Goal: Task Accomplishment & Management: Use online tool/utility

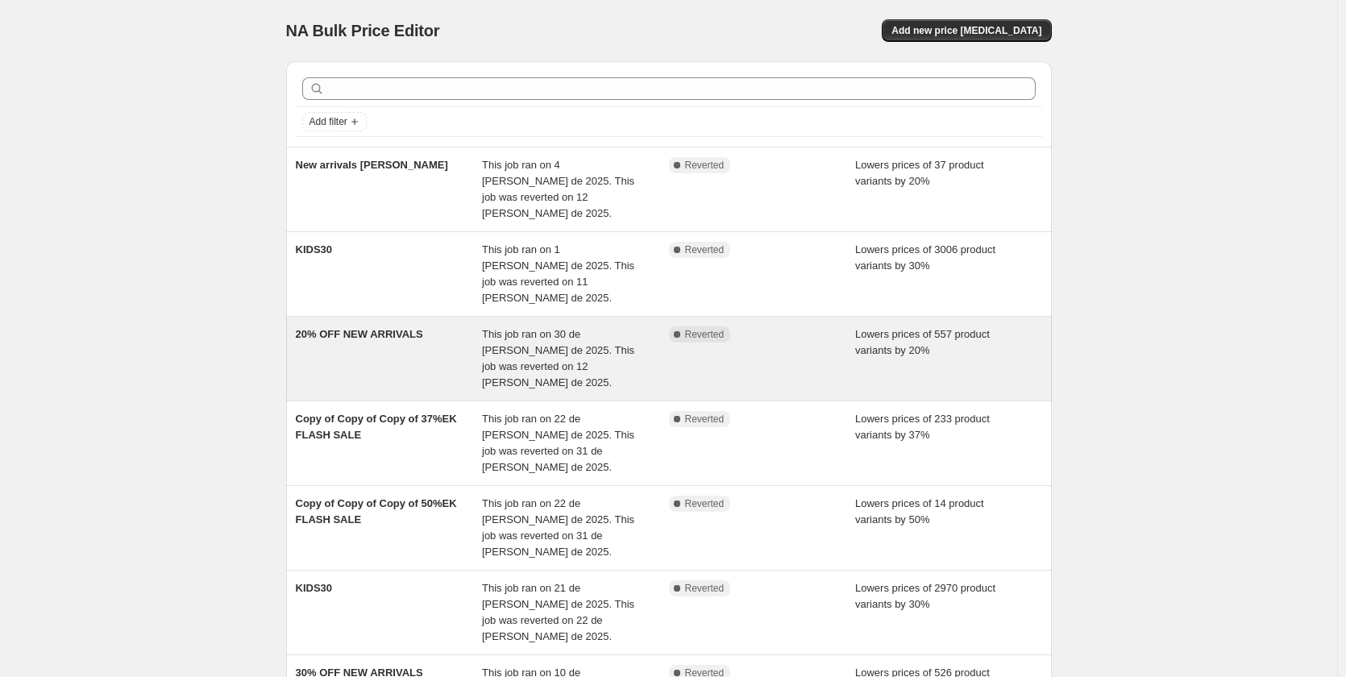
click at [415, 330] on div "20% OFF NEW ARRIVALS" at bounding box center [389, 358] width 187 height 64
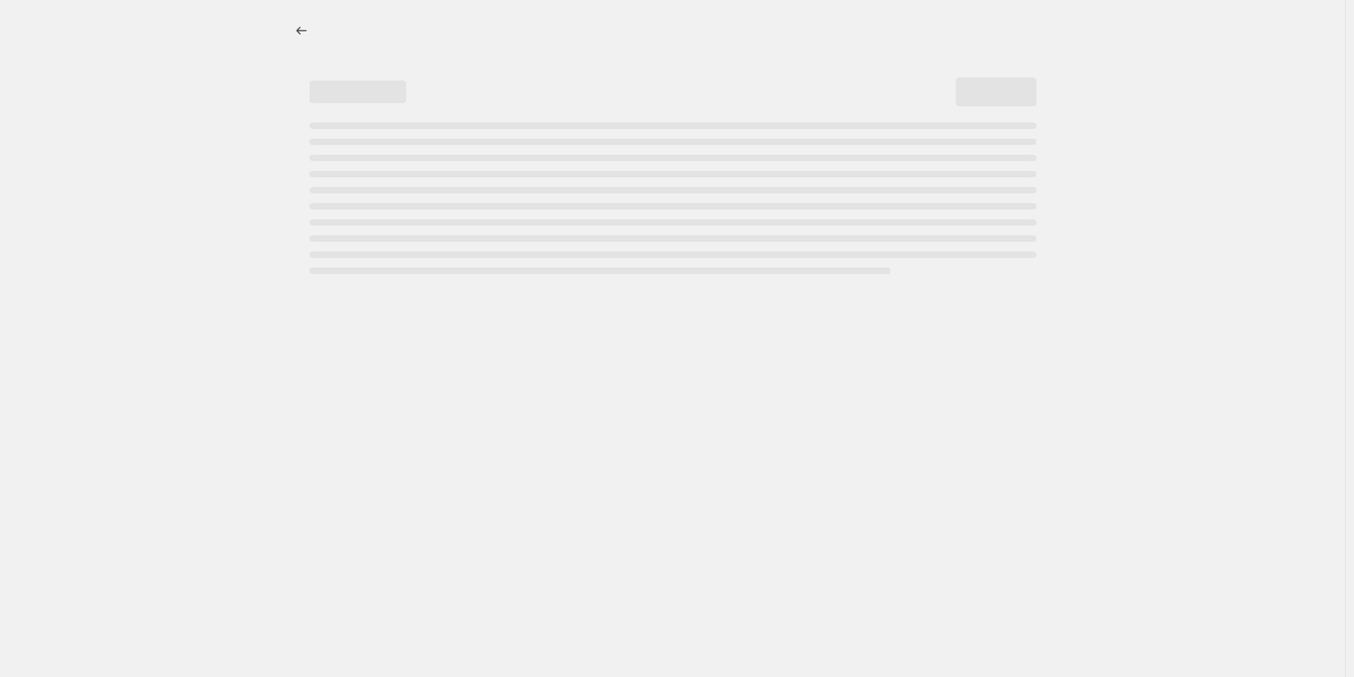
select select "percentage"
select select "collection"
select select "not_equal"
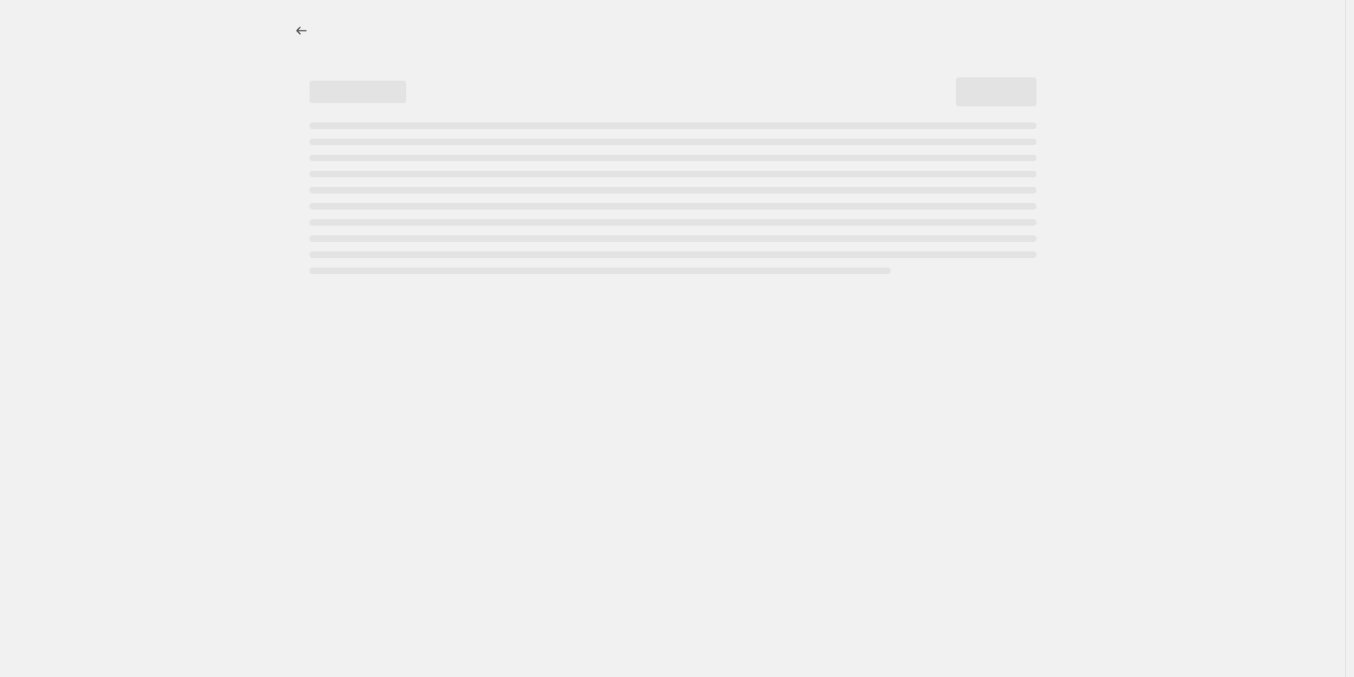
select select "not_equal"
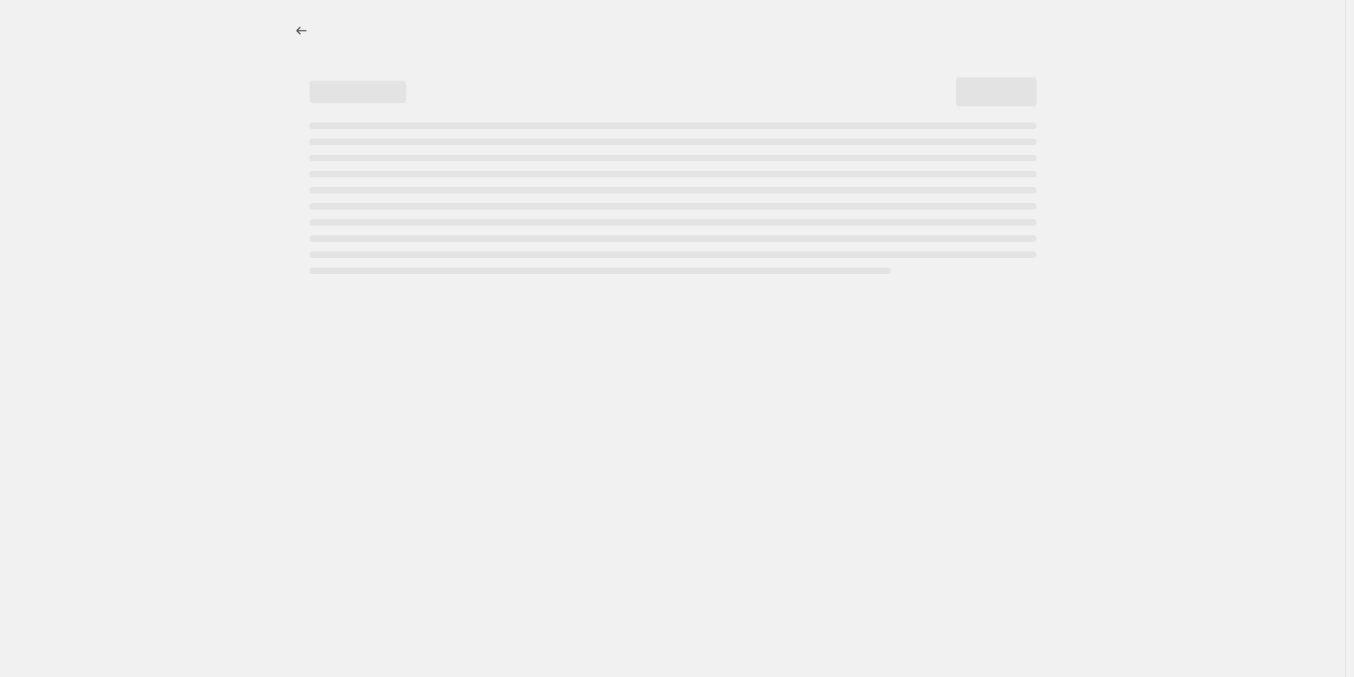
select select "not_equal"
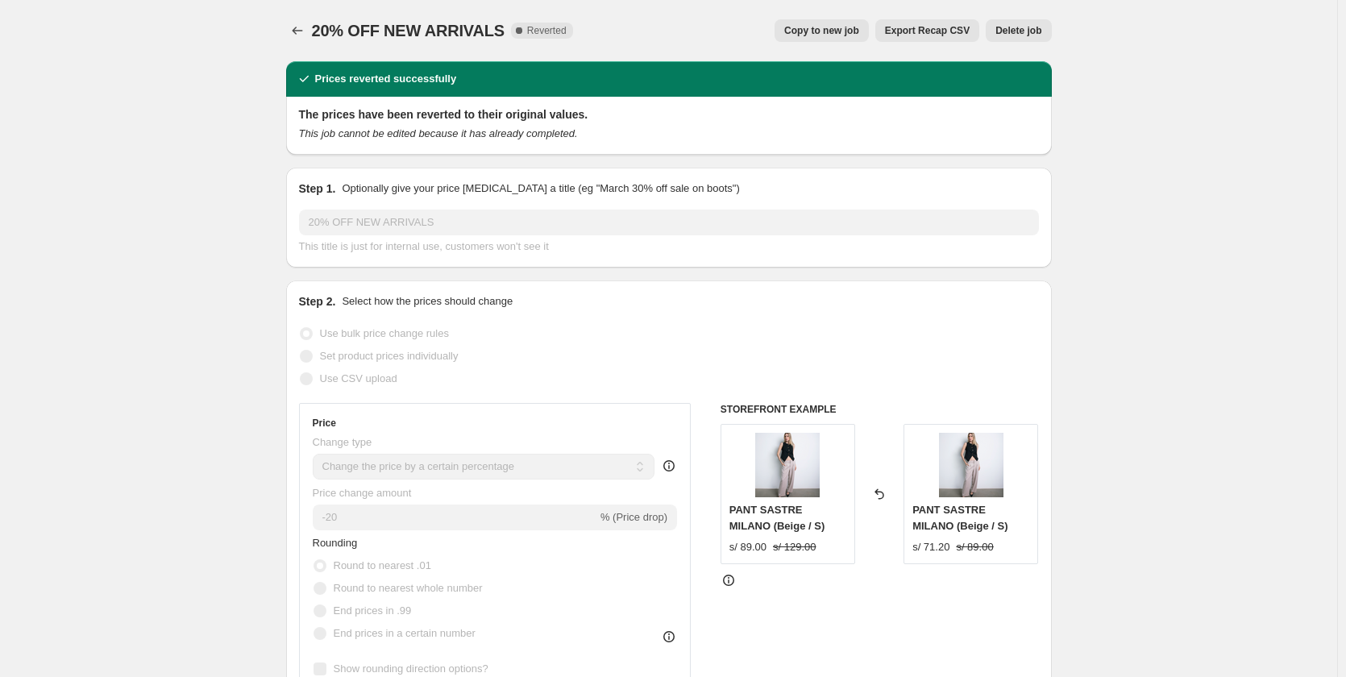
click at [847, 31] on span "Copy to new job" at bounding box center [821, 30] width 75 height 13
select select "percentage"
select select "collection"
select select "not_equal"
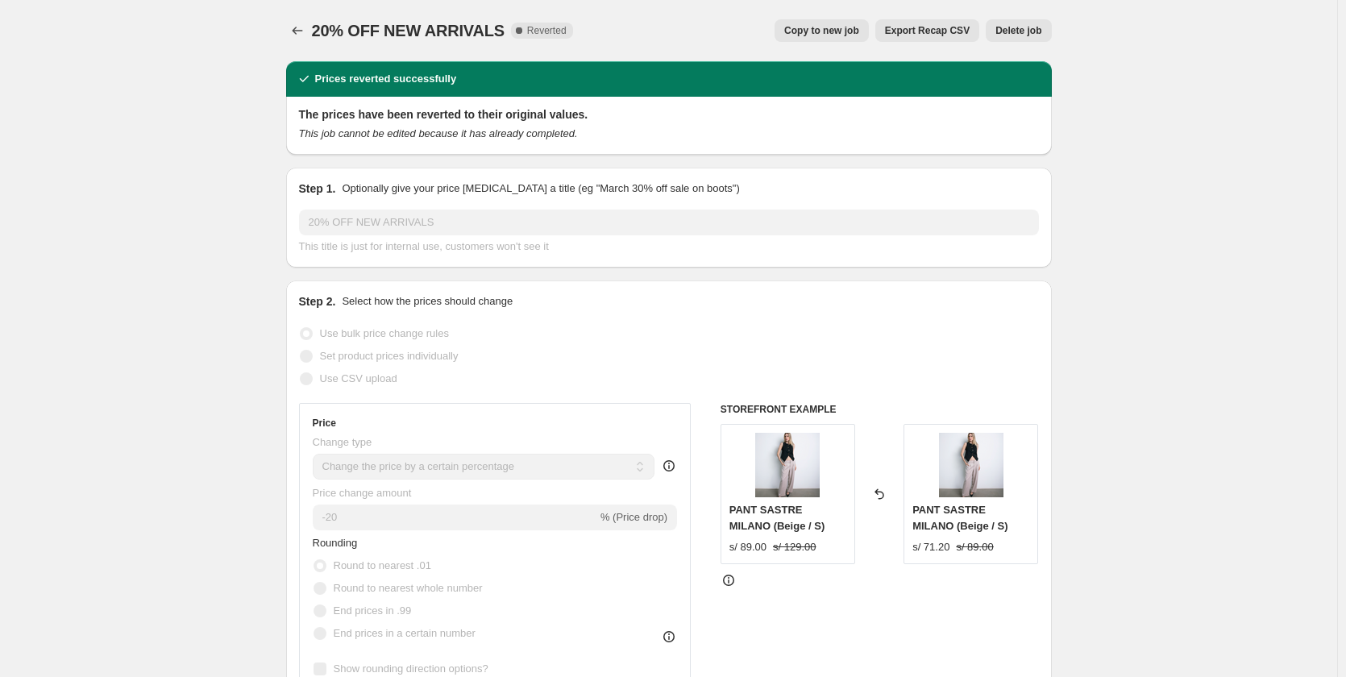
select select "not_equal"
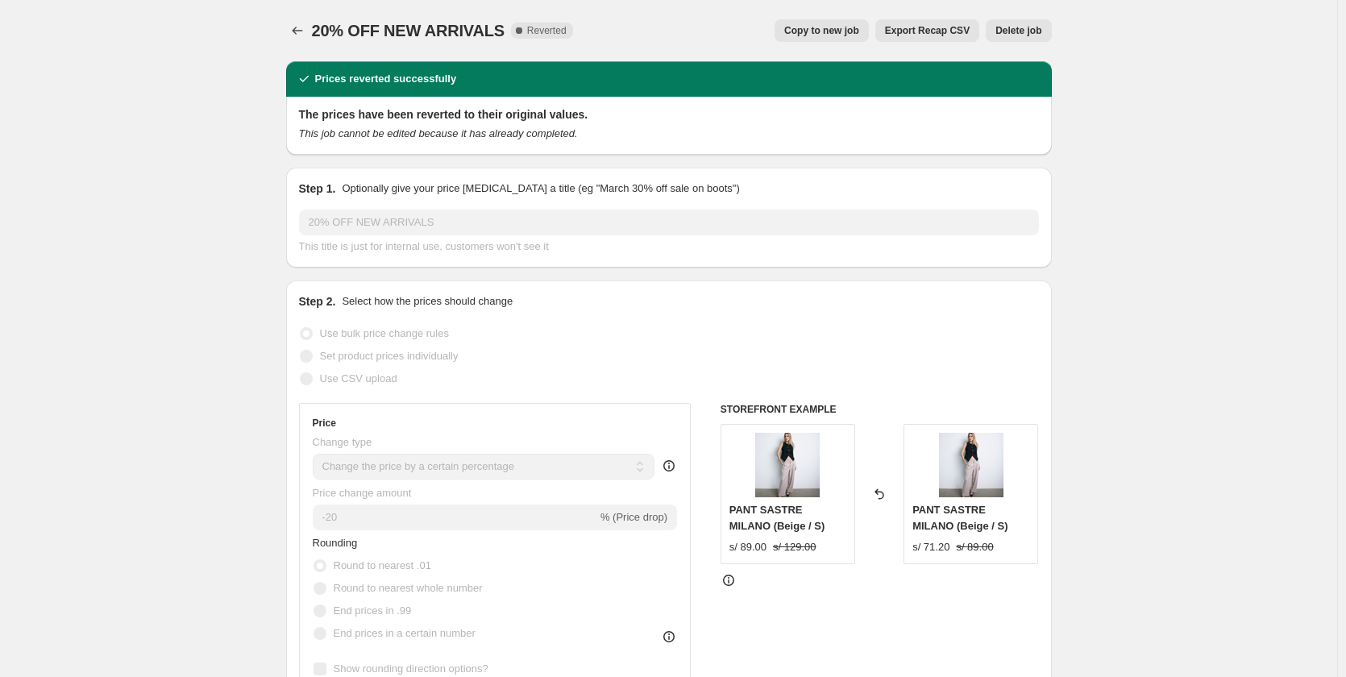
select select "not_equal"
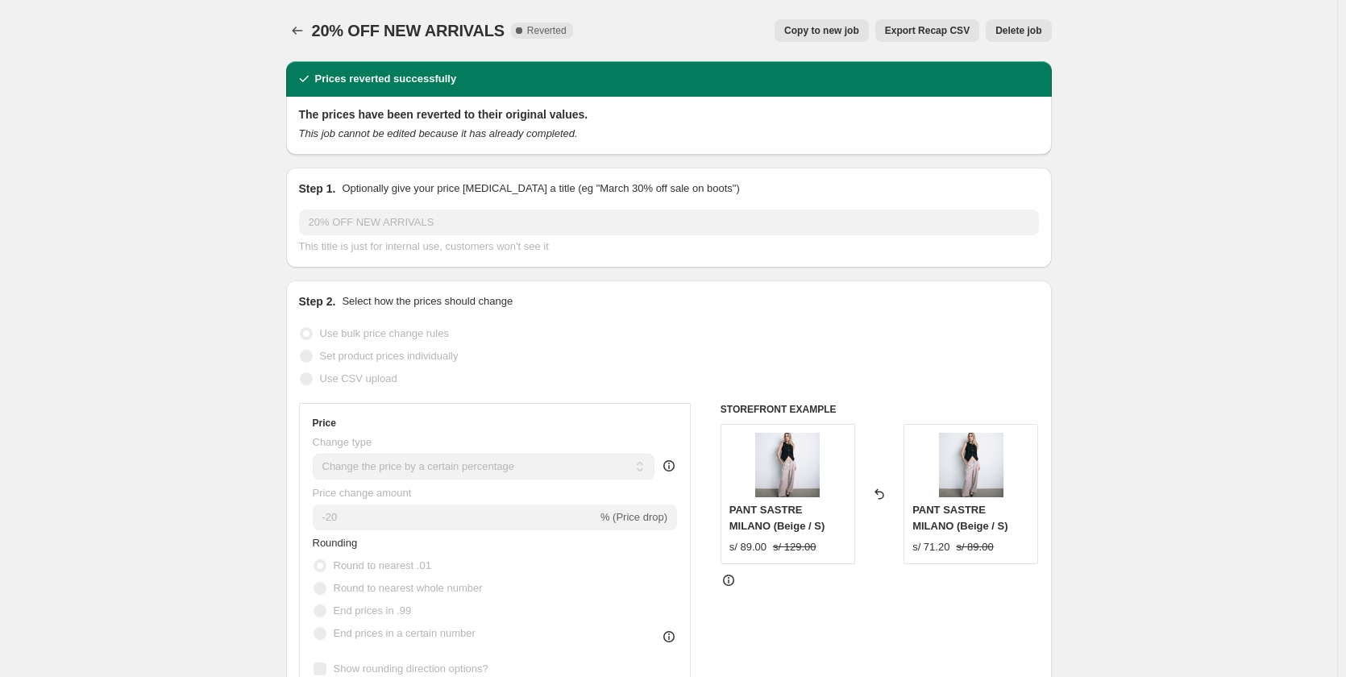
select select "not_equal"
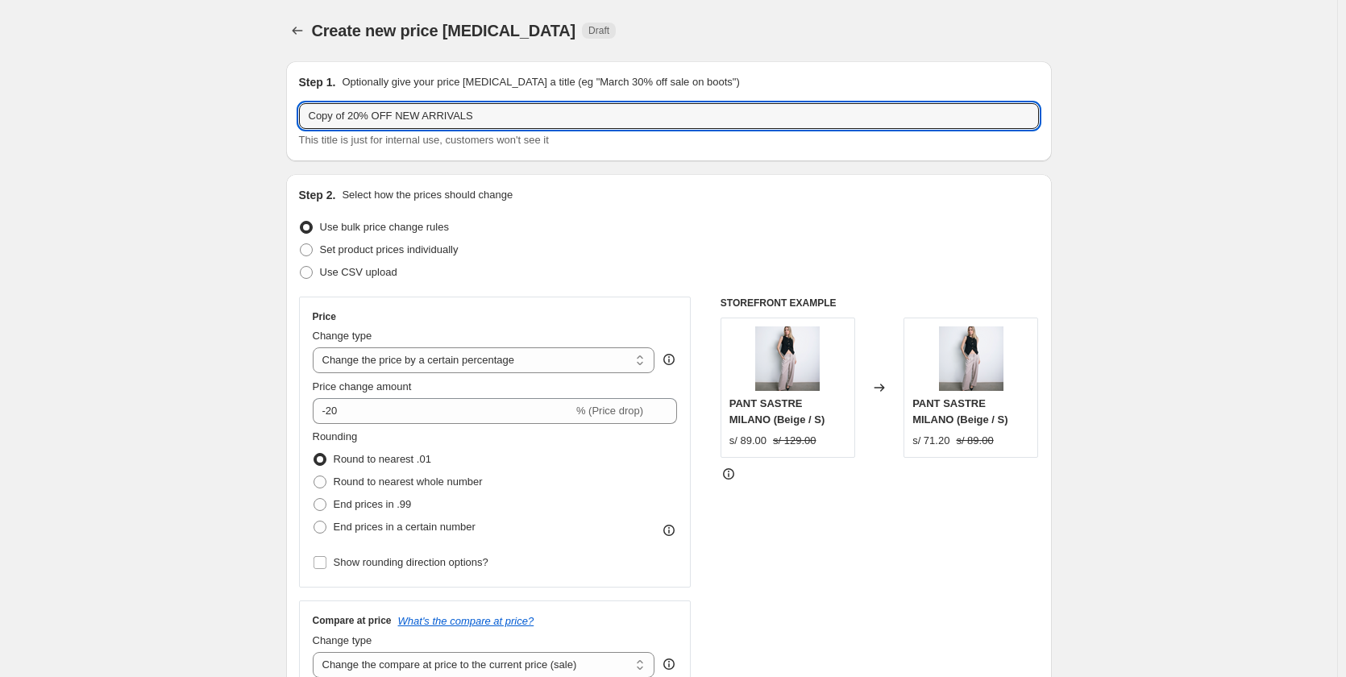
drag, startPoint x: 485, startPoint y: 112, endPoint x: 292, endPoint y: 104, distance: 193.6
click at [292, 104] on div "Step 1. Optionally give your price change job a title (eg "March 30% off sale o…" at bounding box center [669, 111] width 766 height 100
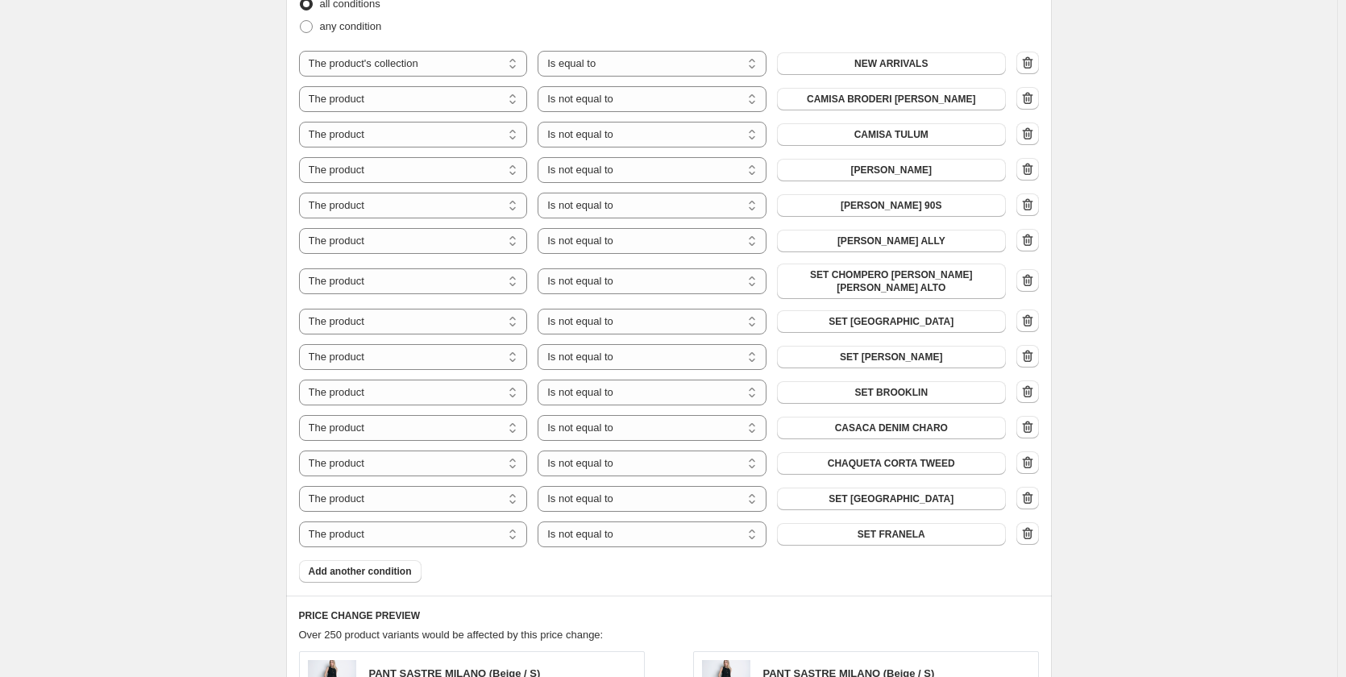
scroll to position [967, 0]
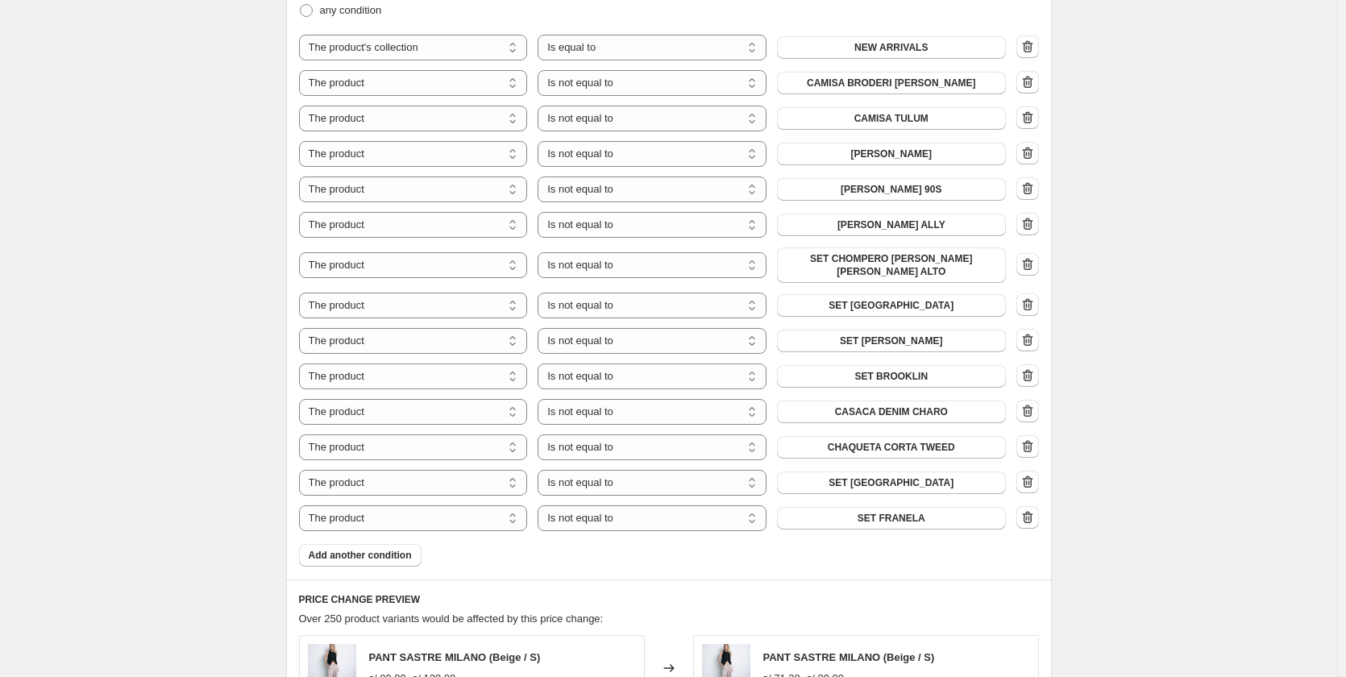
type input "30% nuevo"
click at [384, 554] on button "Add another condition" at bounding box center [360, 555] width 122 height 23
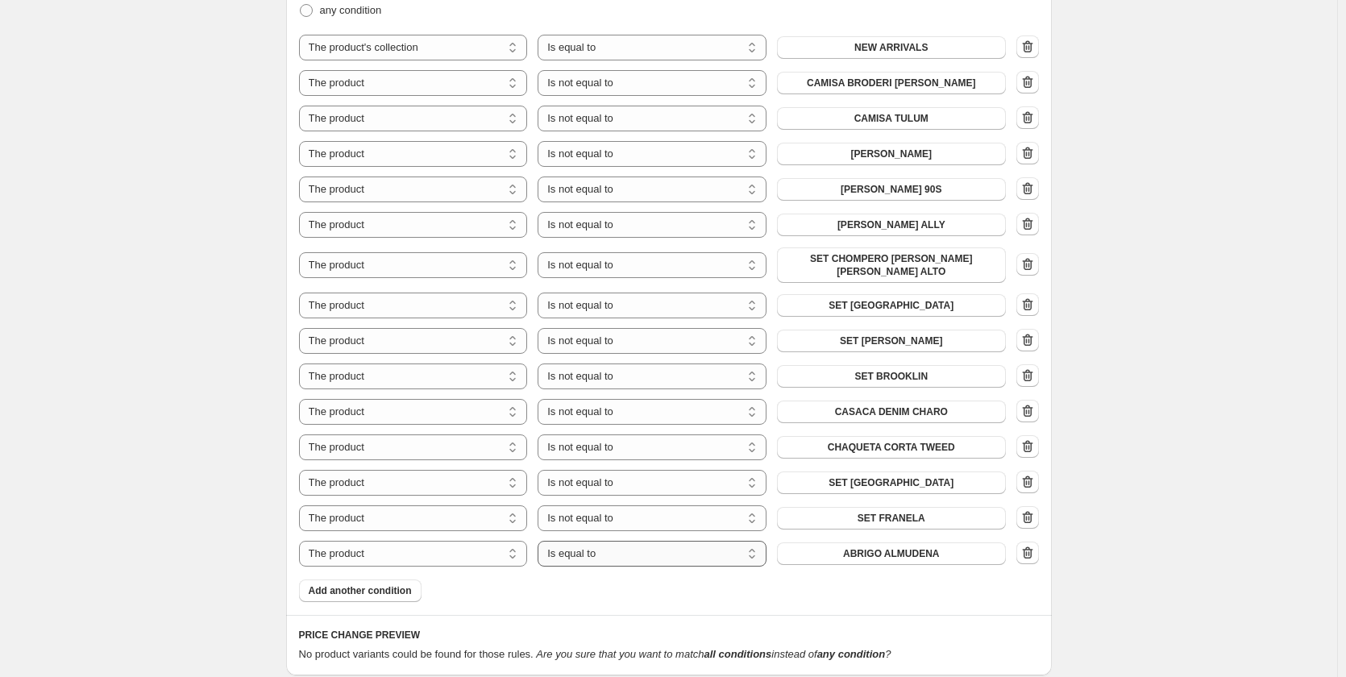
drag, startPoint x: 610, startPoint y: 549, endPoint x: 626, endPoint y: 552, distance: 16.4
click at [610, 549] on select "Is equal to Is not equal to" at bounding box center [652, 554] width 229 height 26
select select "not_equal"
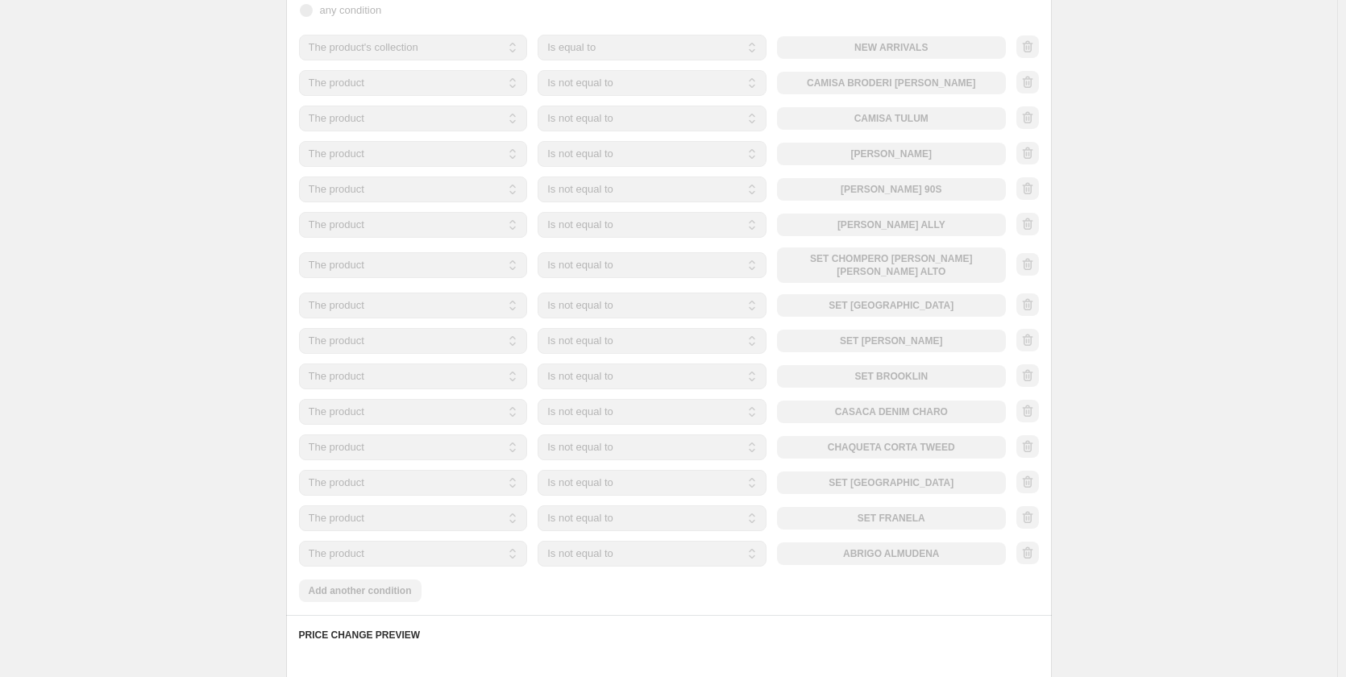
click at [857, 546] on div "The product The product's collection The product's tag The product's vendor The…" at bounding box center [652, 554] width 707 height 26
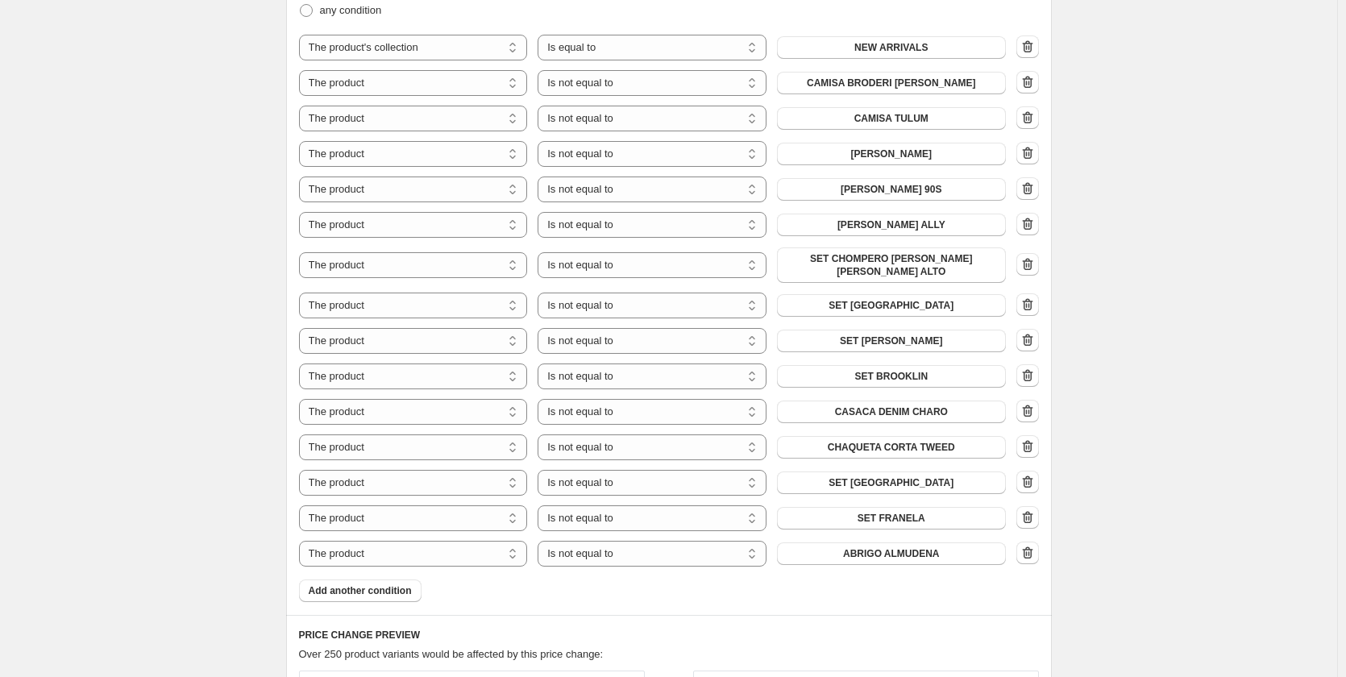
click at [857, 547] on span "ABRIGO ALMUDENA" at bounding box center [891, 553] width 97 height 13
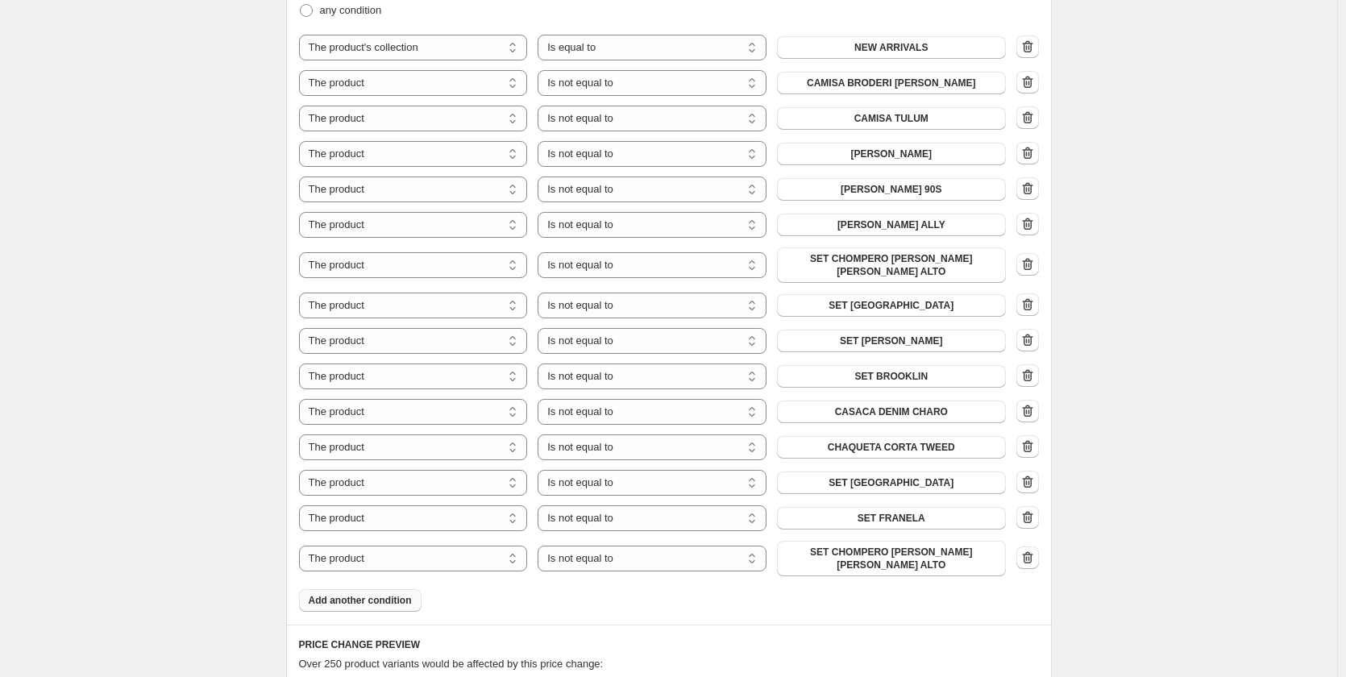
click at [354, 591] on button "Add another condition" at bounding box center [360, 600] width 122 height 23
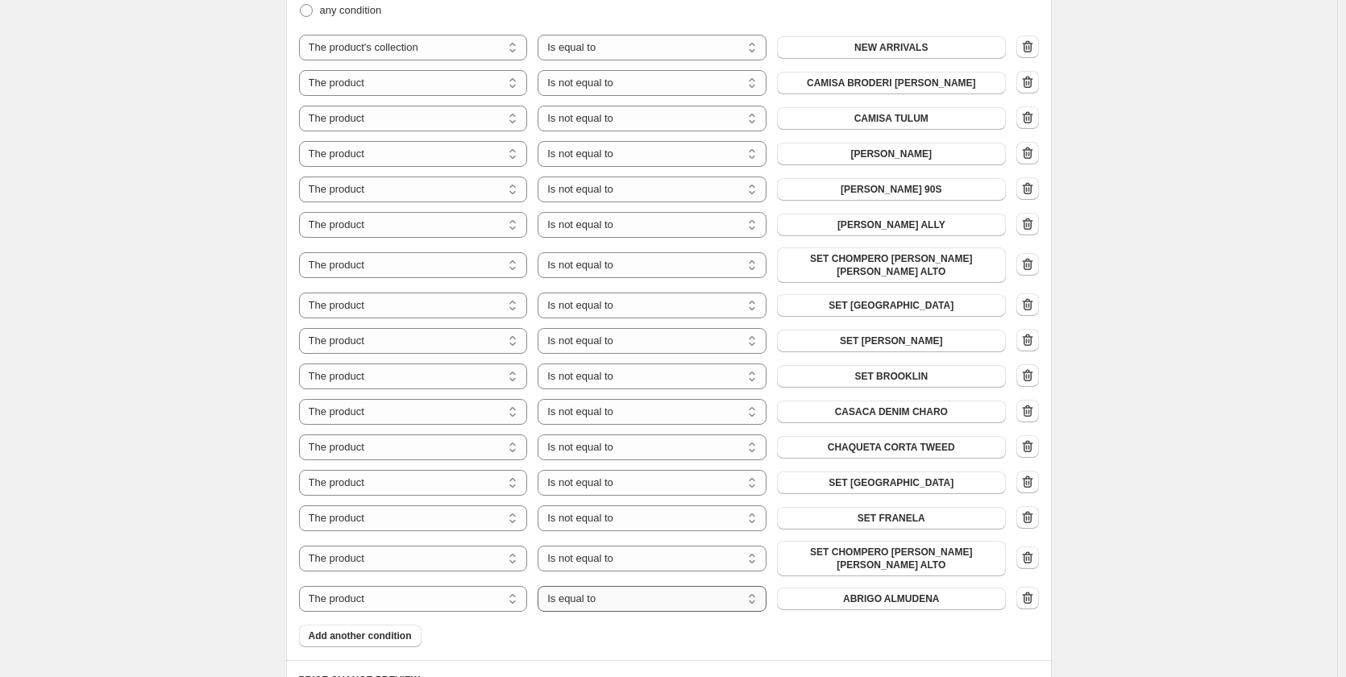
click at [616, 586] on select "Is equal to Is not equal to" at bounding box center [652, 599] width 229 height 26
select select "not_equal"
click at [899, 592] on span "ABRIGO ALMUDENA" at bounding box center [891, 598] width 97 height 13
click at [383, 629] on span "Add another condition" at bounding box center [360, 635] width 103 height 13
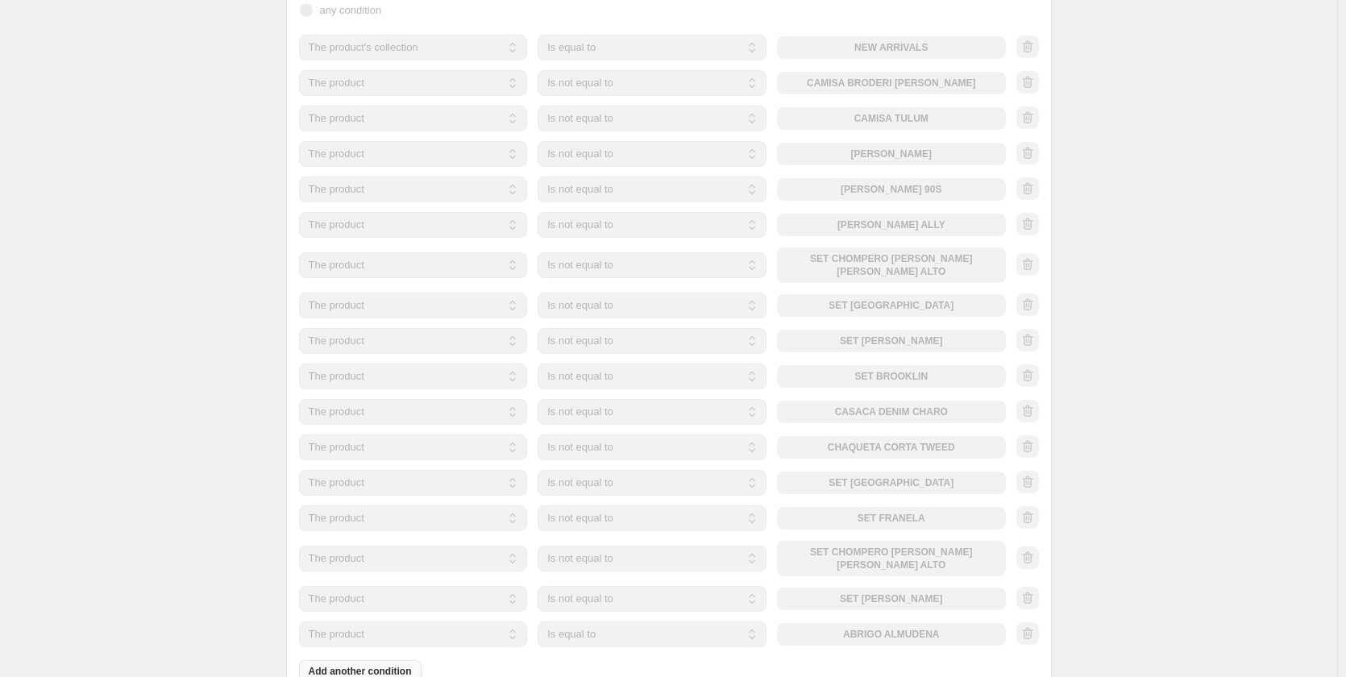
drag, startPoint x: 608, startPoint y: 637, endPoint x: 612, endPoint y: 623, distance: 15.1
click at [608, 635] on div "Products must match: all conditions any condition The product The product's col…" at bounding box center [669, 319] width 740 height 725
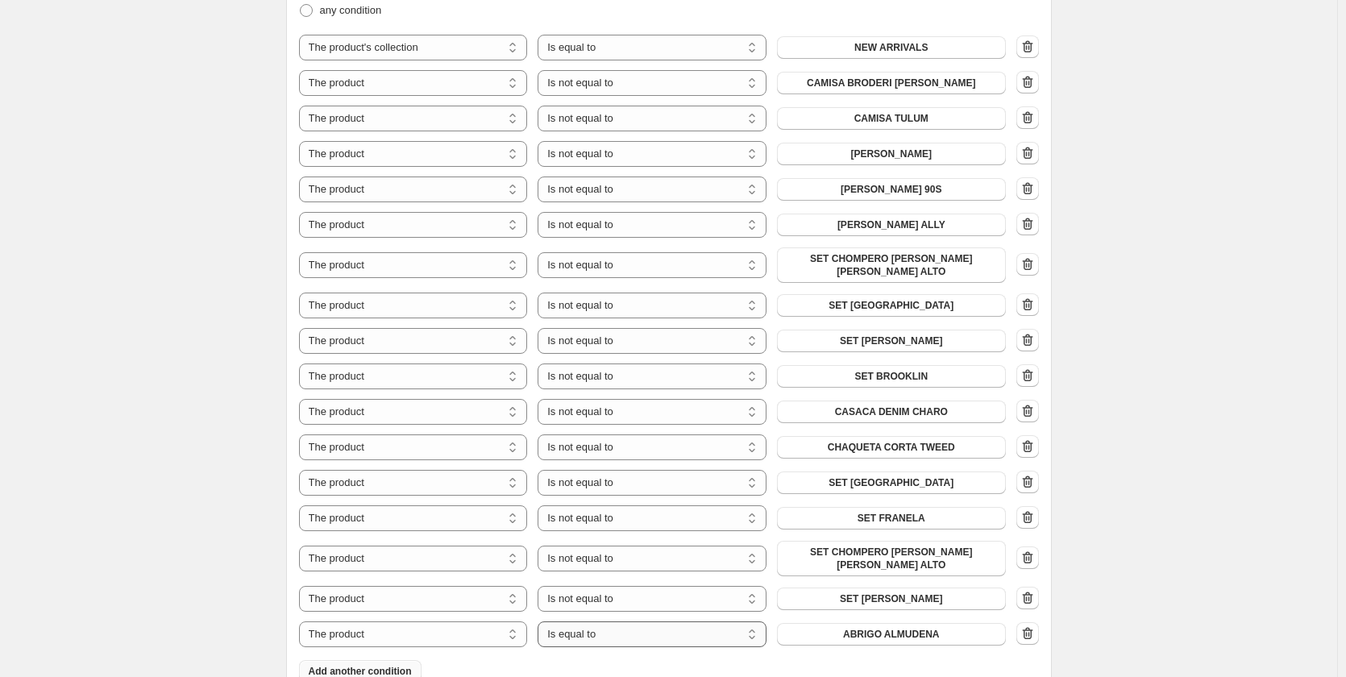
click at [613, 621] on select "Is equal to Is not equal to" at bounding box center [652, 634] width 229 height 26
select select "not_equal"
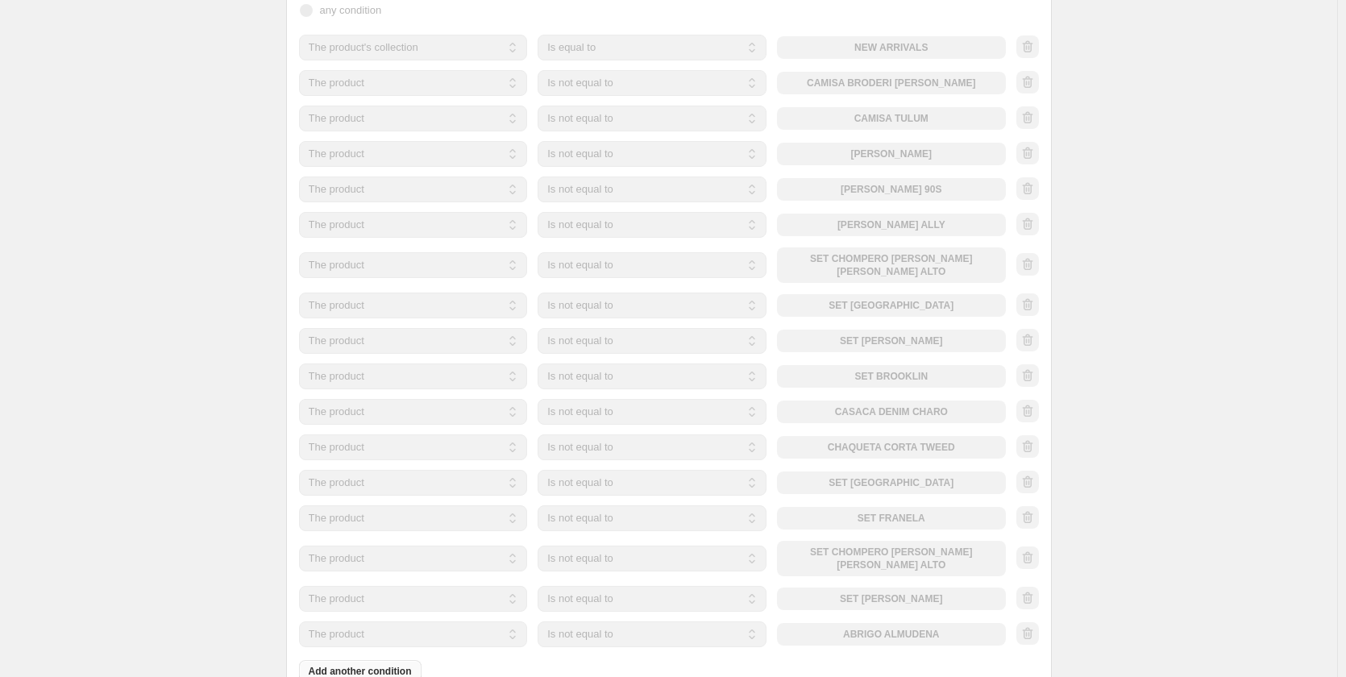
click at [829, 621] on div "The product The product's collection The product's tag The product's vendor The…" at bounding box center [652, 634] width 707 height 26
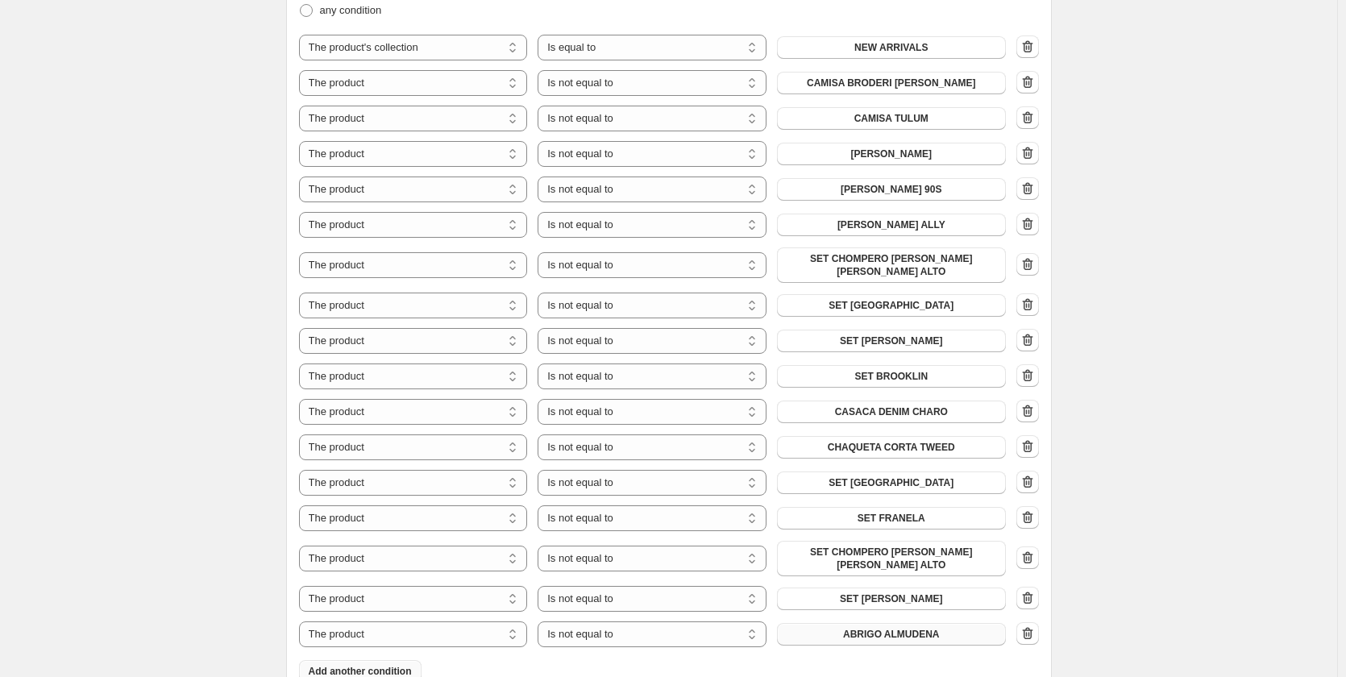
click at [830, 623] on button "ABRIGO ALMUDENA" at bounding box center [891, 634] width 229 height 23
click at [376, 660] on button "Add another condition" at bounding box center [360, 671] width 122 height 23
click at [637, 657] on select "Is equal to Is not equal to" at bounding box center [652, 670] width 229 height 26
select select "not_equal"
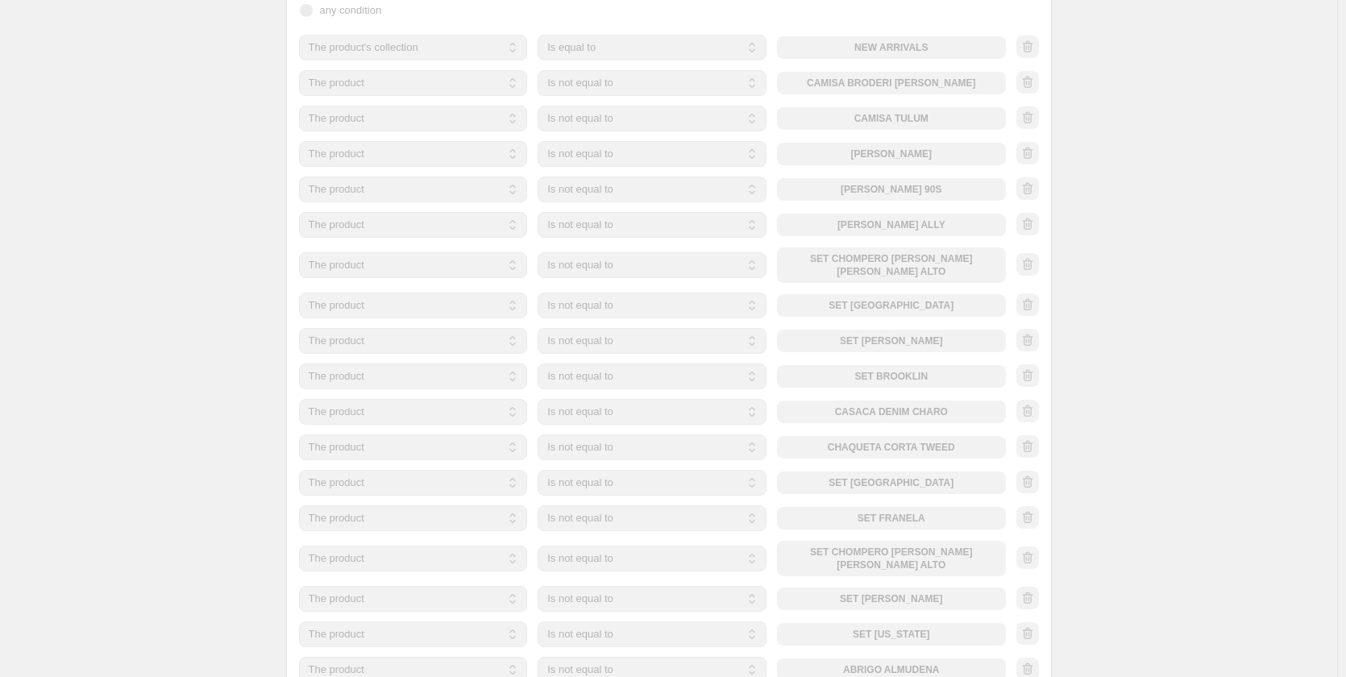
click at [827, 658] on div "The product The product's collection The product's tag The product's vendor The…" at bounding box center [652, 670] width 707 height 26
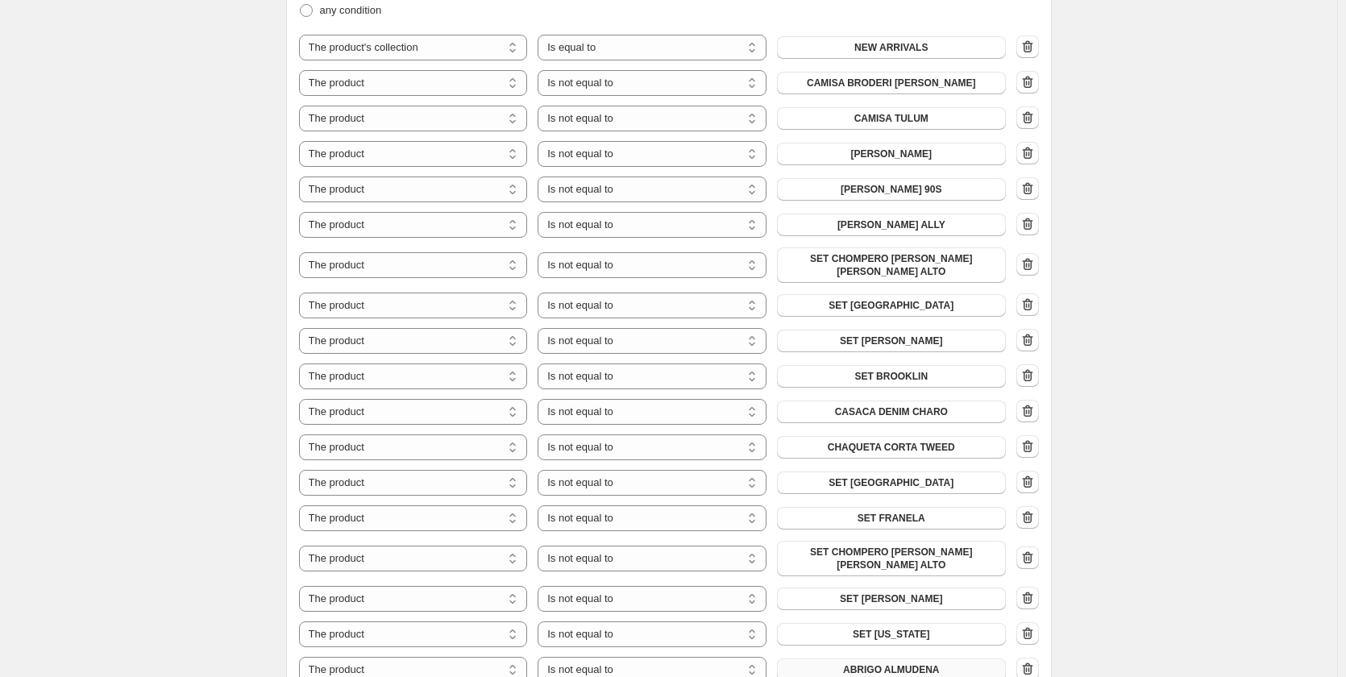
click at [836, 658] on button "ABRIGO ALMUDENA" at bounding box center [891, 669] width 229 height 23
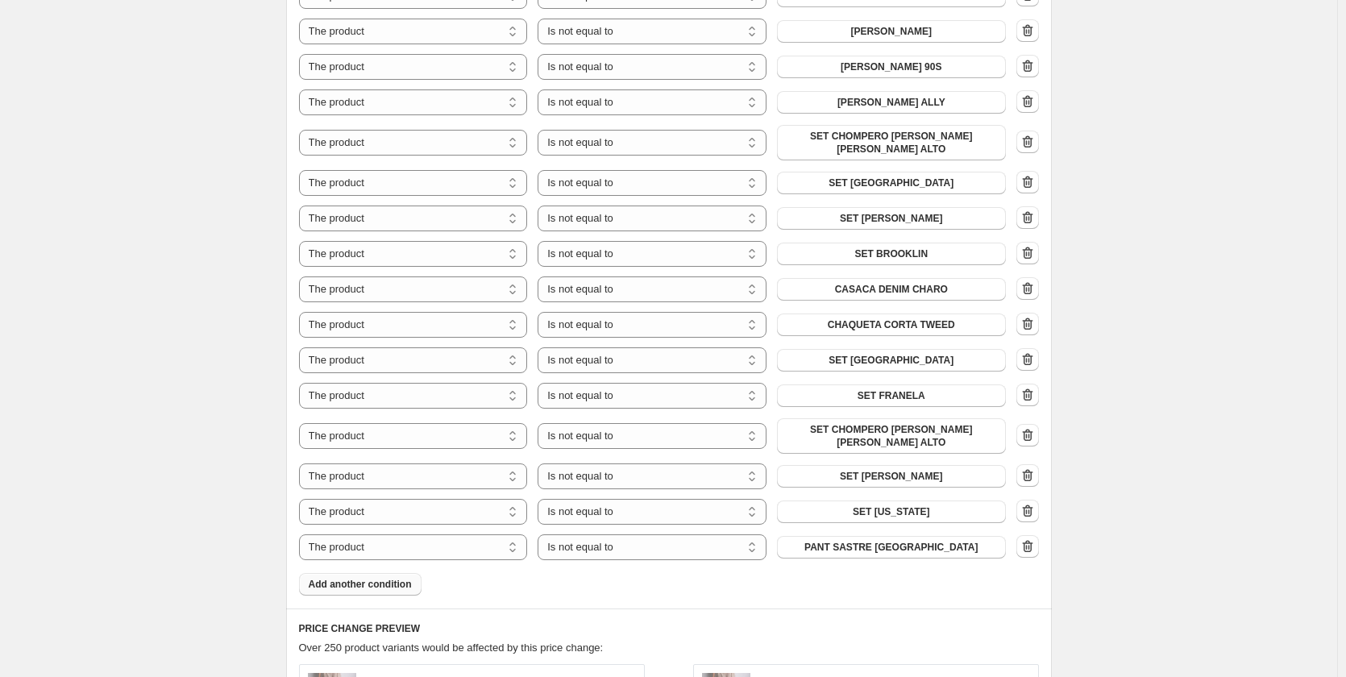
scroll to position [1128, 0]
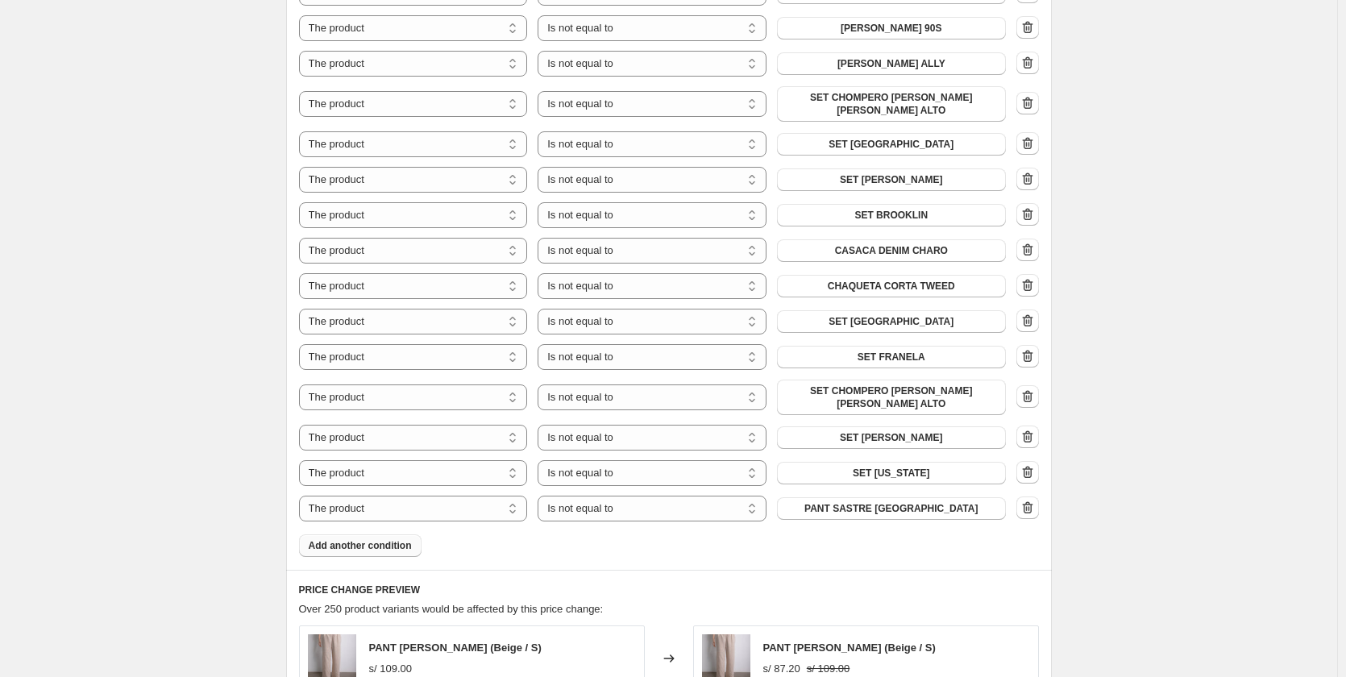
click at [378, 534] on button "Add another condition" at bounding box center [360, 545] width 122 height 23
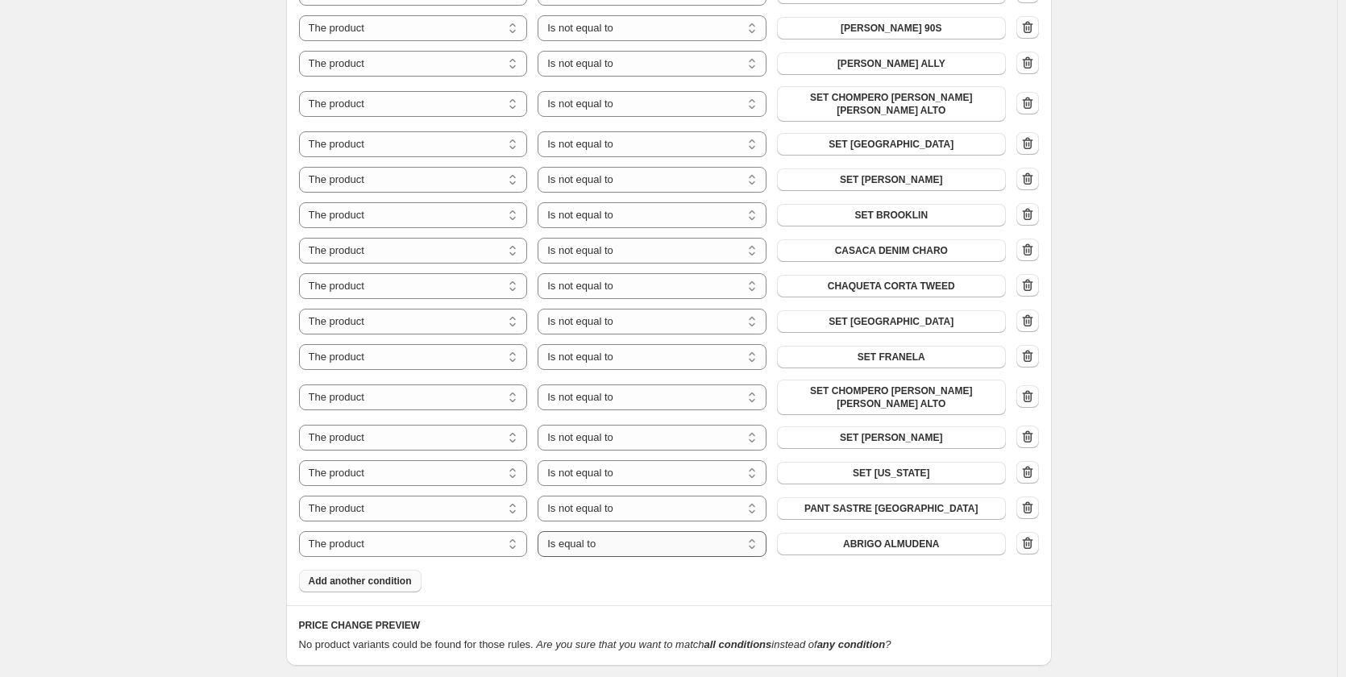
click at [661, 531] on select "Is equal to Is not equal to" at bounding box center [652, 544] width 229 height 26
select select "not_equal"
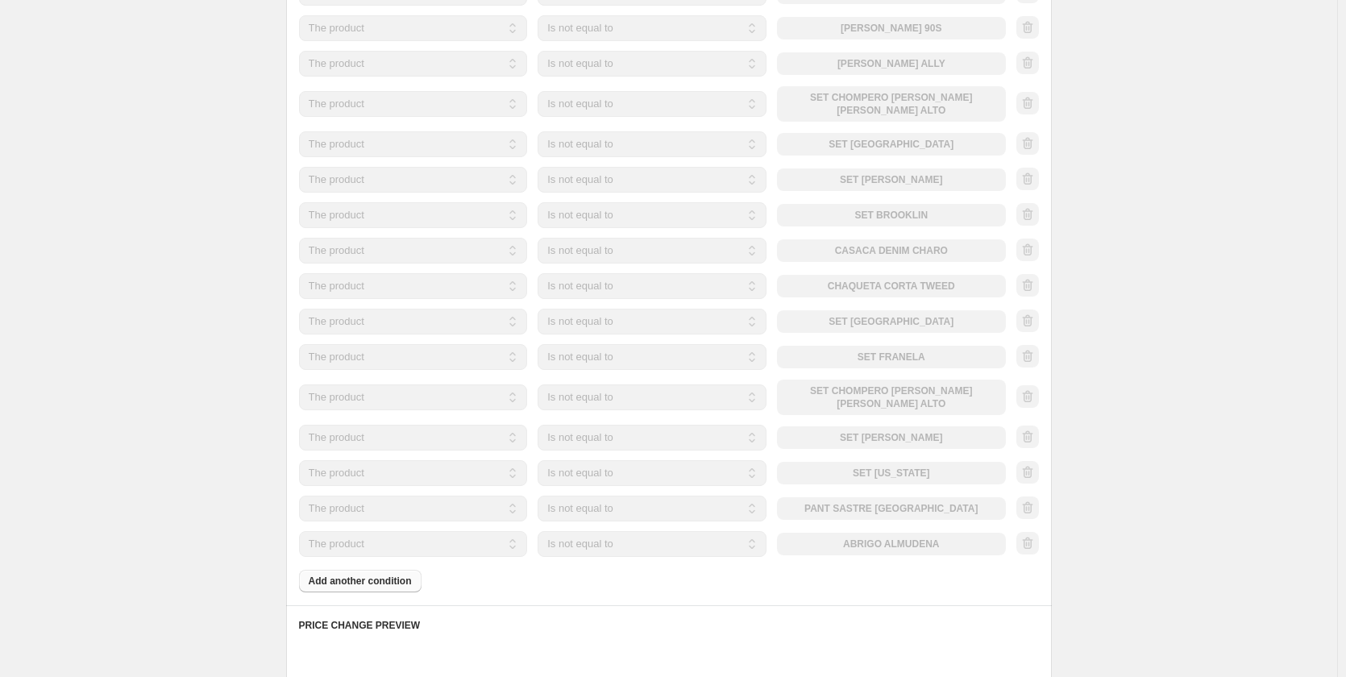
click at [808, 539] on div "Products must match: all conditions any condition The product The product's col…" at bounding box center [669, 194] width 740 height 796
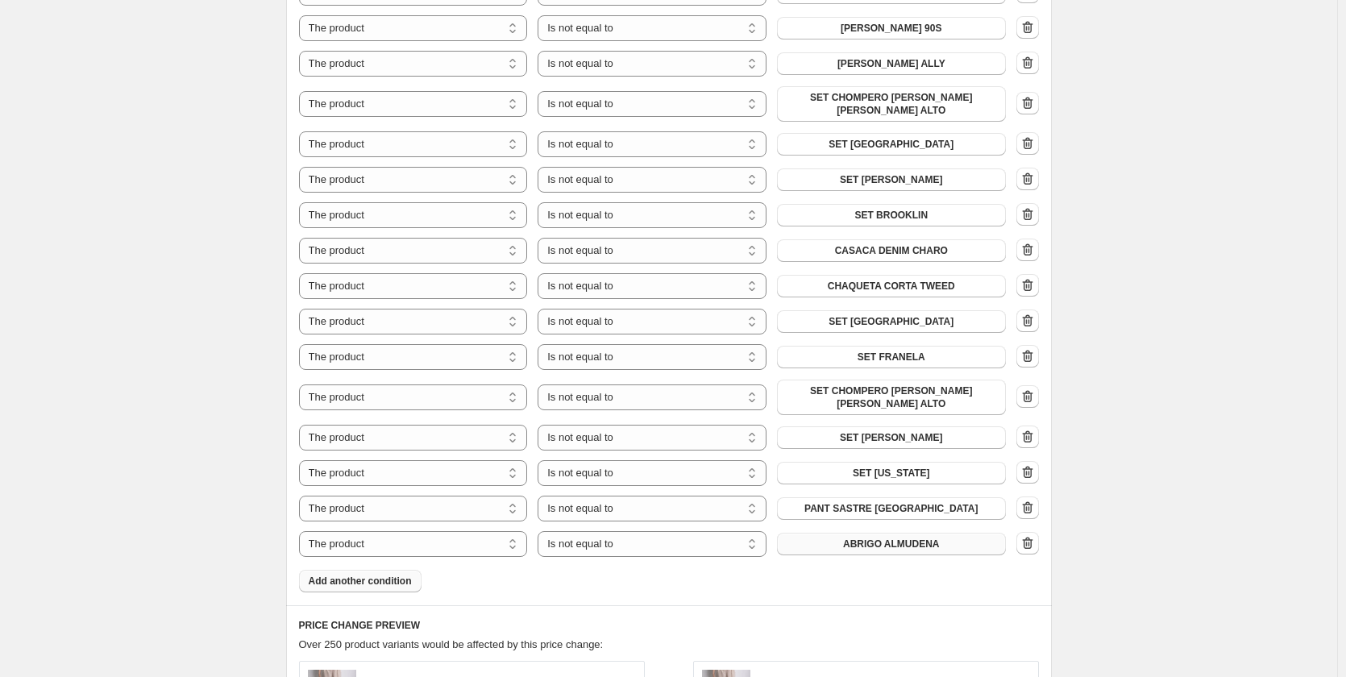
click at [812, 533] on button "ABRIGO ALMUDENA" at bounding box center [891, 544] width 229 height 23
click at [1032, 280] on icon "button" at bounding box center [1027, 285] width 10 height 12
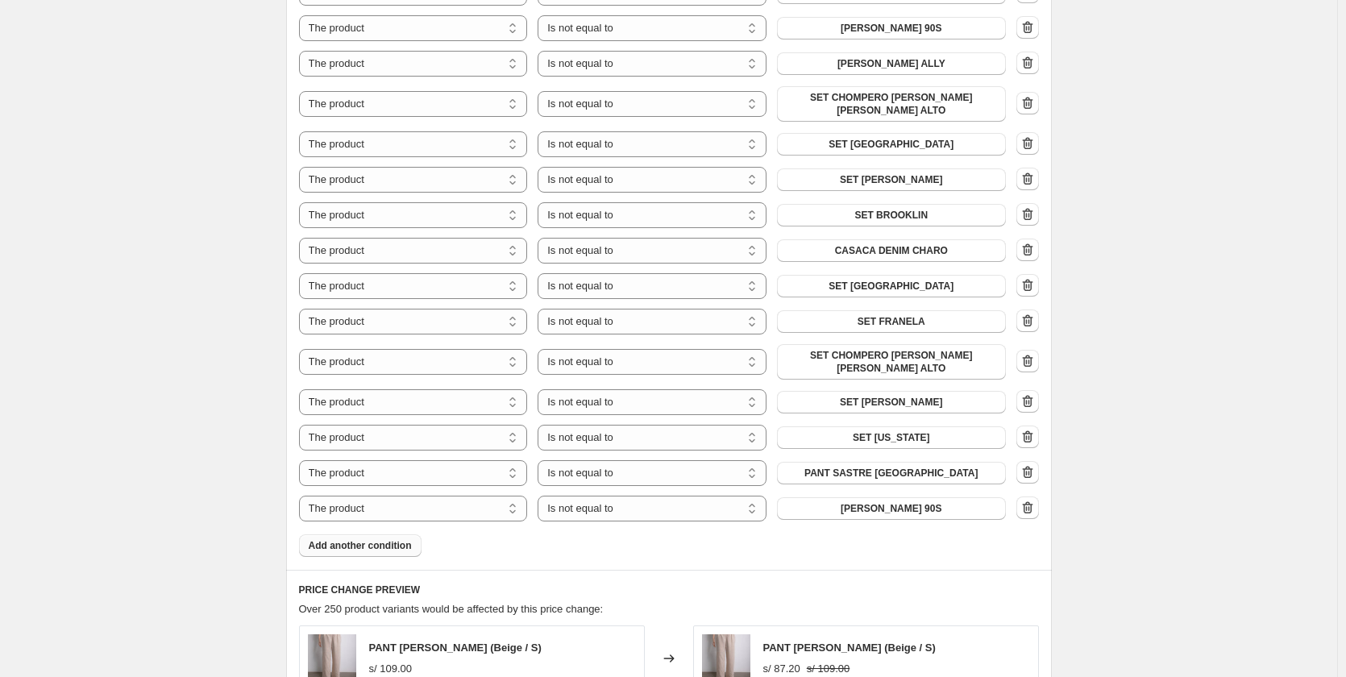
click at [1032, 242] on icon "button" at bounding box center [1027, 250] width 16 height 16
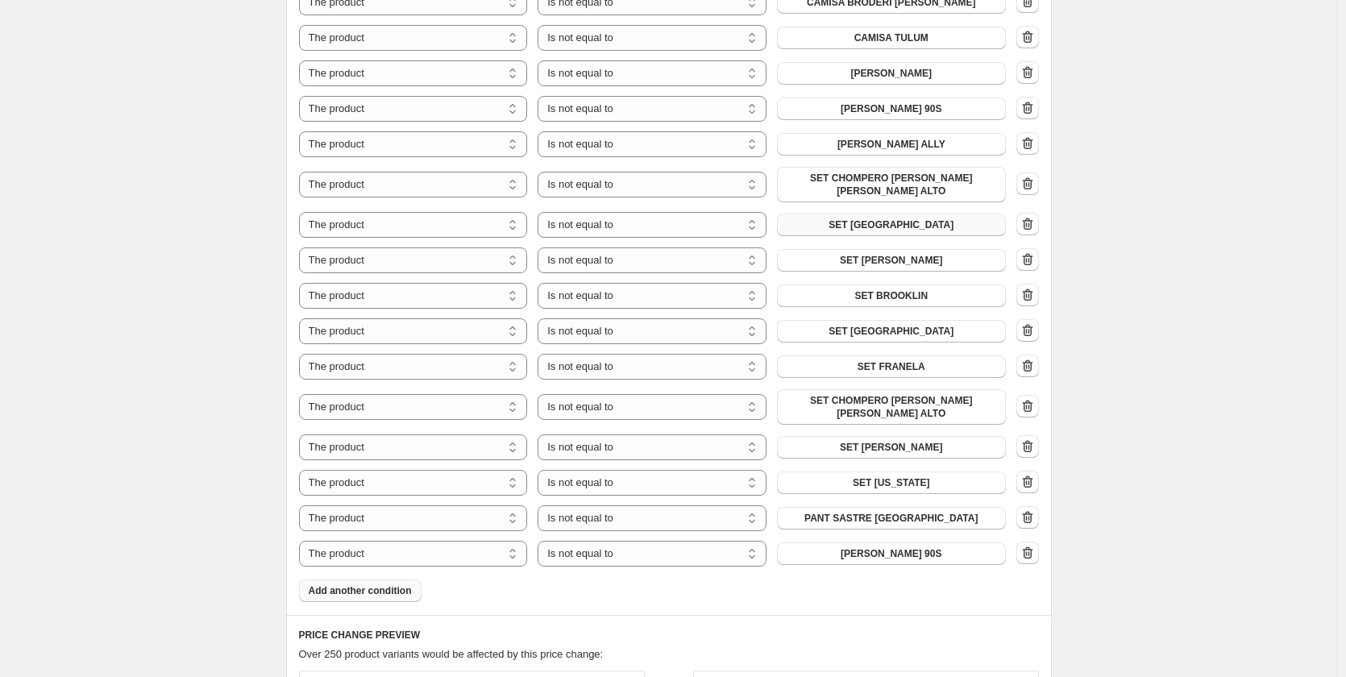
scroll to position [967, 0]
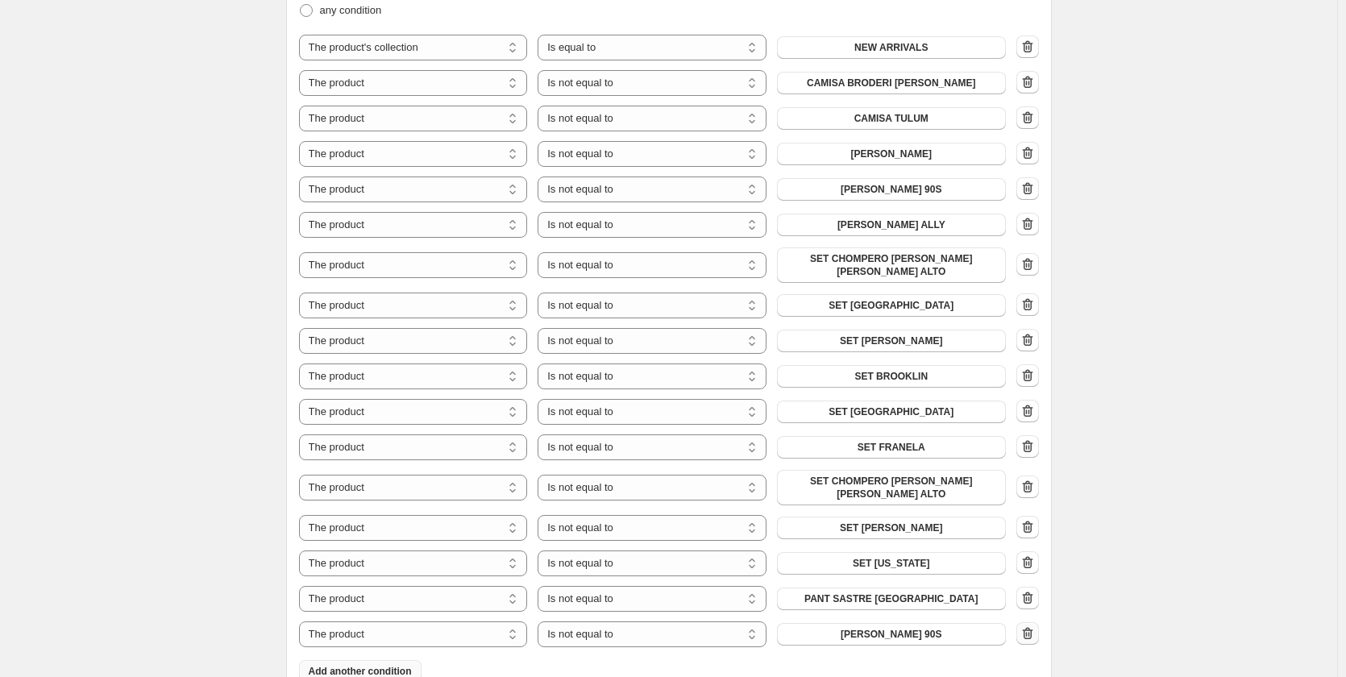
click at [1025, 625] on icon "button" at bounding box center [1027, 633] width 16 height 16
click at [405, 629] on span "Add another condition" at bounding box center [360, 635] width 103 height 13
click at [564, 621] on select "Is equal to Is not equal to" at bounding box center [652, 634] width 229 height 26
select select "not_equal"
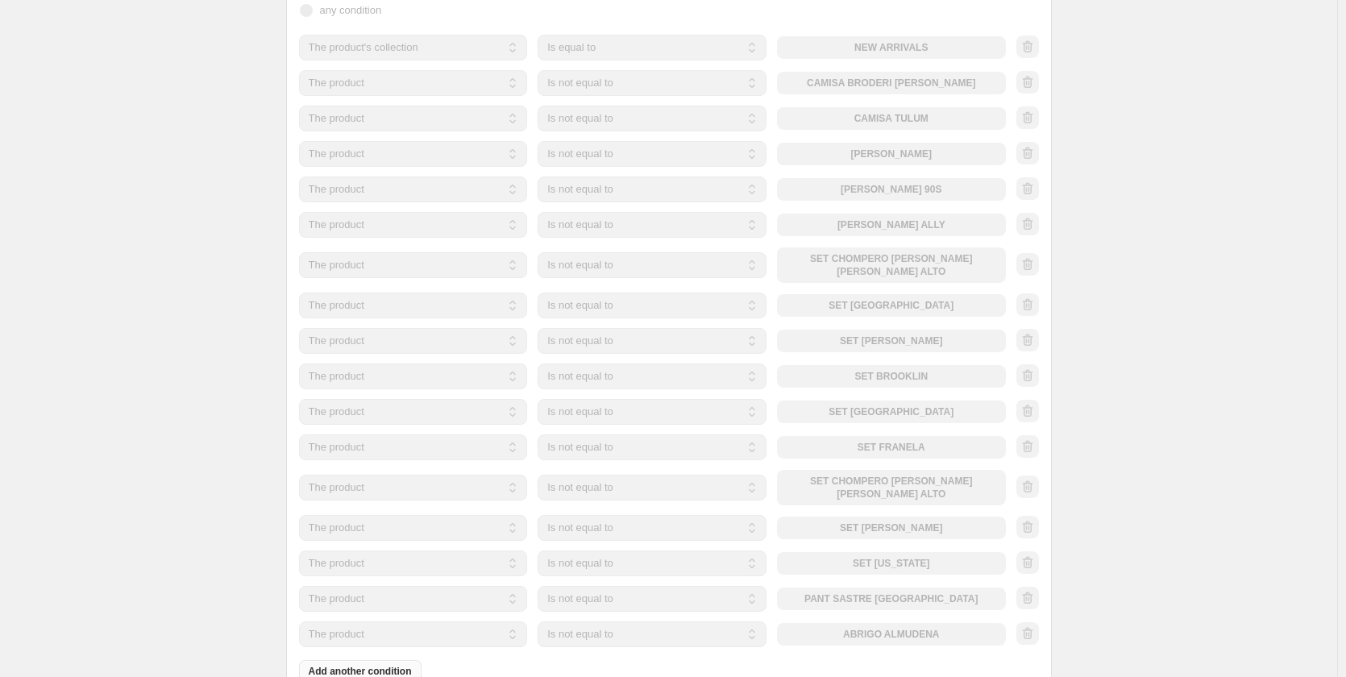
click at [848, 621] on div "The product The product's collection The product's tag The product's vendor The…" at bounding box center [652, 634] width 707 height 26
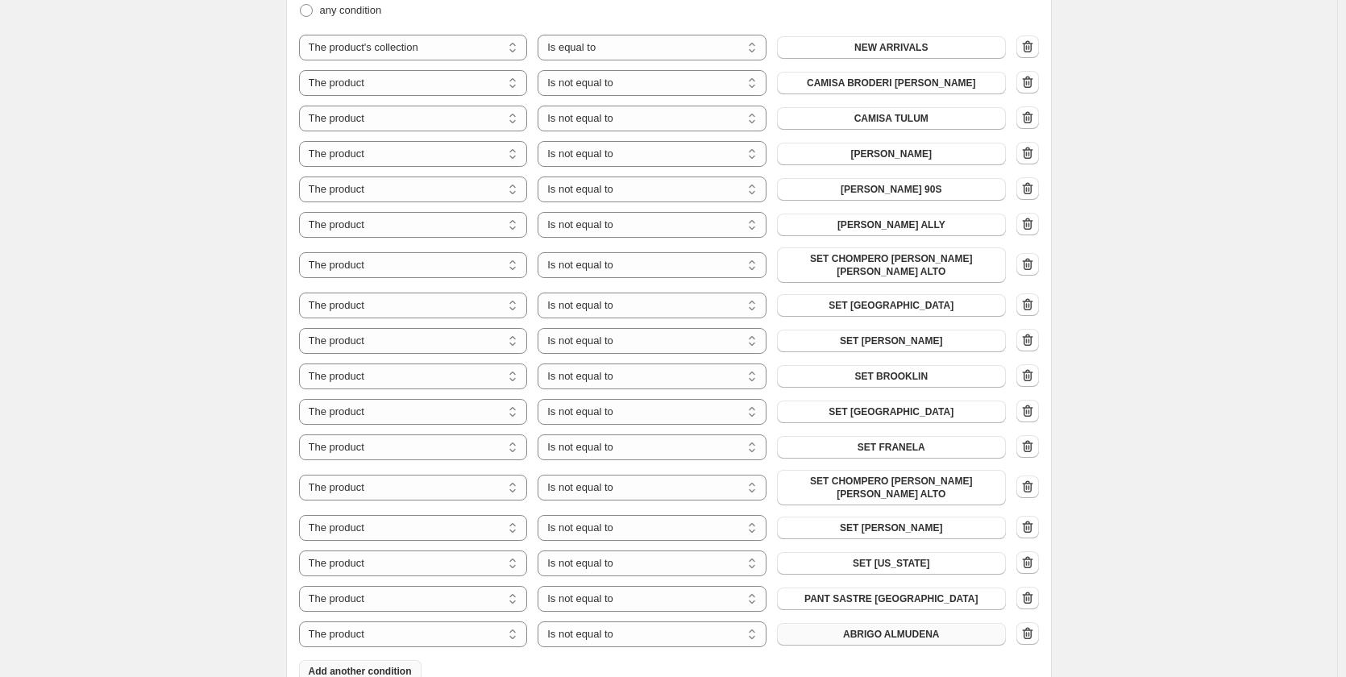
click at [843, 623] on button "ABRIGO ALMUDENA" at bounding box center [891, 634] width 229 height 23
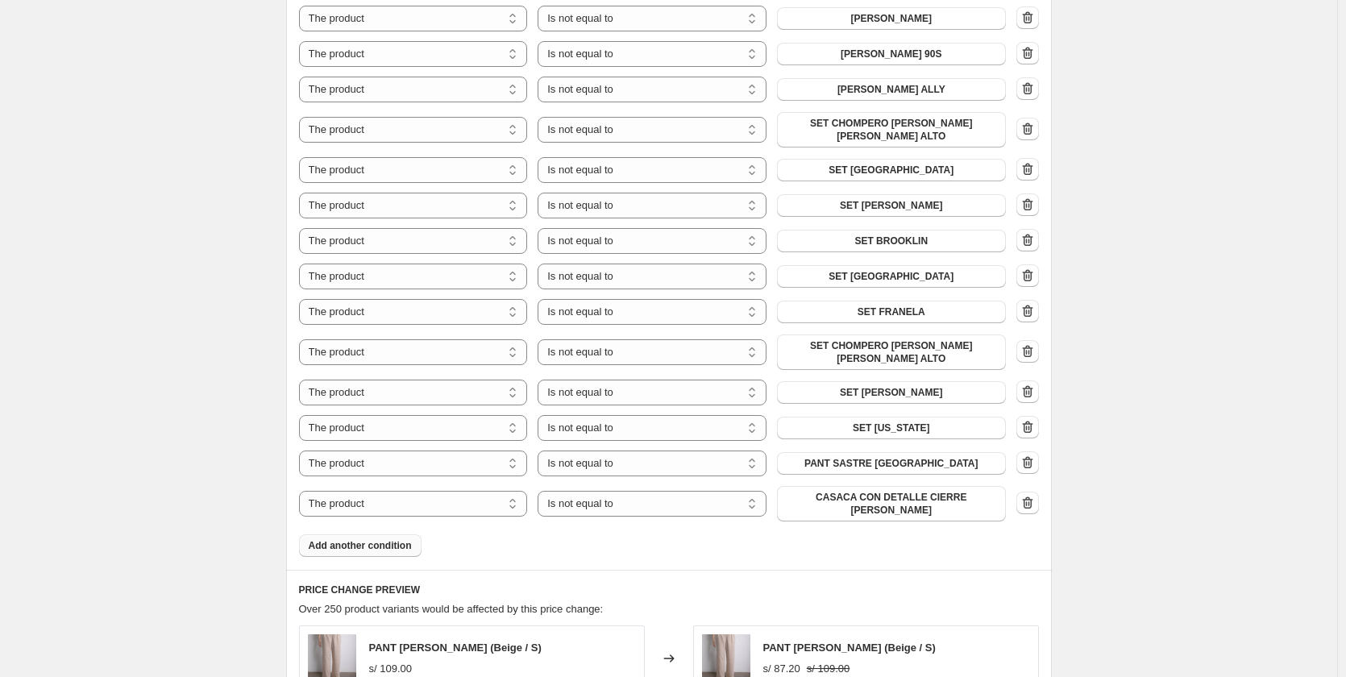
scroll to position [1128, 0]
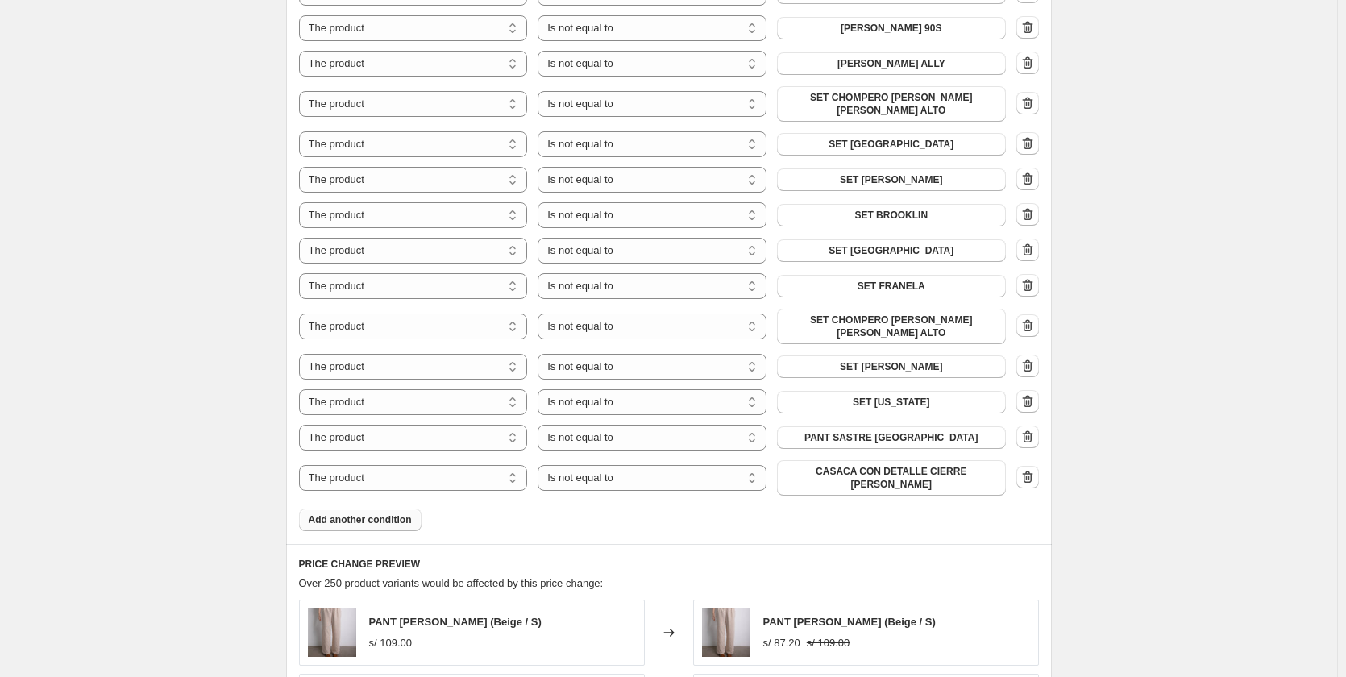
click at [396, 513] on span "Add another condition" at bounding box center [360, 519] width 103 height 13
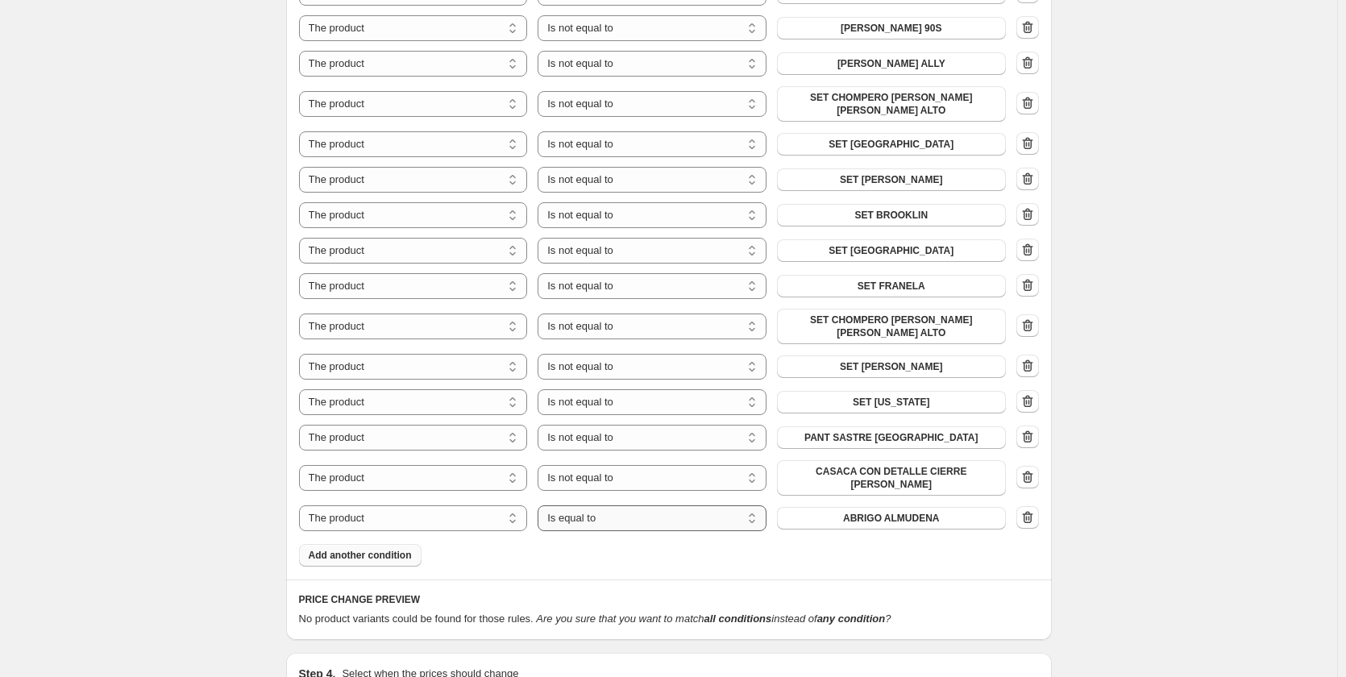
drag, startPoint x: 606, startPoint y: 492, endPoint x: 614, endPoint y: 500, distance: 11.4
click at [606, 505] on select "Is equal to Is not equal to" at bounding box center [652, 518] width 229 height 26
select select "not_equal"
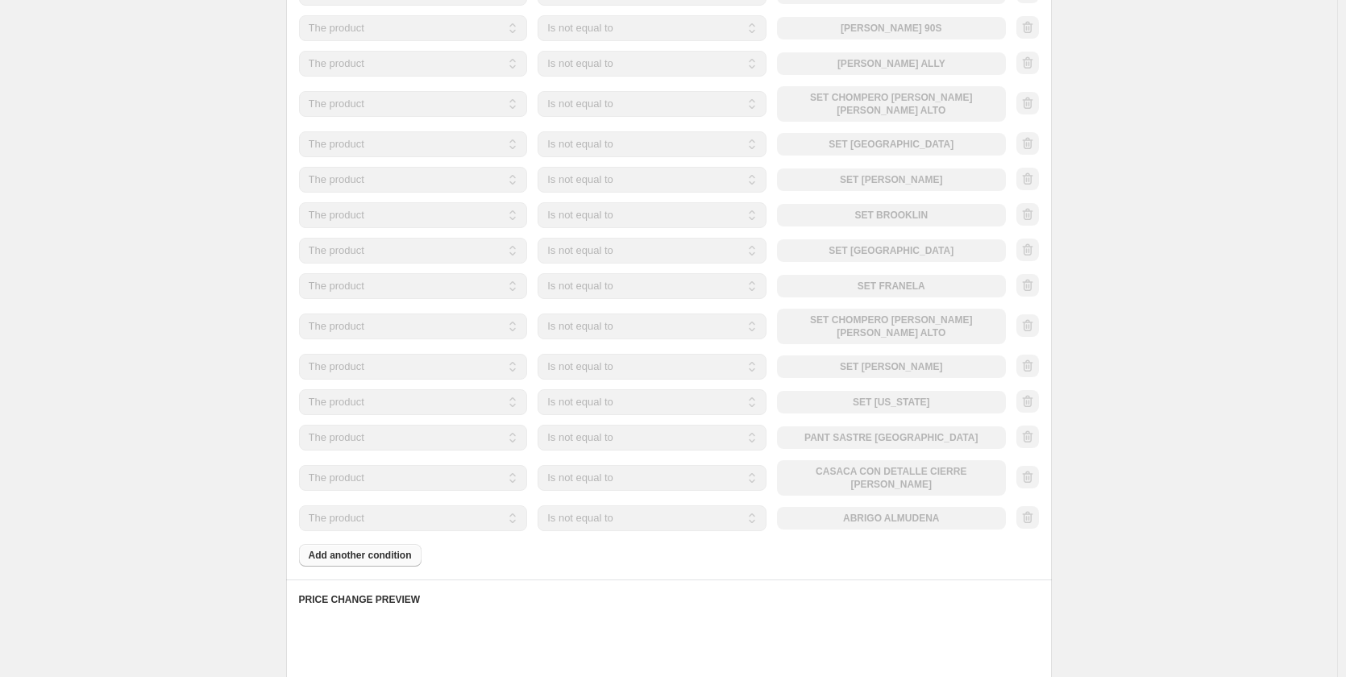
click at [859, 505] on div "The product The product's collection The product's tag The product's vendor The…" at bounding box center [652, 518] width 707 height 26
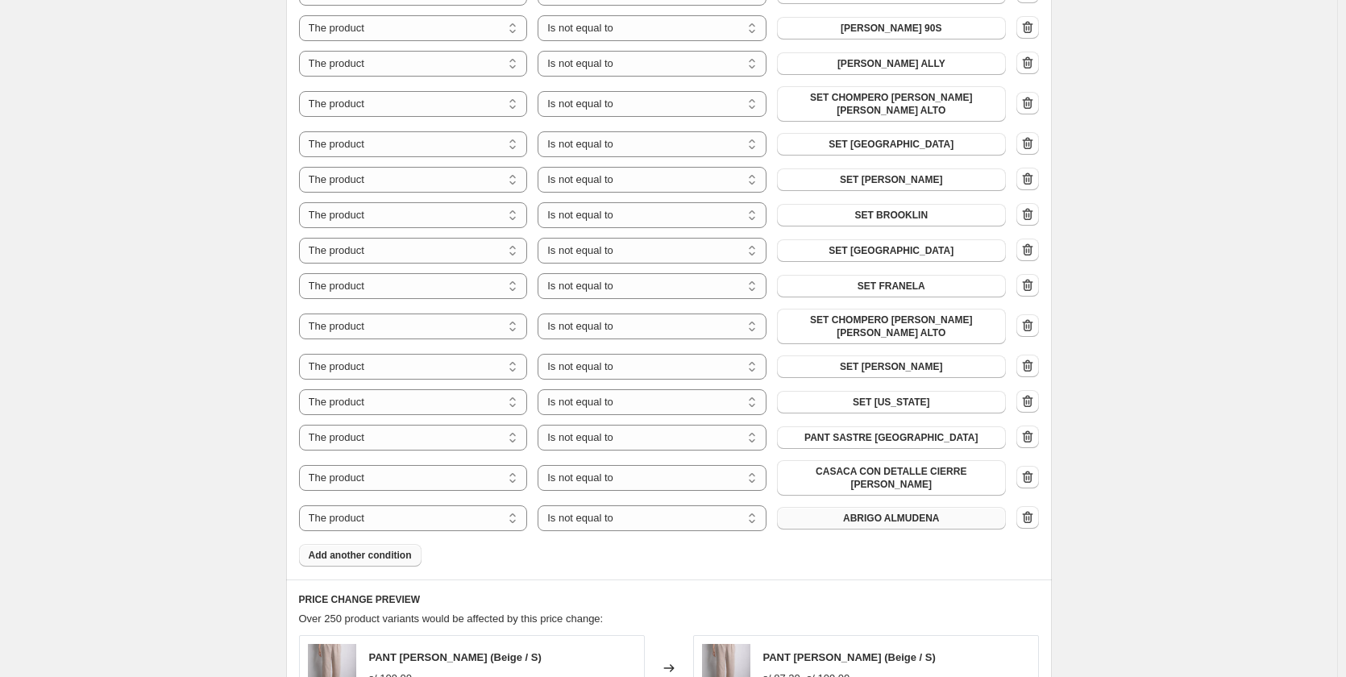
click at [861, 512] on span "ABRIGO ALMUDENA" at bounding box center [891, 518] width 97 height 13
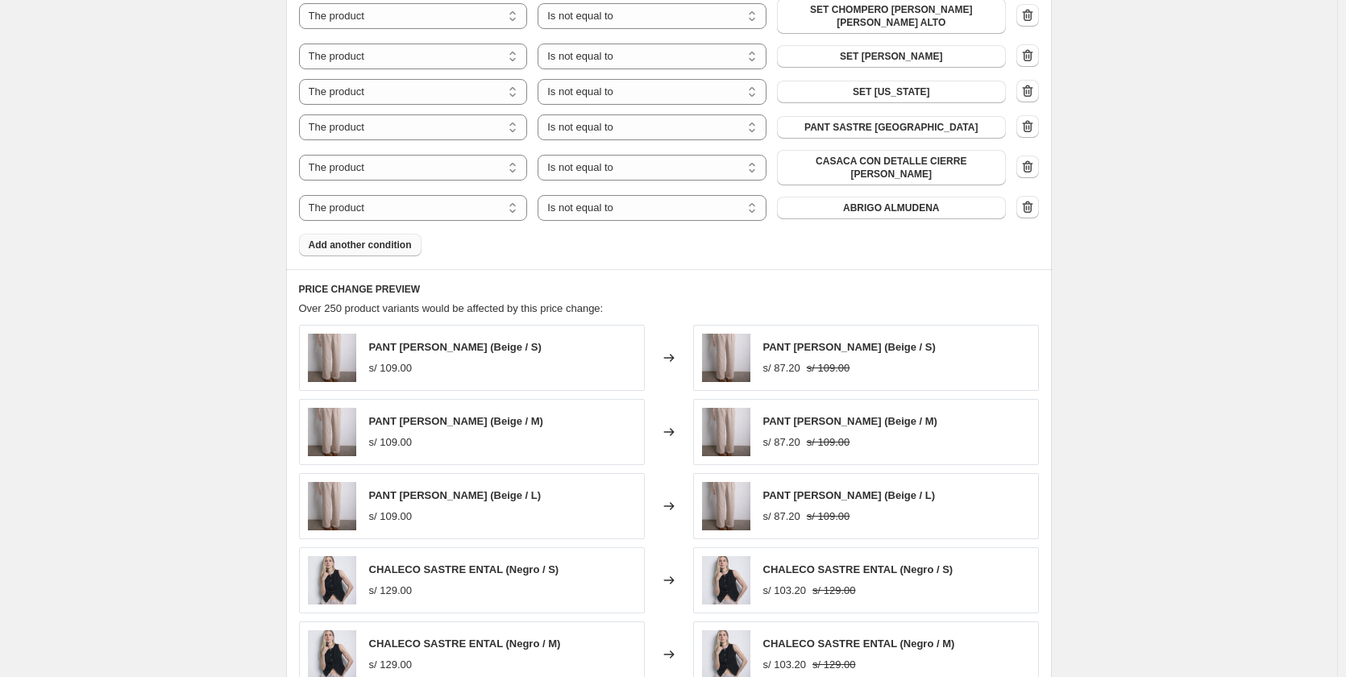
scroll to position [1719, 0]
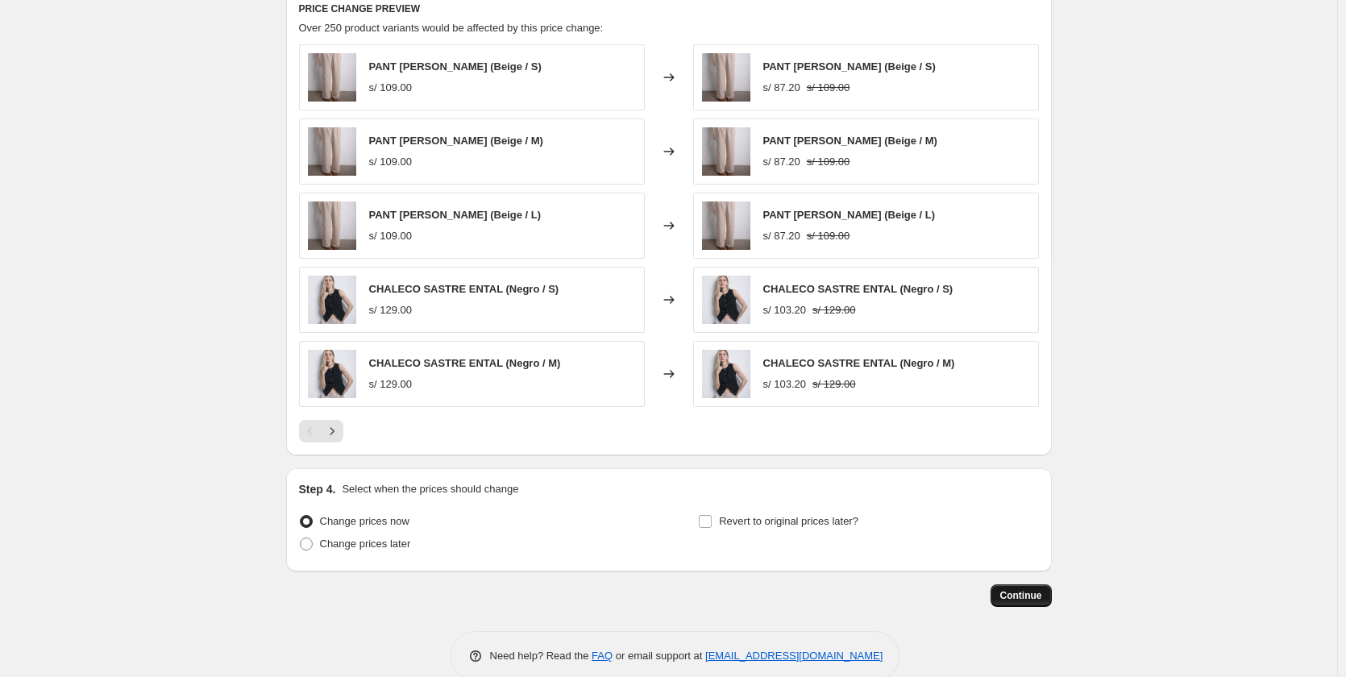
click at [1021, 589] on span "Continue" at bounding box center [1021, 595] width 42 height 13
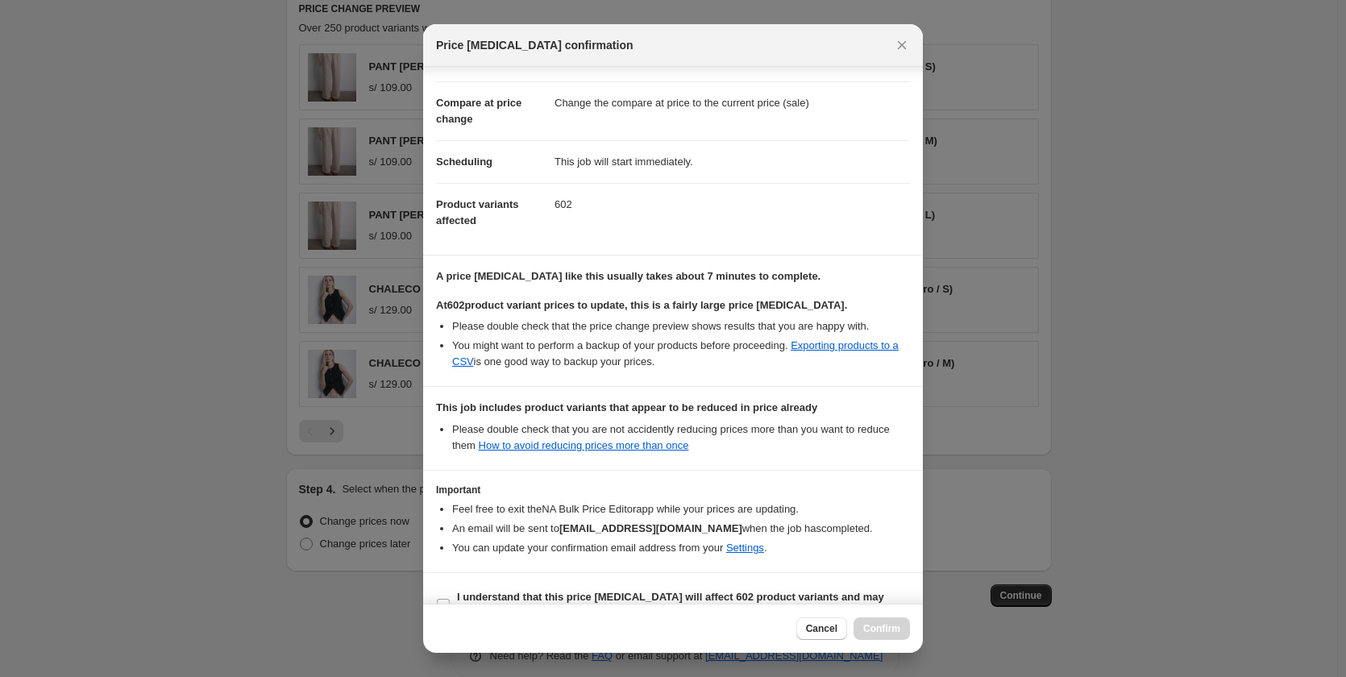
scroll to position [90, 0]
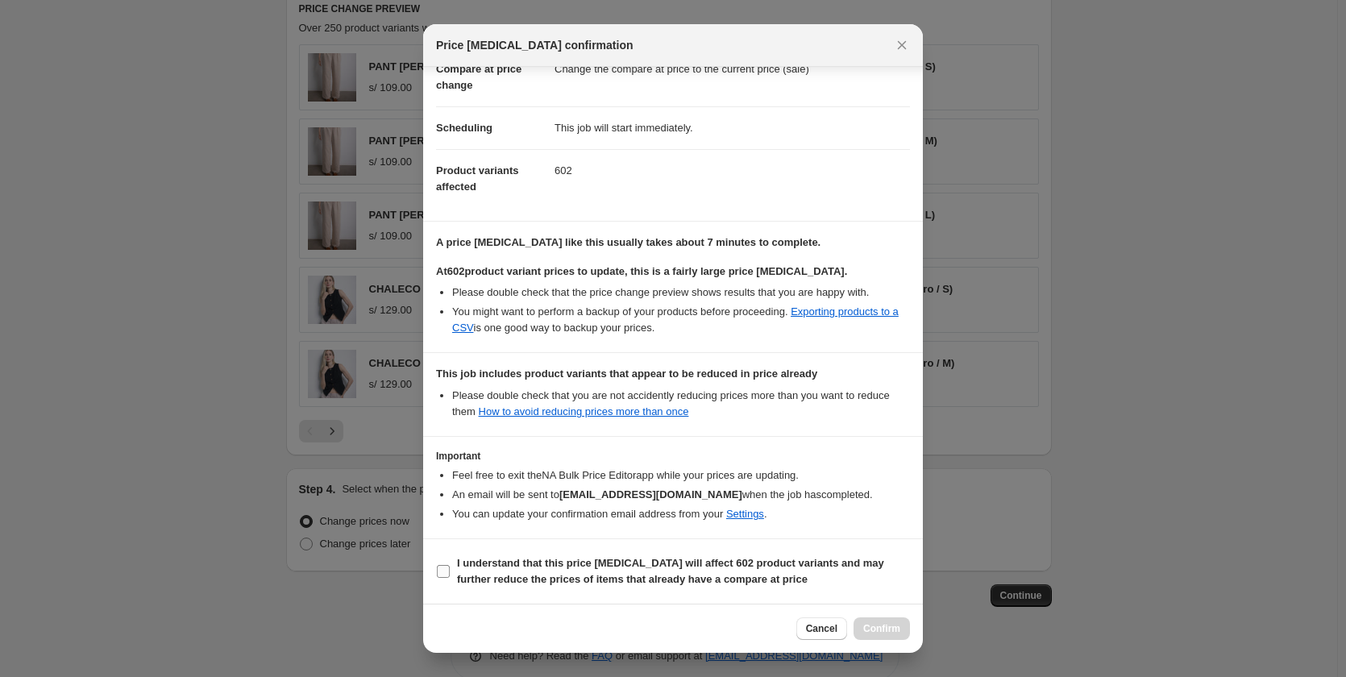
click at [447, 575] on input "I understand that this price change job will affect 602 product variants and ma…" at bounding box center [443, 571] width 13 height 13
checkbox input "true"
click at [874, 619] on button "Confirm" at bounding box center [881, 628] width 56 height 23
type input "30% nuevo"
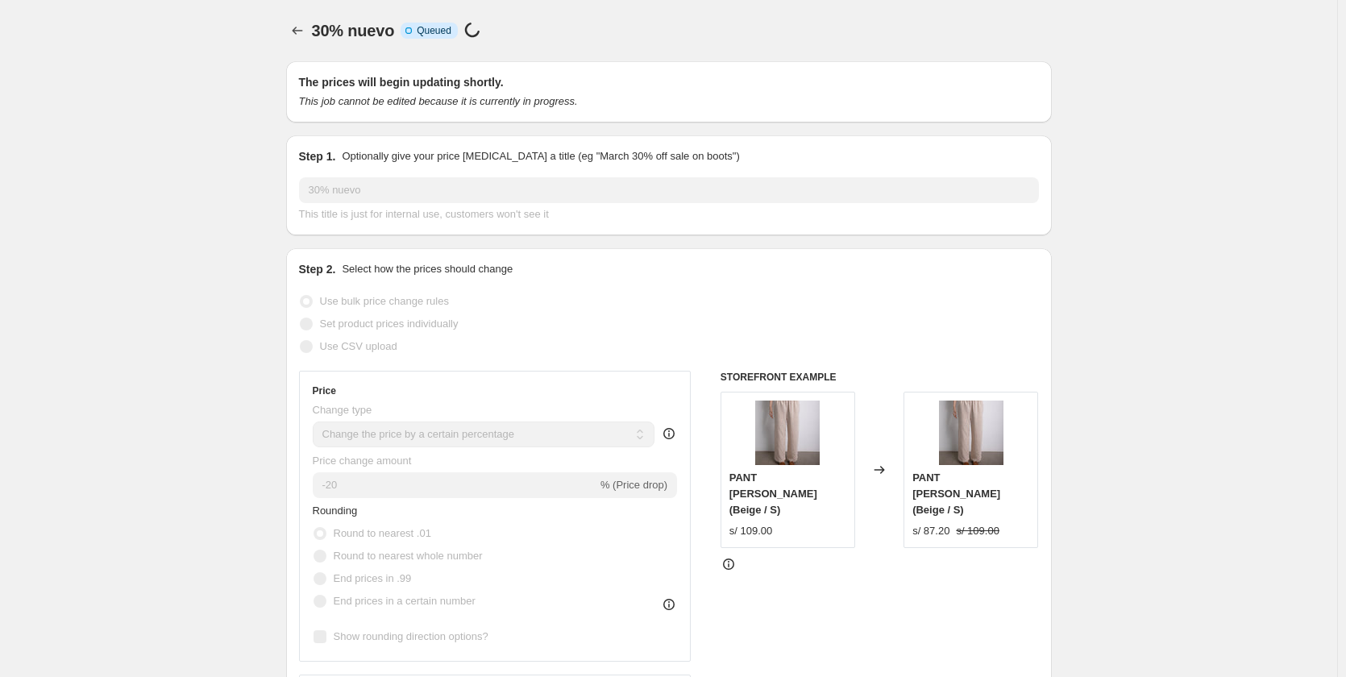
scroll to position [1719, 0]
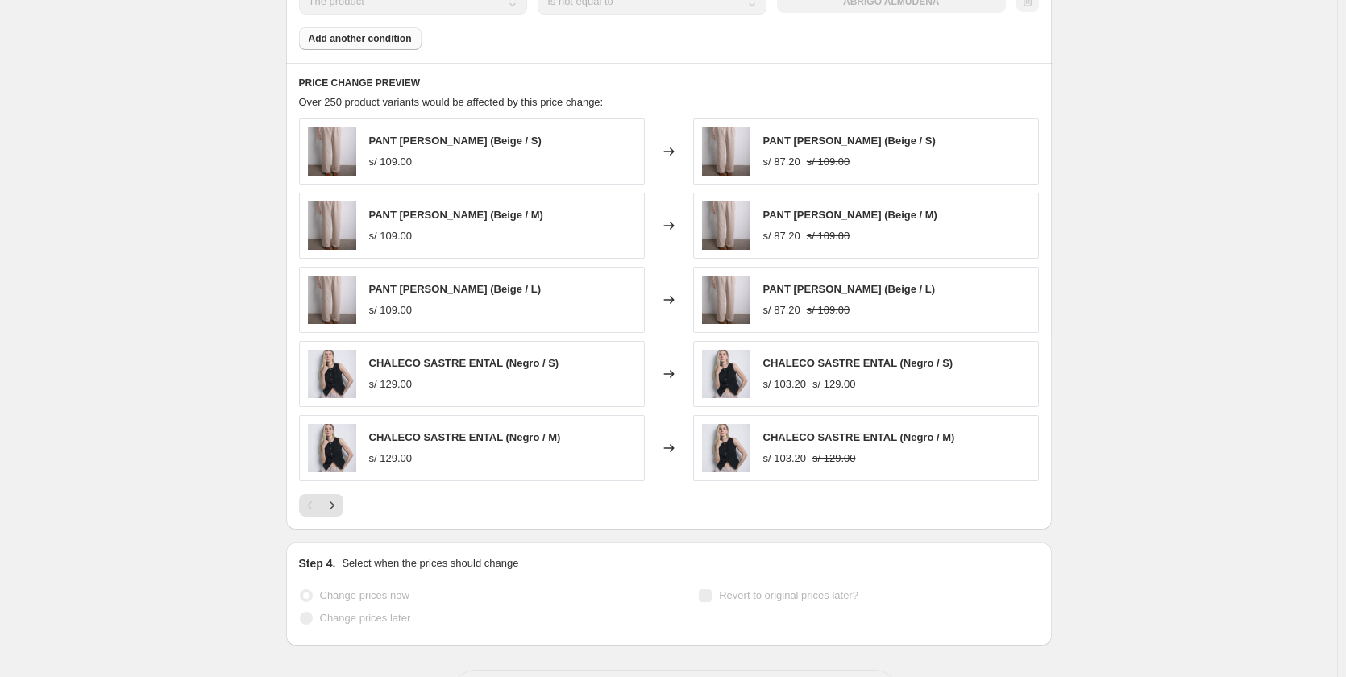
select select "percentage"
select select "collection"
select select "not_equal"
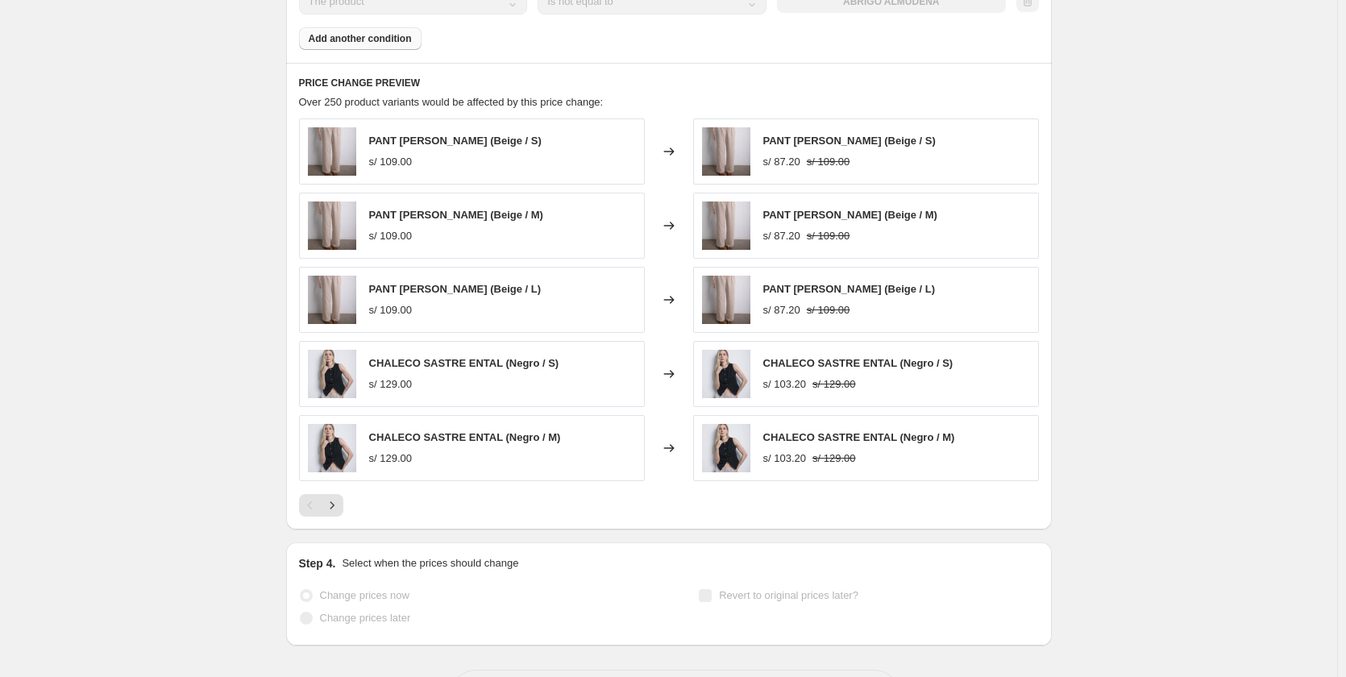
select select "not_equal"
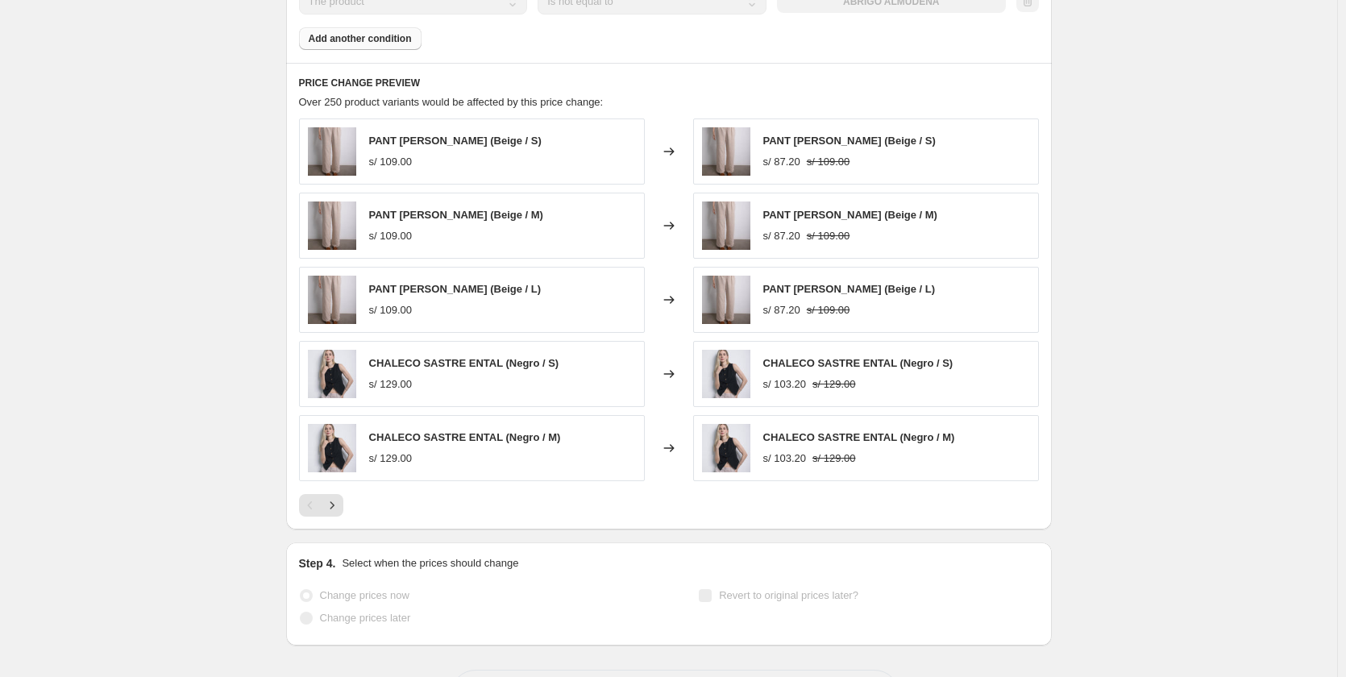
select select "not_equal"
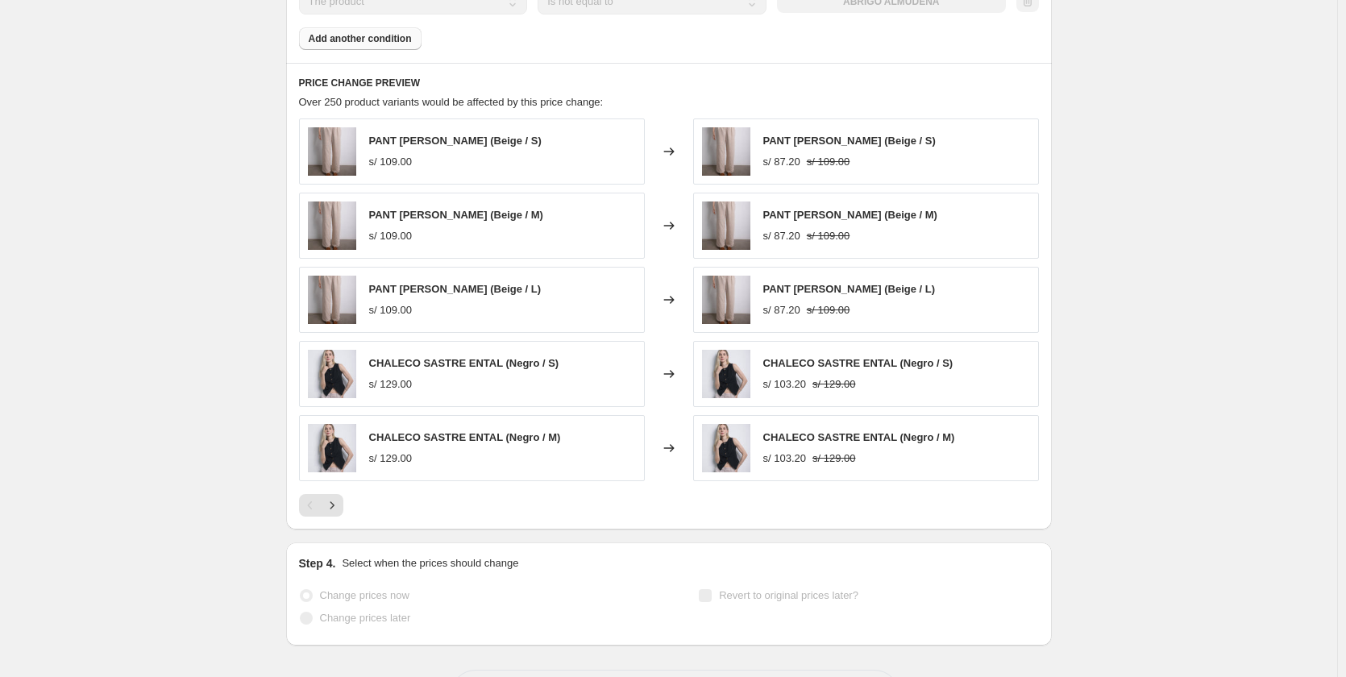
select select "not_equal"
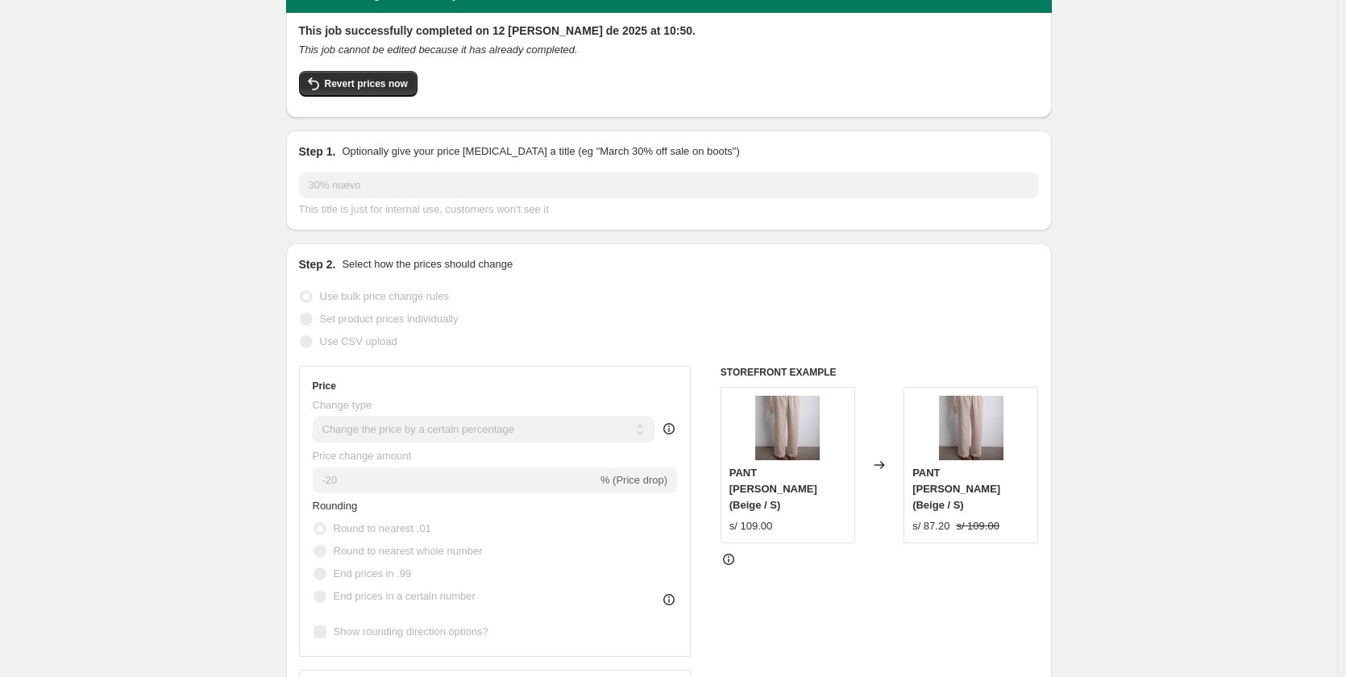
scroll to position [81, 0]
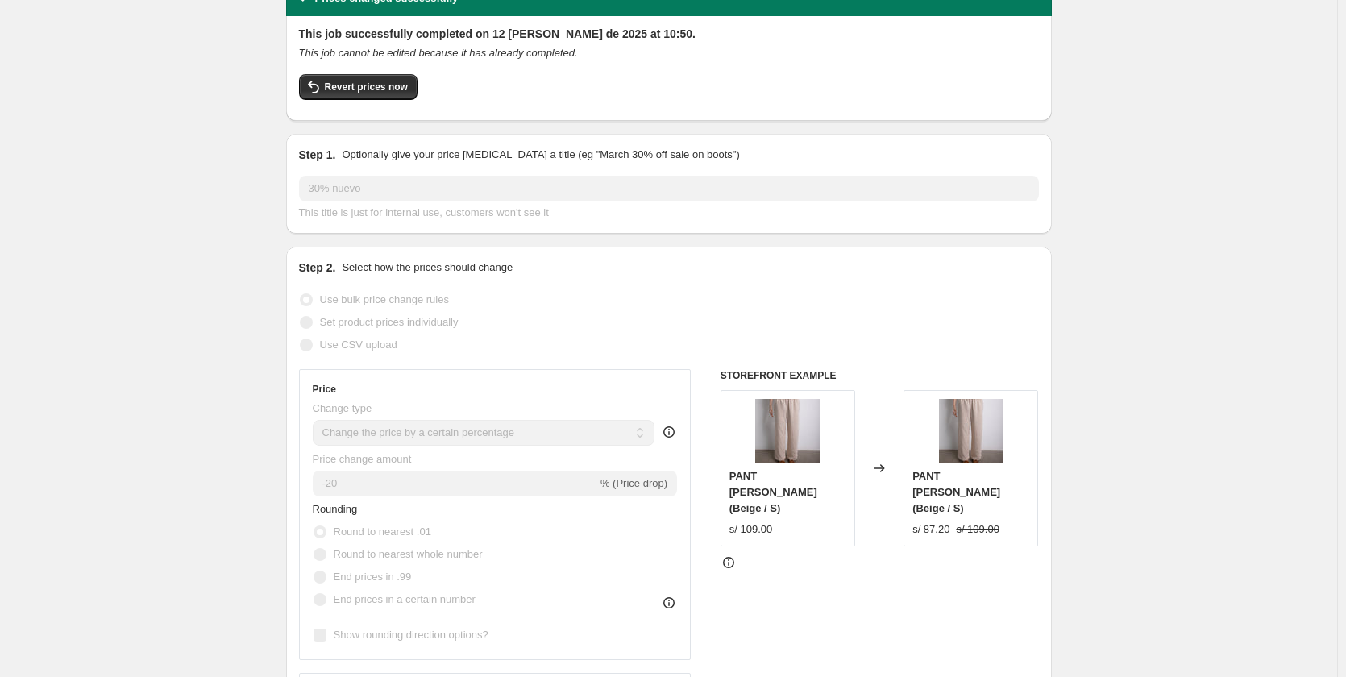
select select "percentage"
select select "collection"
select select "not_equal"
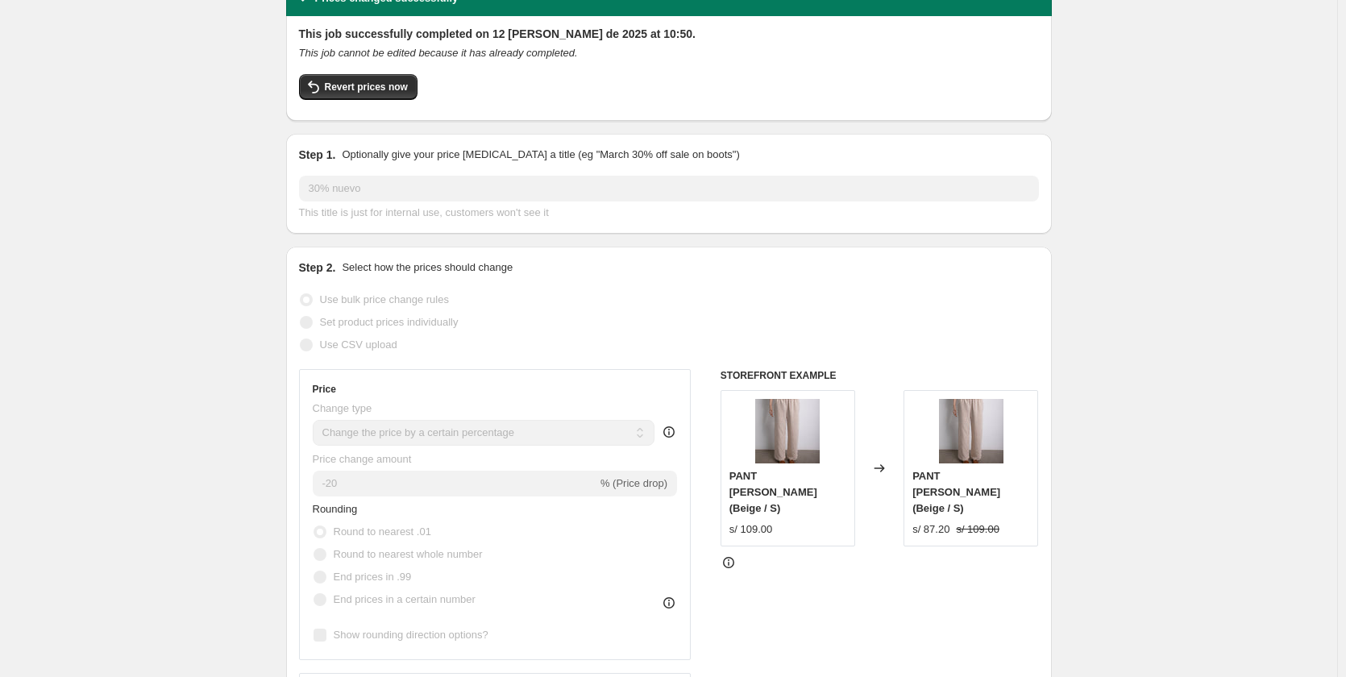
select select "not_equal"
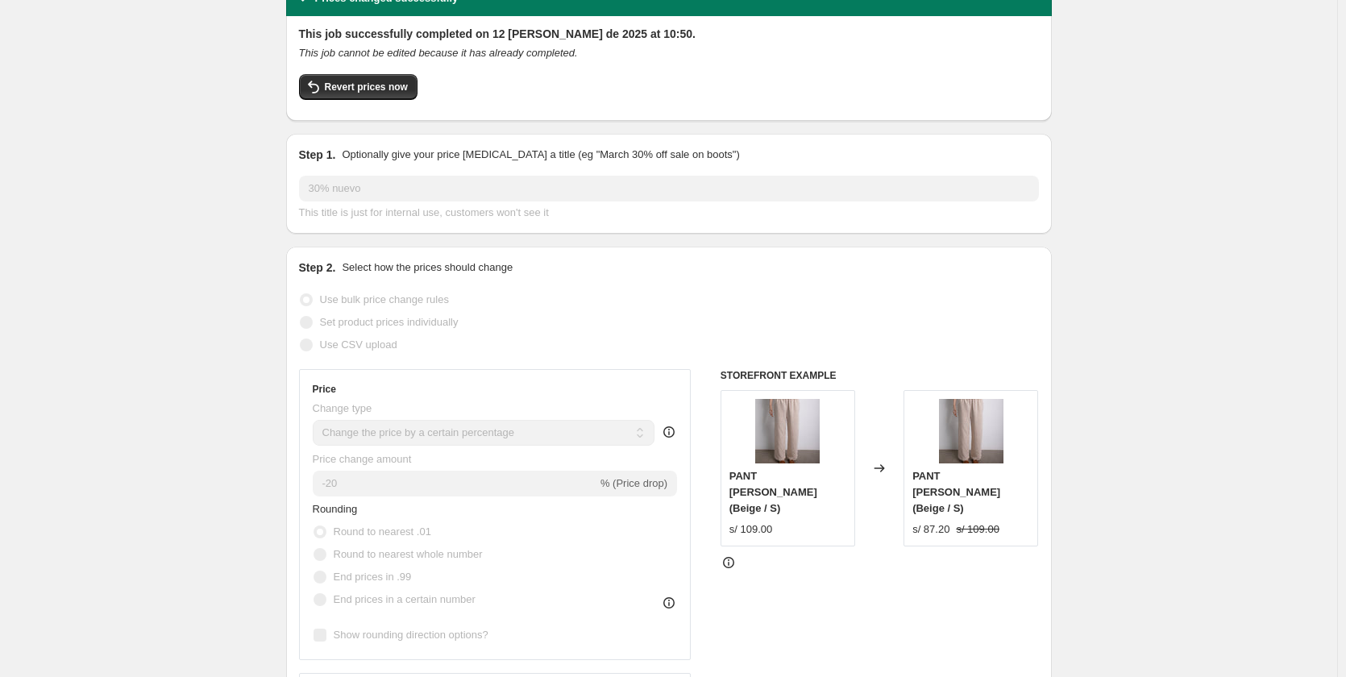
select select "not_equal"
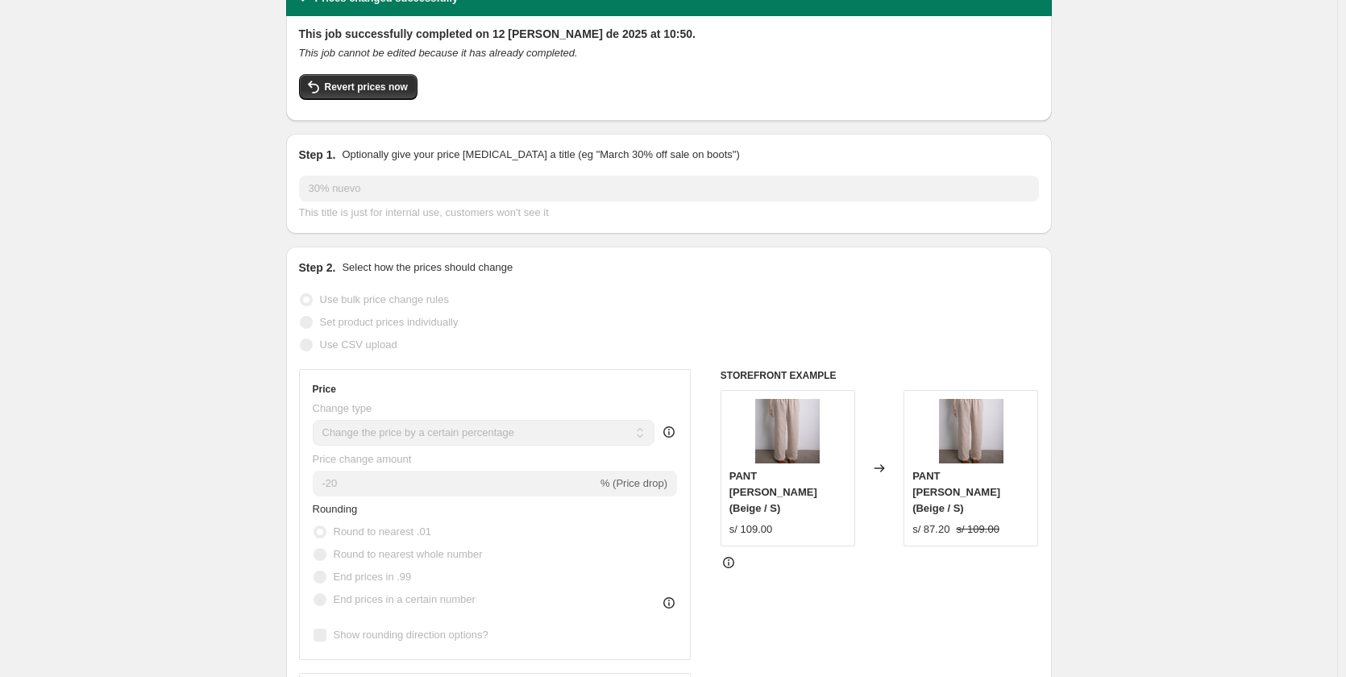
select select "not_equal"
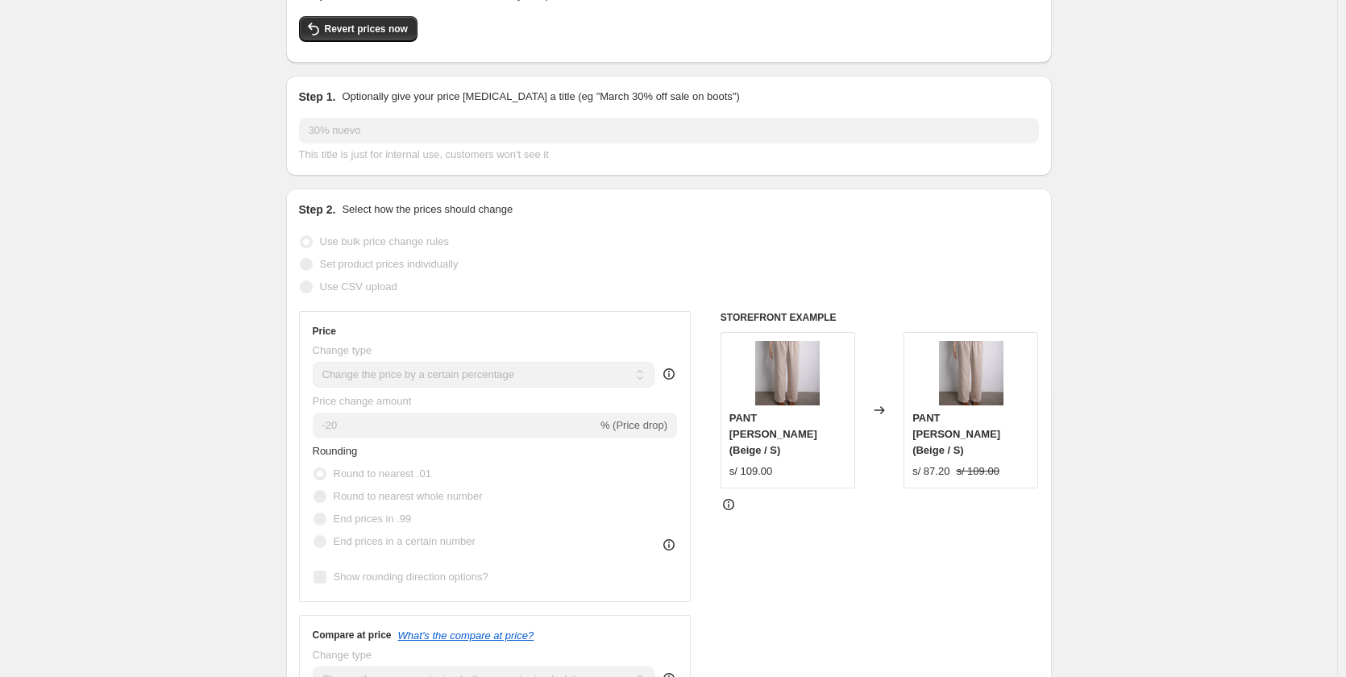
scroll to position [0, 0]
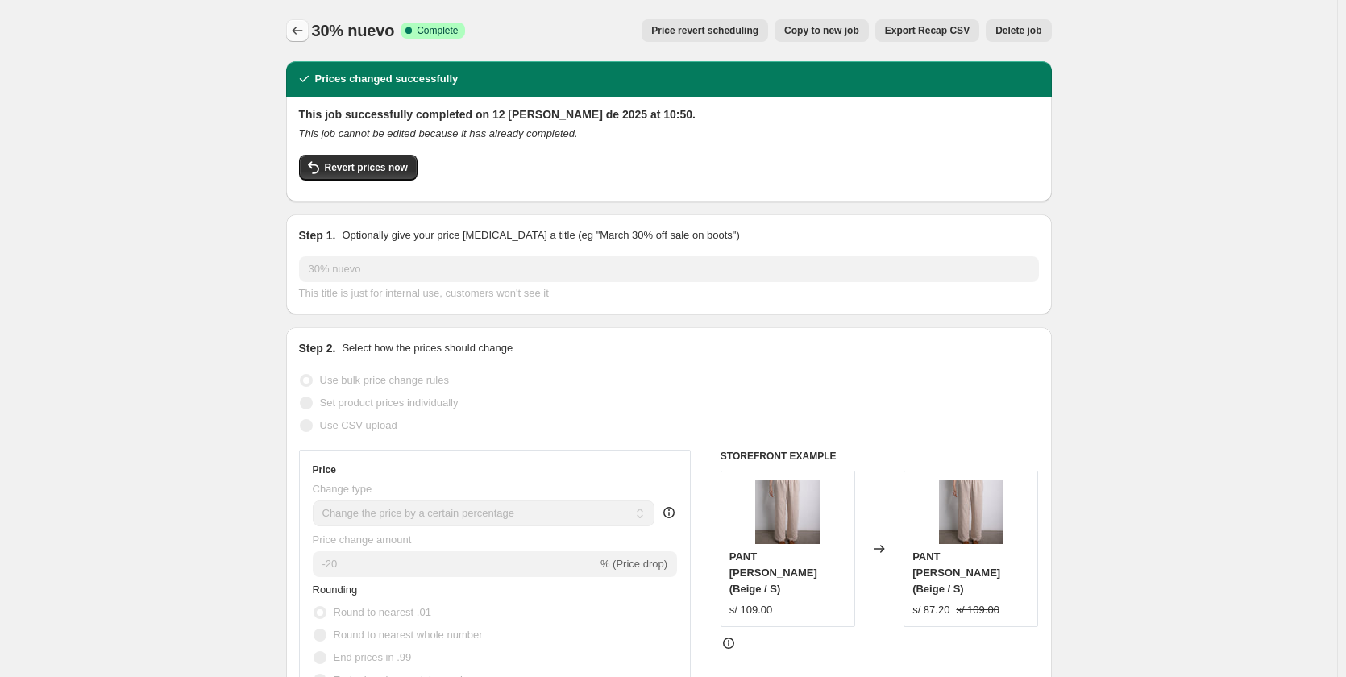
click at [289, 31] on button "Price change jobs" at bounding box center [297, 30] width 23 height 23
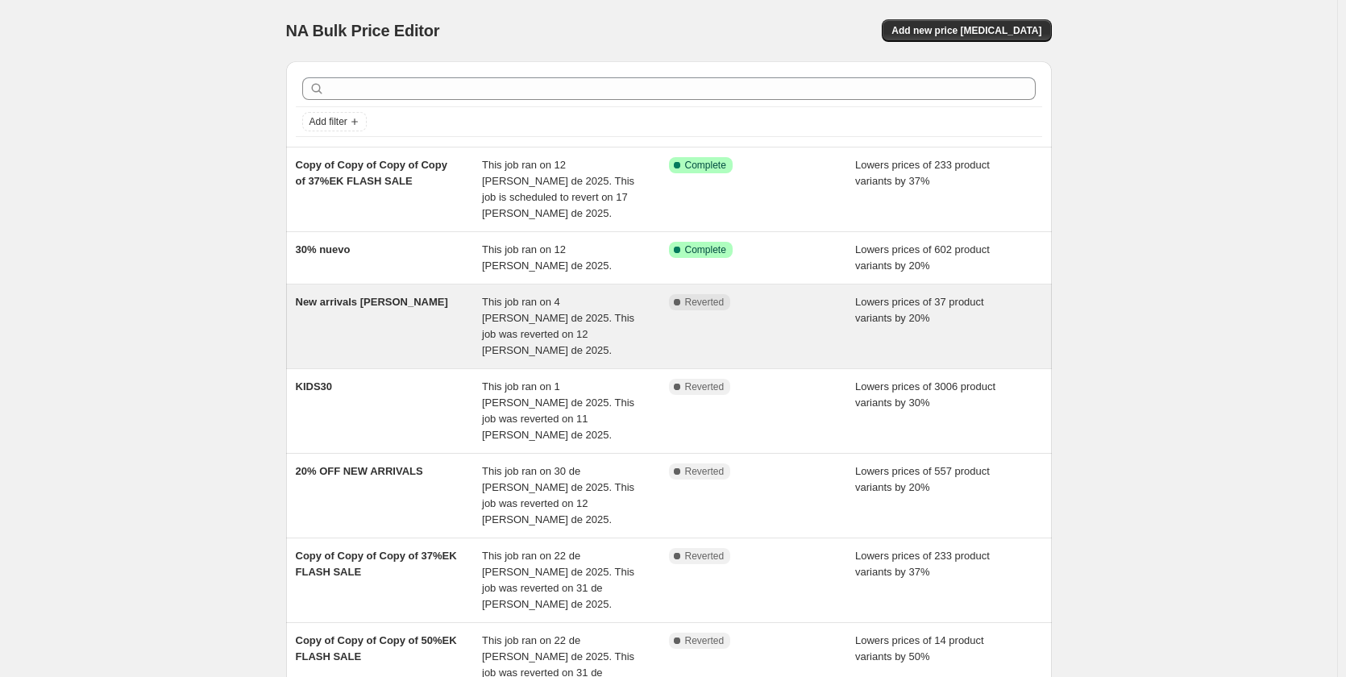
click at [439, 294] on div "New arrivals Yolanda dama" at bounding box center [389, 326] width 187 height 64
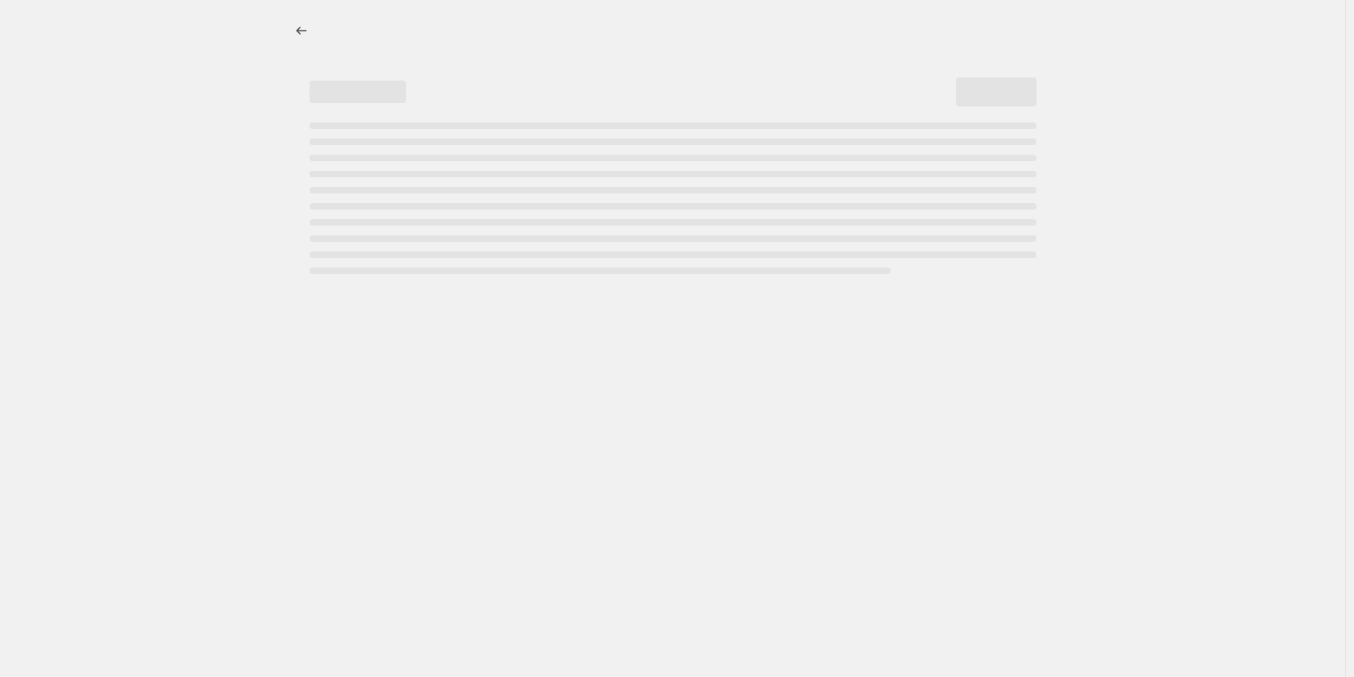
select select "percentage"
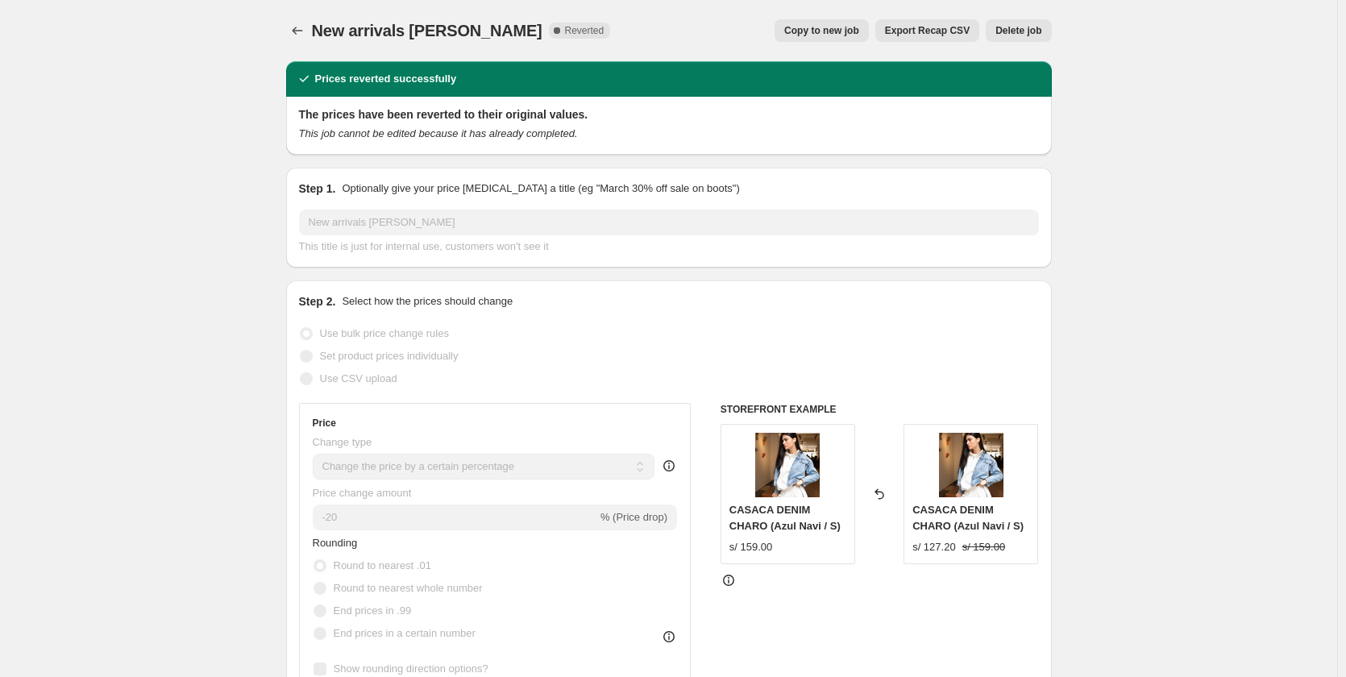
click at [1001, 28] on span "Delete job" at bounding box center [1018, 30] width 46 height 13
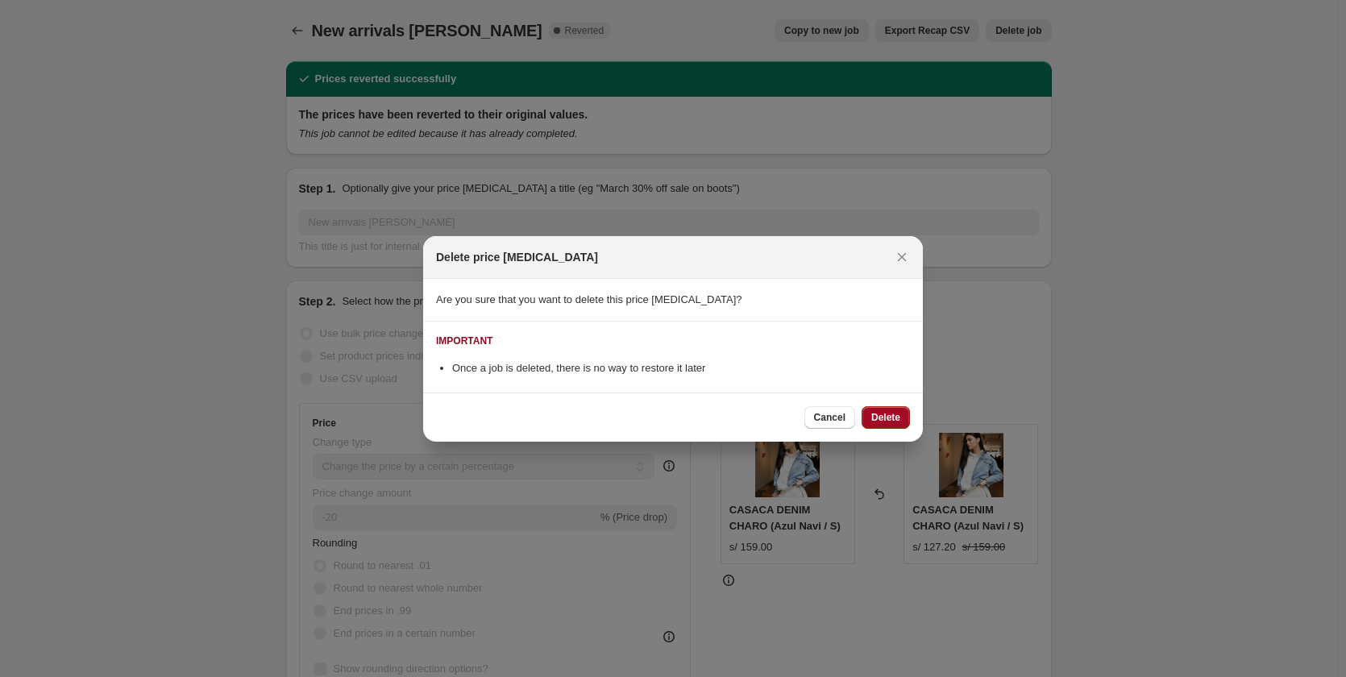
click at [876, 417] on span "Delete" at bounding box center [885, 417] width 29 height 13
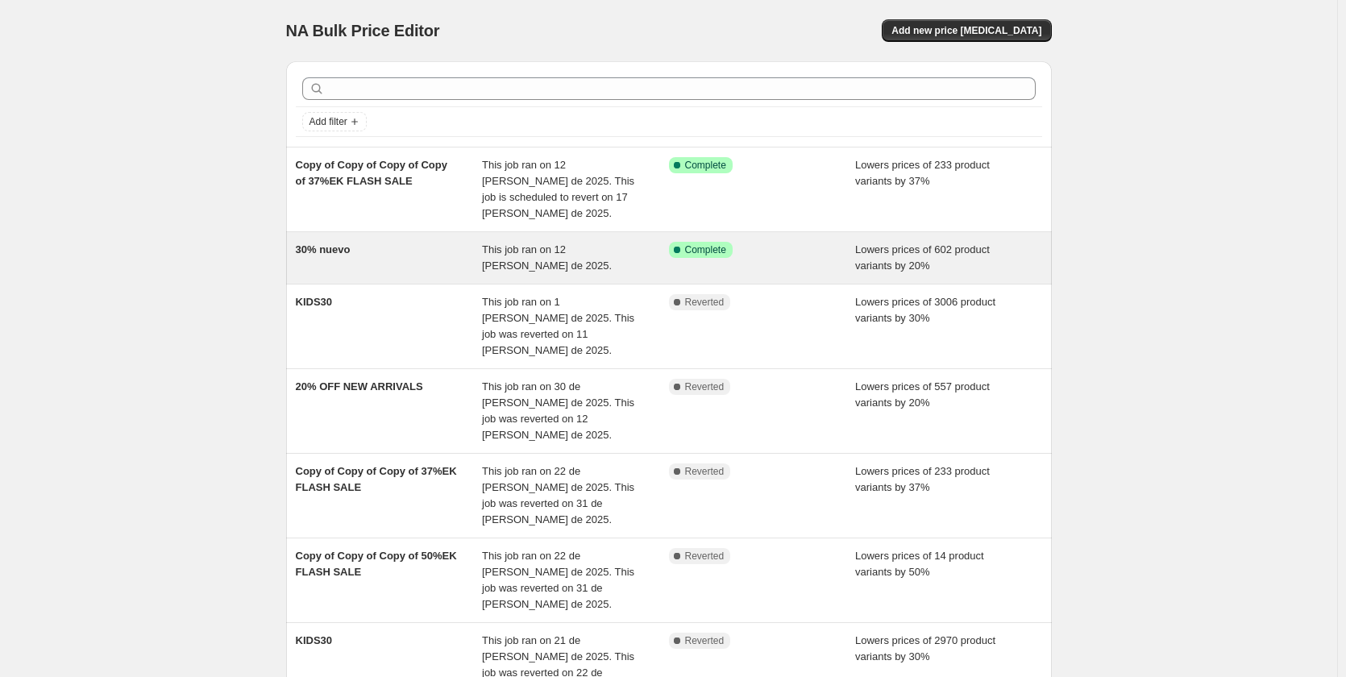
click at [334, 243] on span "30% nuevo" at bounding box center [323, 249] width 55 height 12
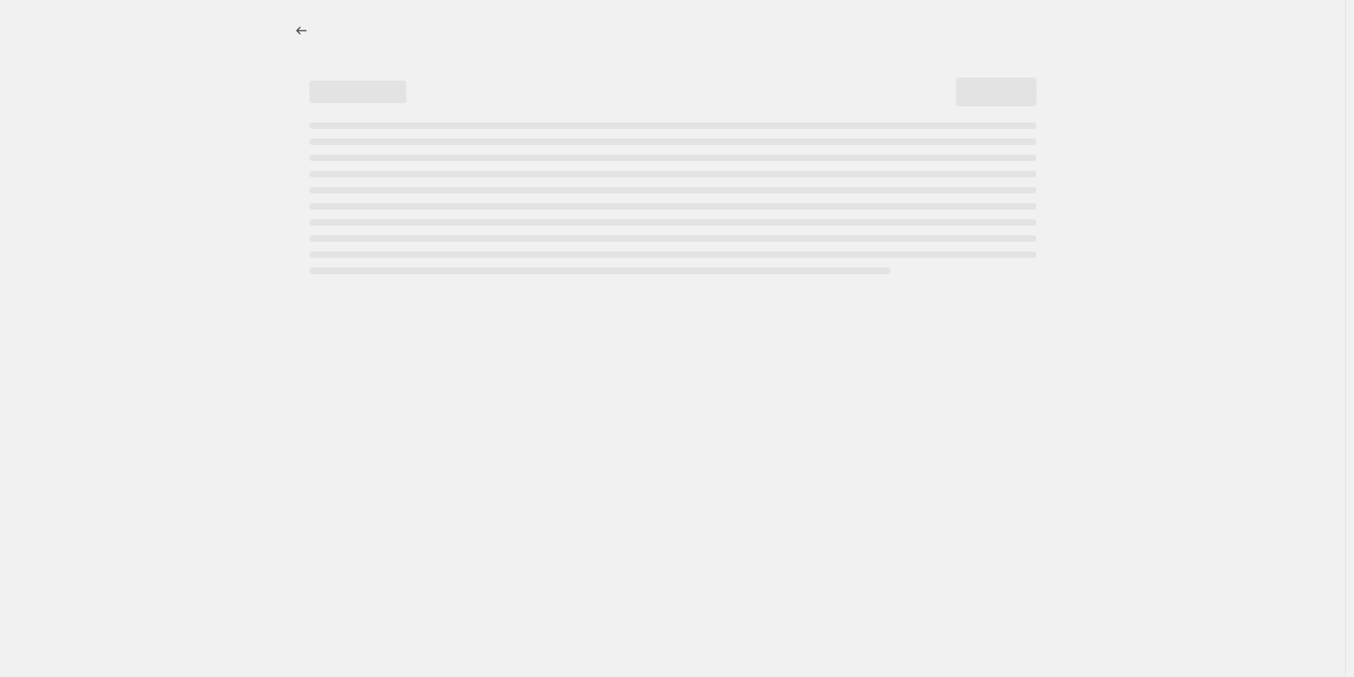
select select "percentage"
select select "collection"
select select "not_equal"
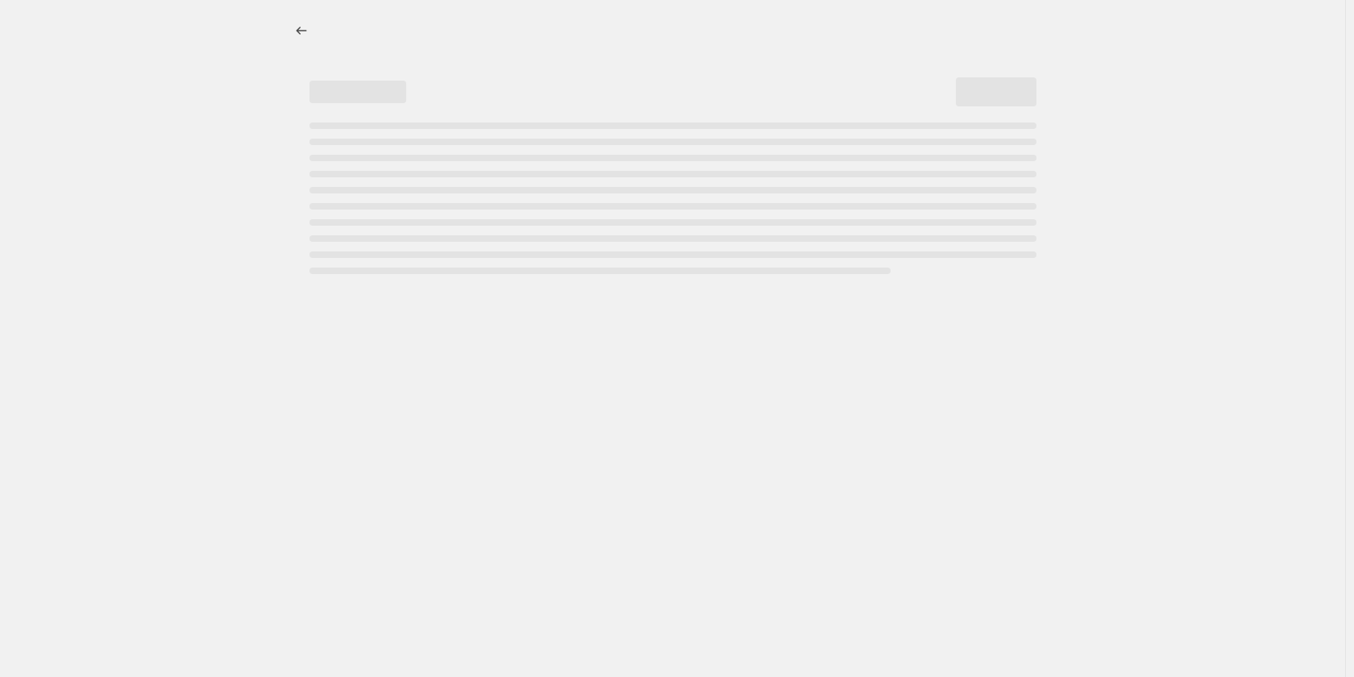
select select "not_equal"
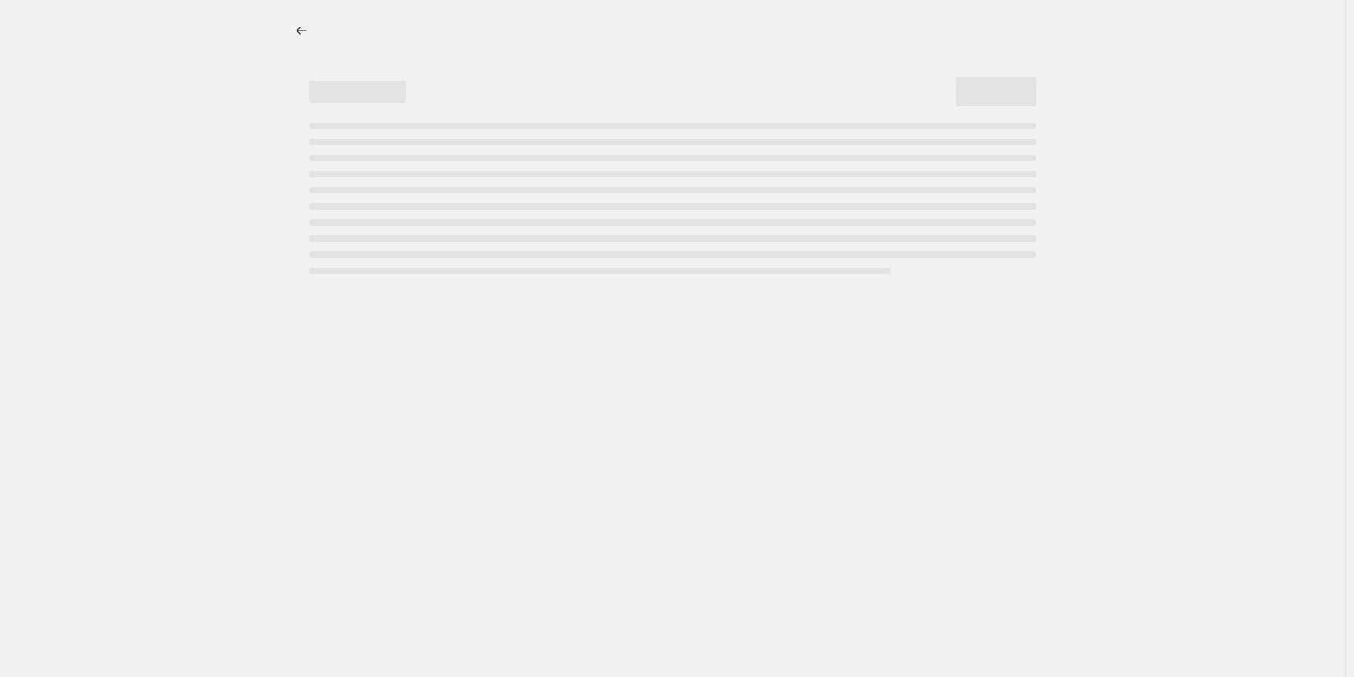
select select "not_equal"
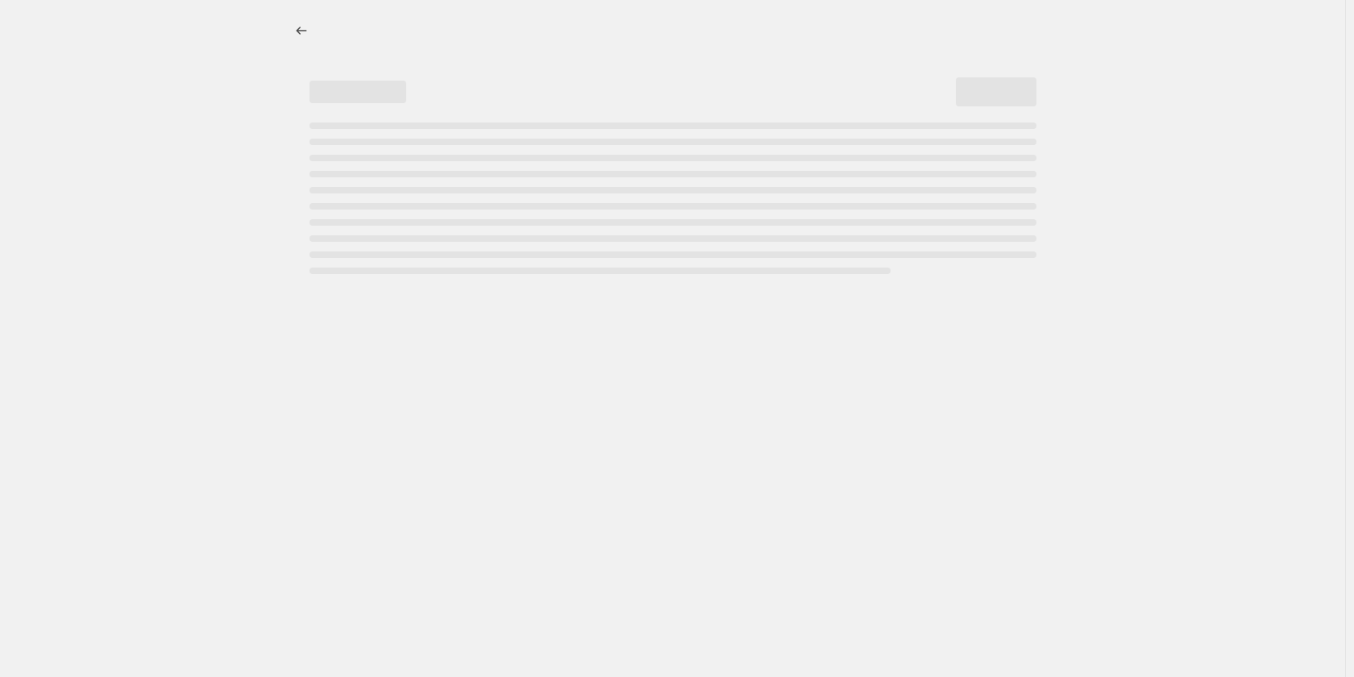
select select "not_equal"
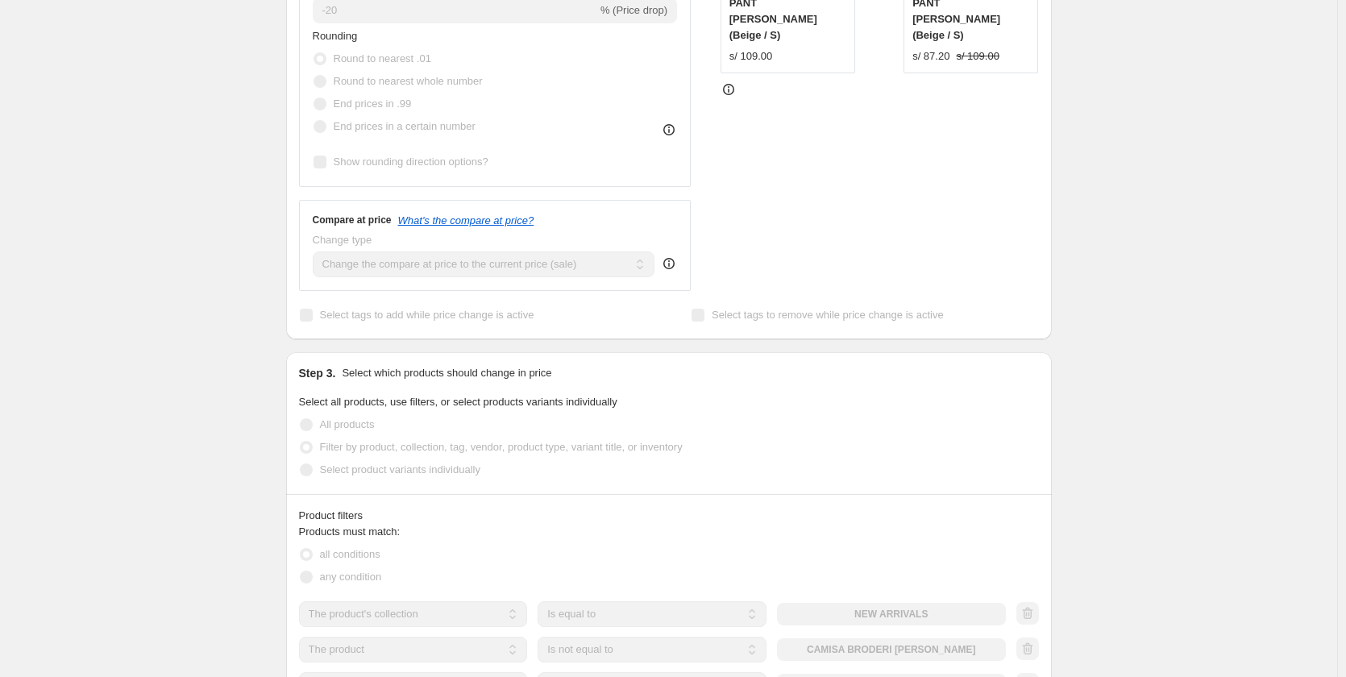
scroll to position [322, 0]
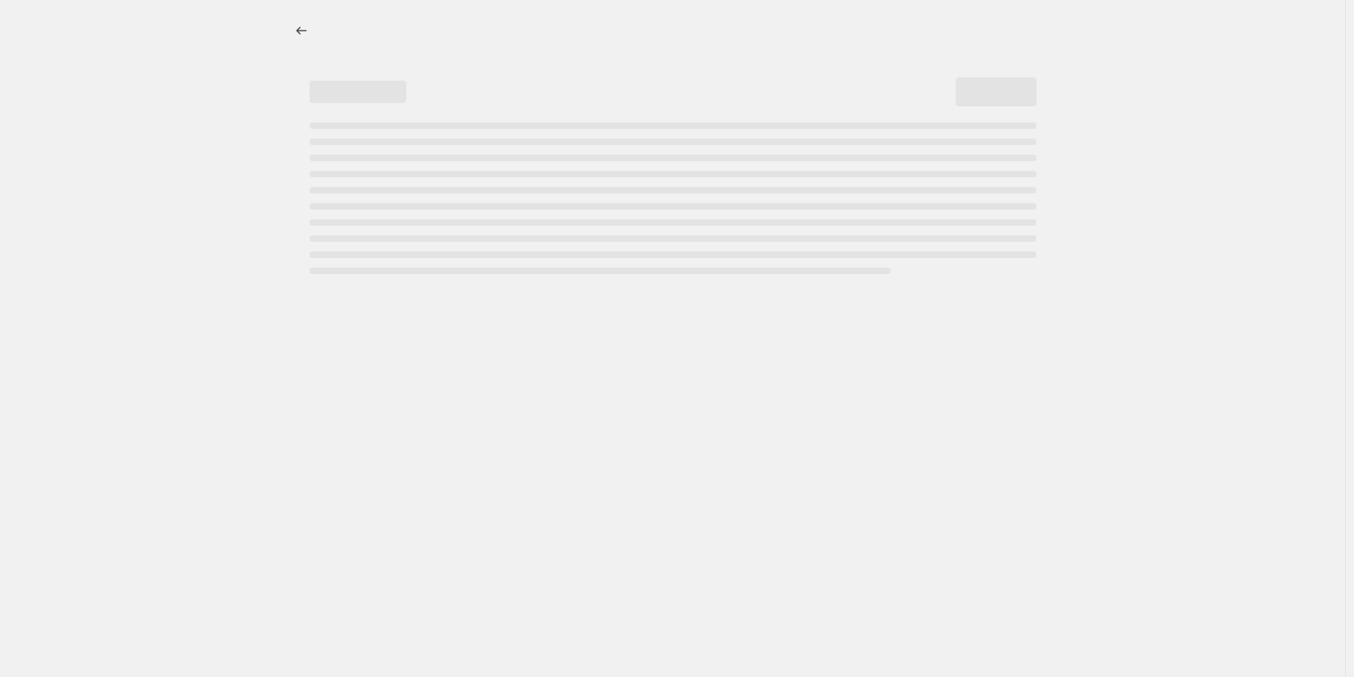
select select "percentage"
select select "collection"
select select "not_equal"
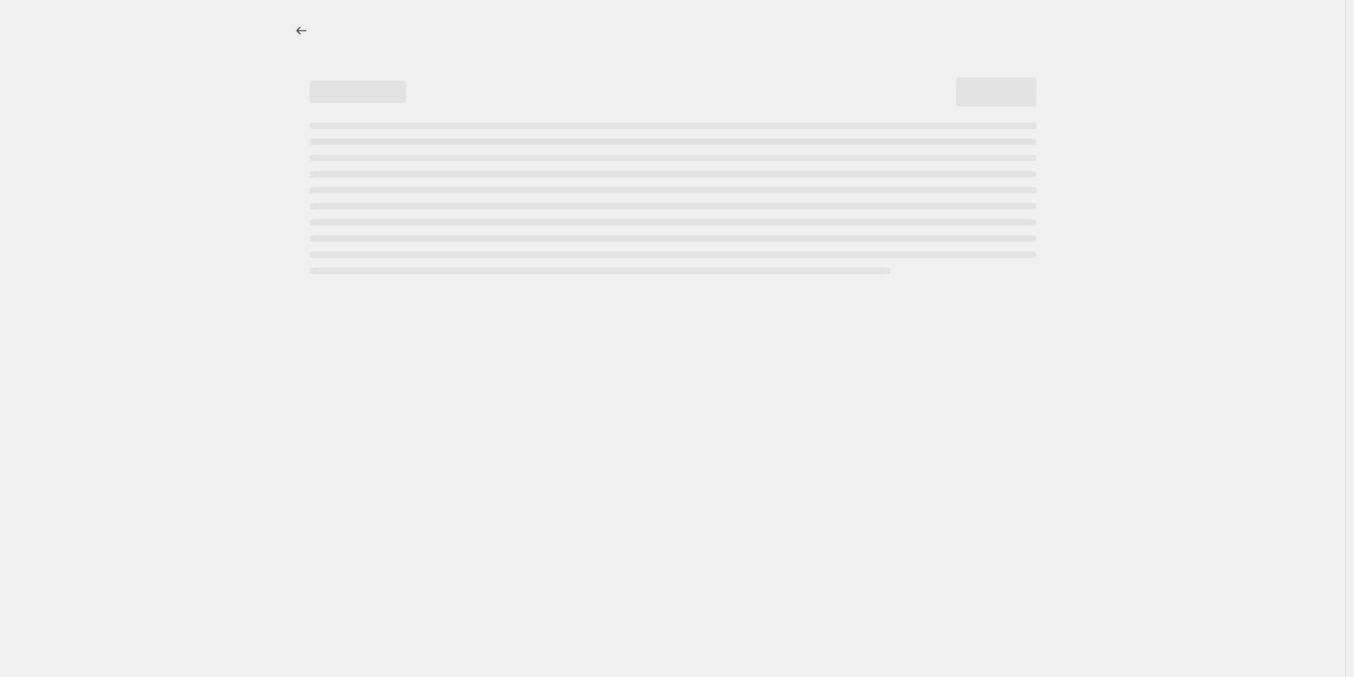
select select "not_equal"
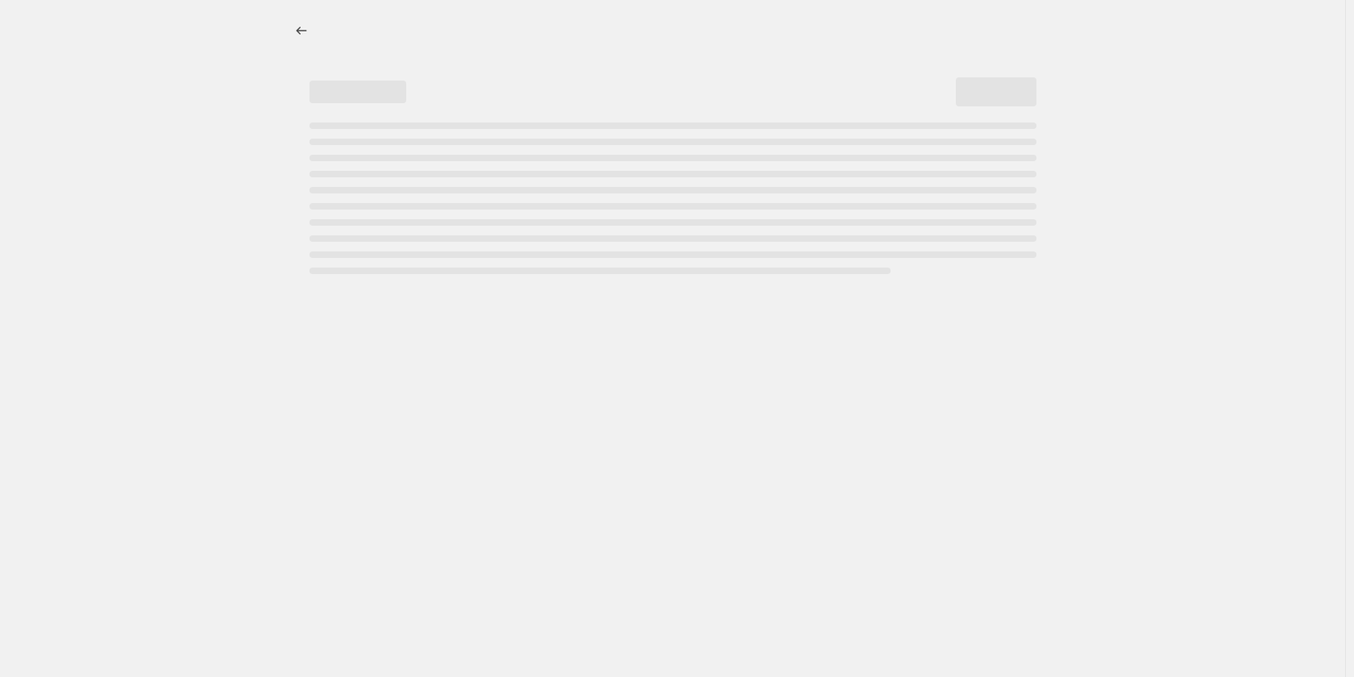
select select "not_equal"
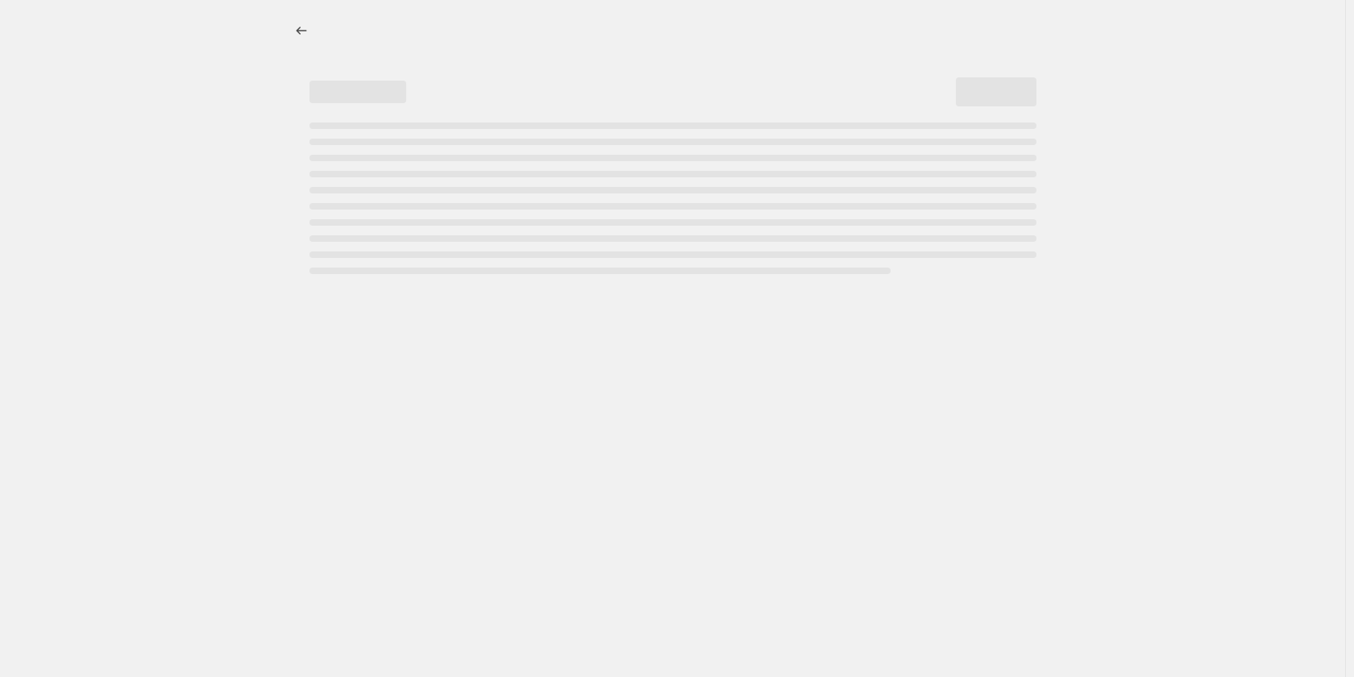
select select "not_equal"
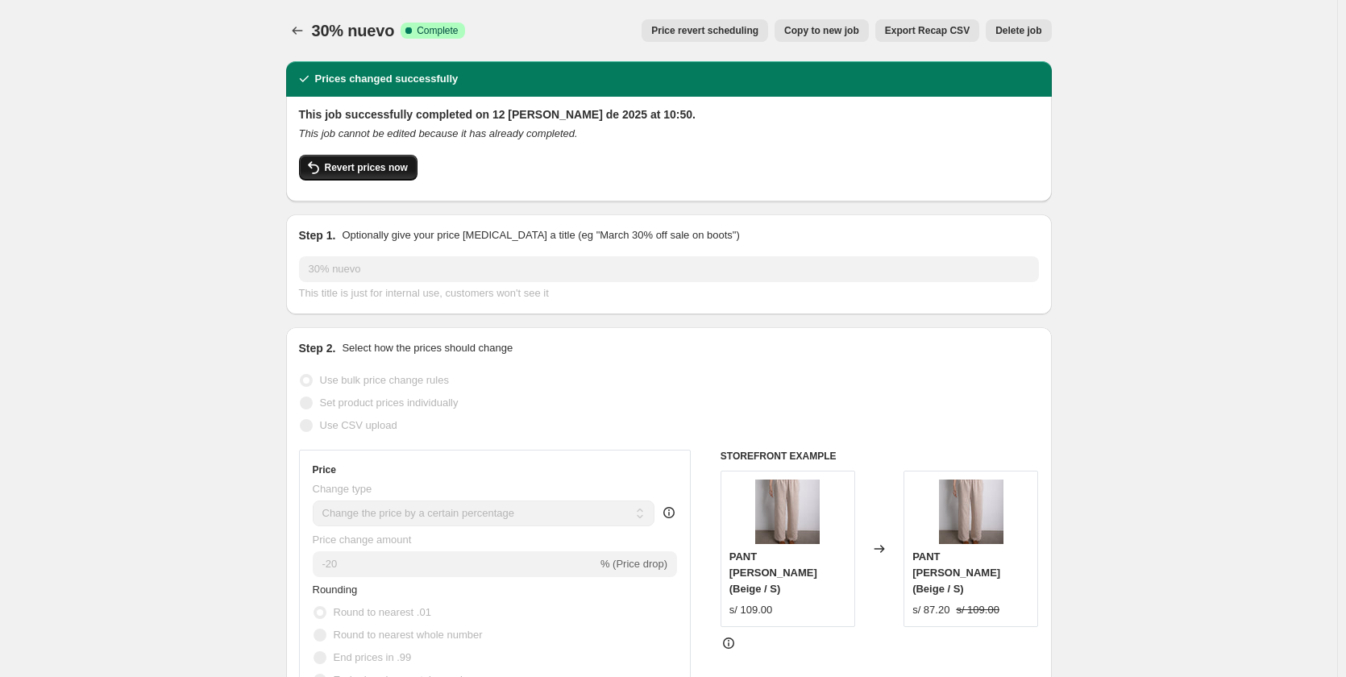
click at [404, 165] on span "Revert prices now" at bounding box center [366, 167] width 83 height 13
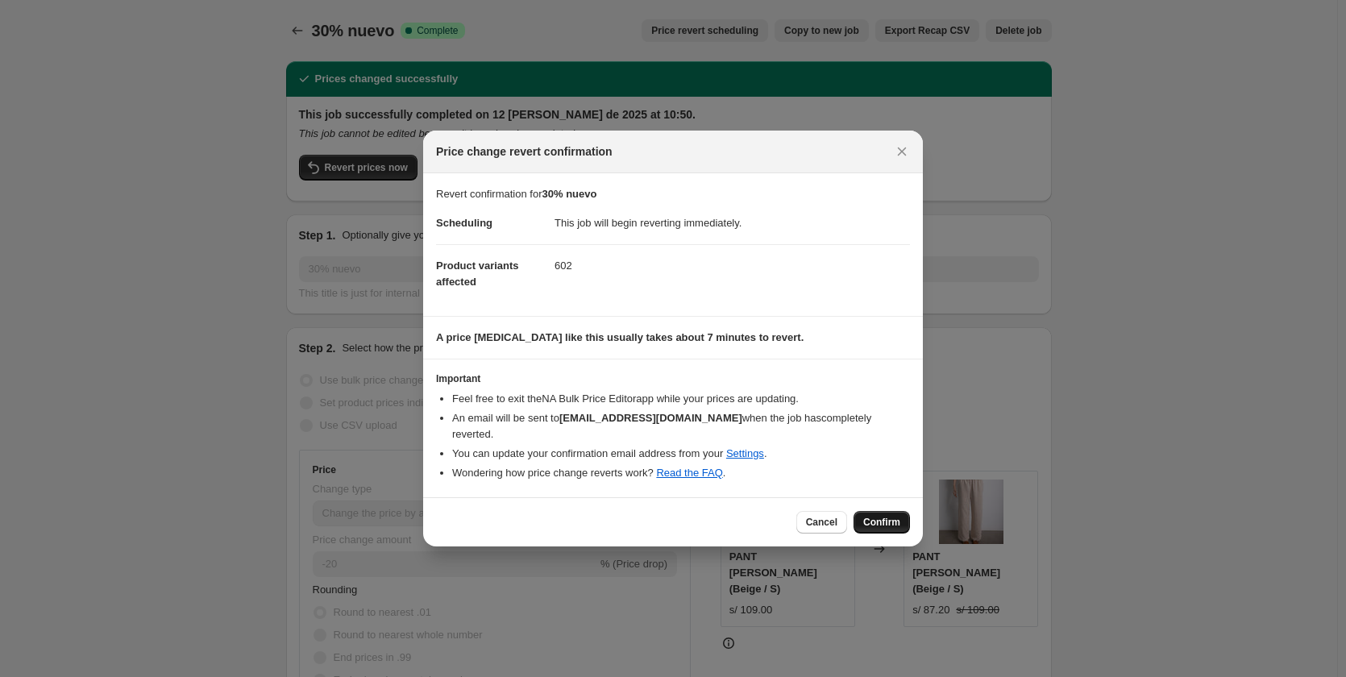
click at [879, 517] on span "Confirm" at bounding box center [881, 522] width 37 height 13
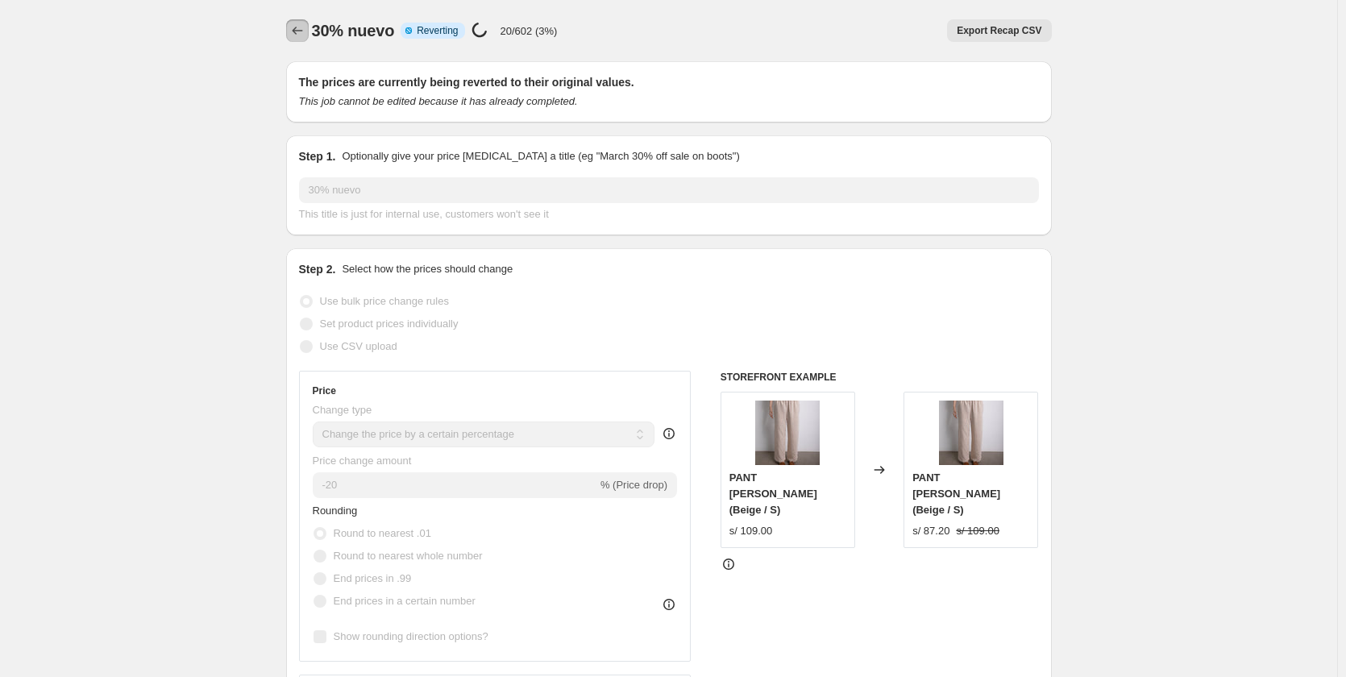
click at [309, 28] on button "Price change jobs" at bounding box center [297, 30] width 23 height 23
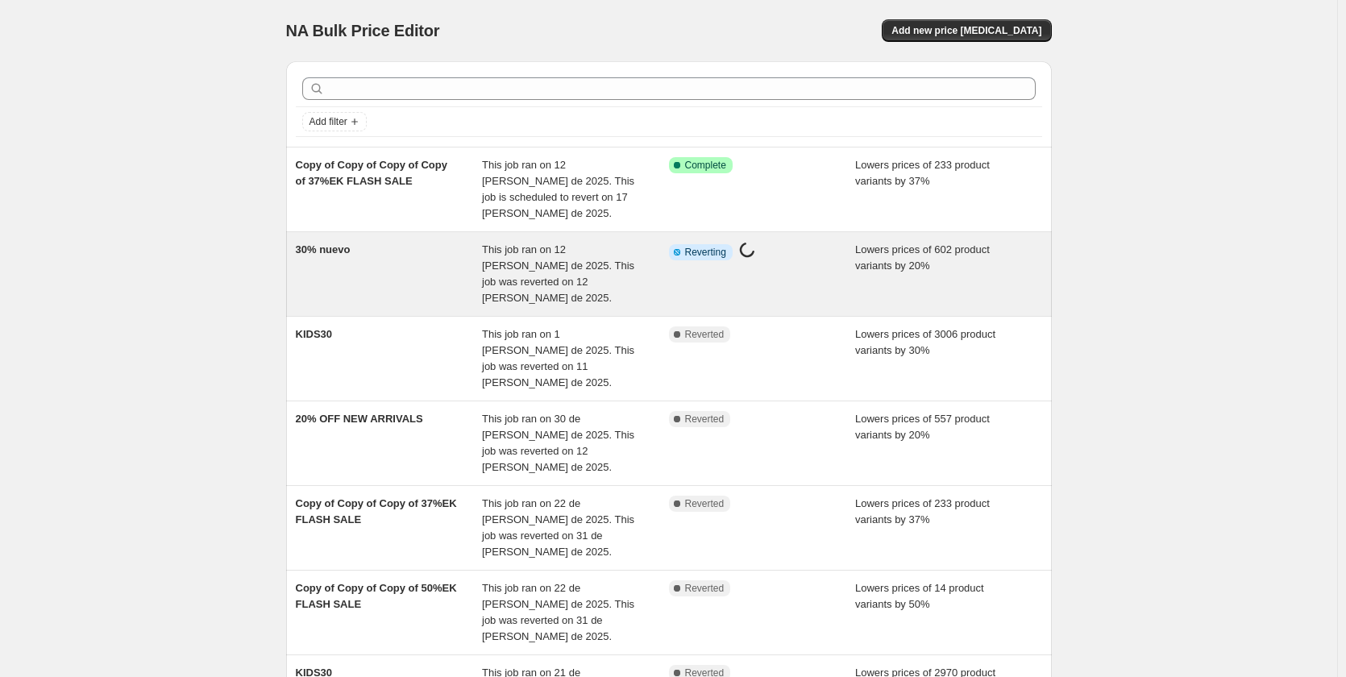
click at [474, 242] on div "30% nuevo" at bounding box center [389, 274] width 187 height 64
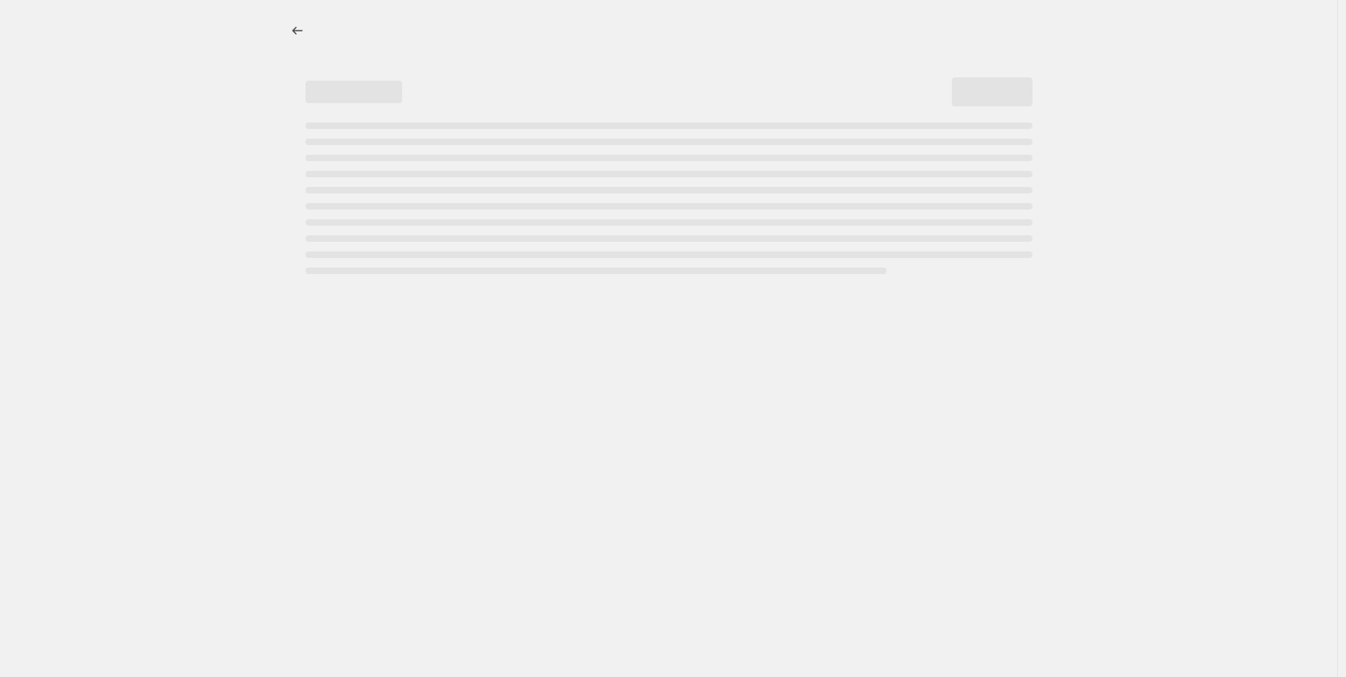
select select "percentage"
select select "collection"
select select "not_equal"
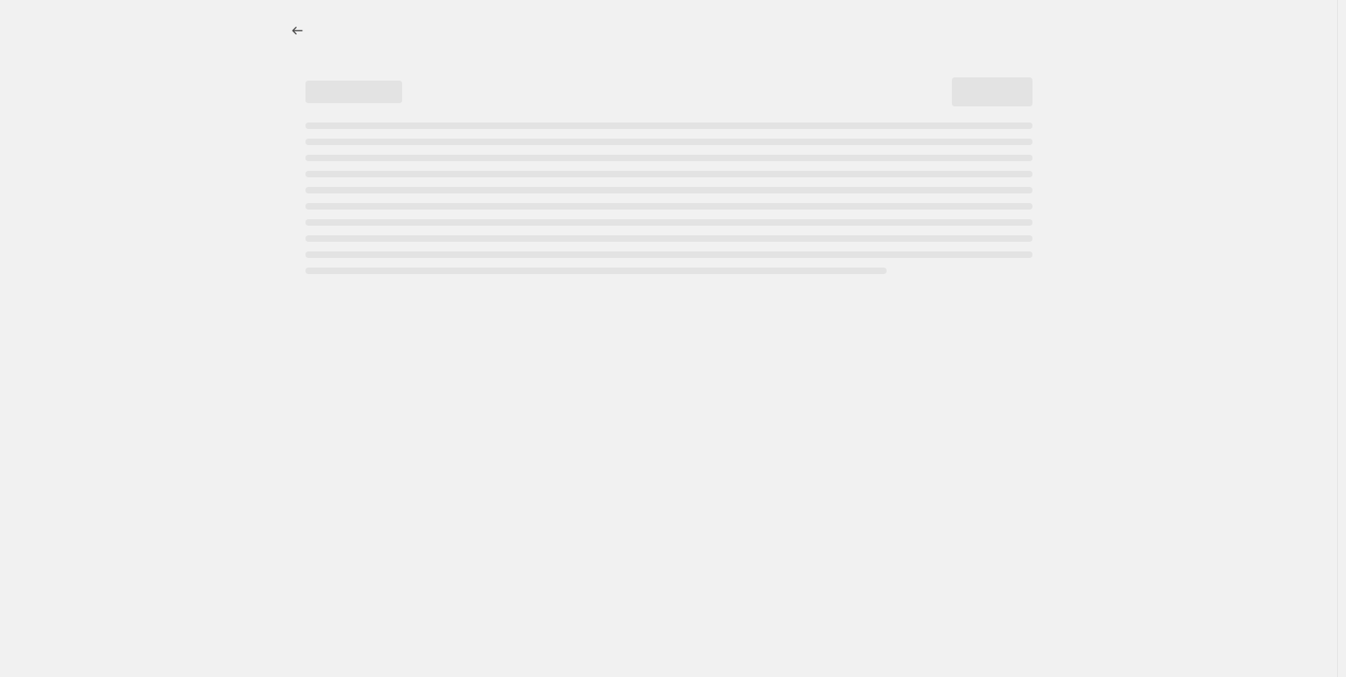
select select "not_equal"
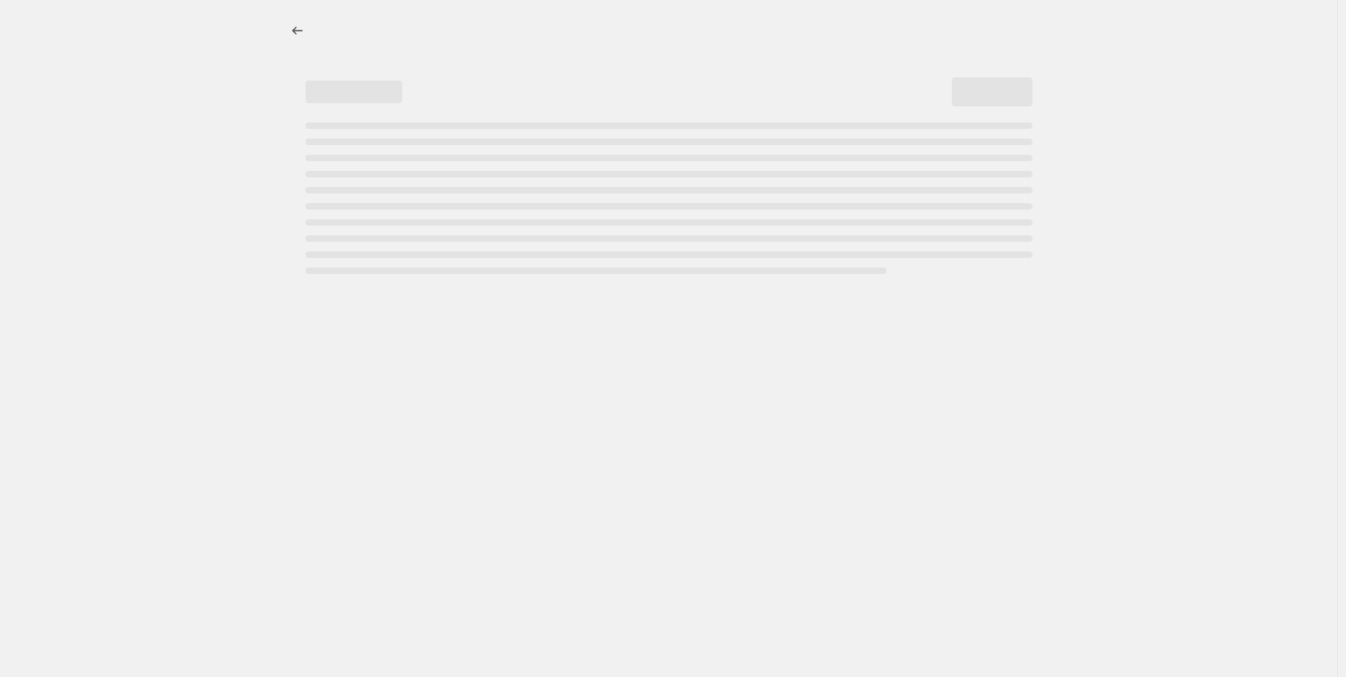
select select "not_equal"
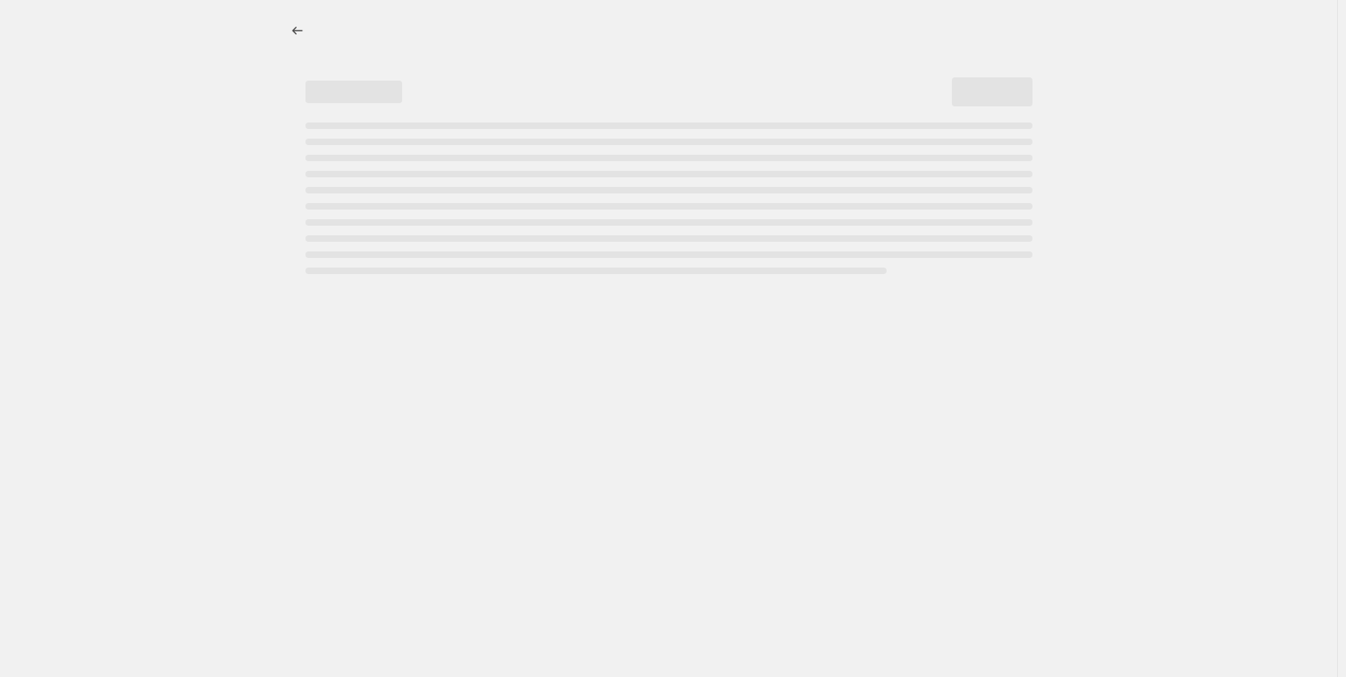
select select "not_equal"
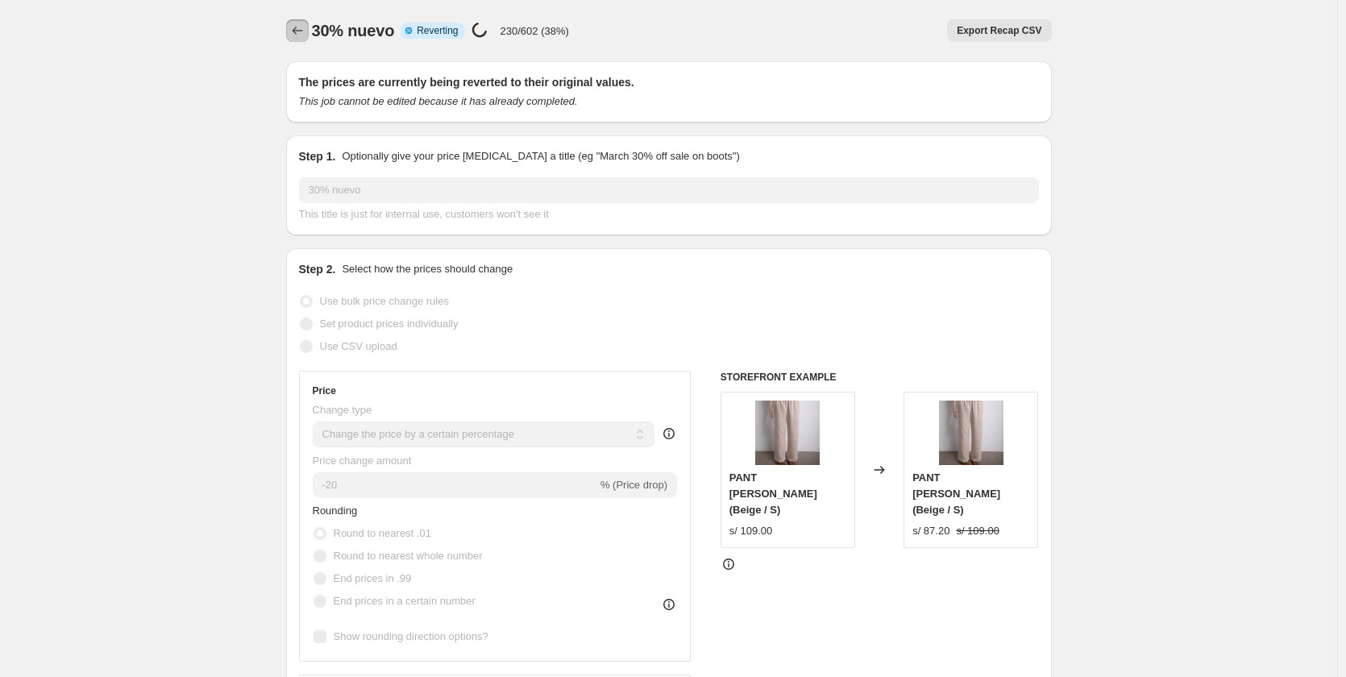
click at [297, 22] on button "Price change jobs" at bounding box center [297, 30] width 23 height 23
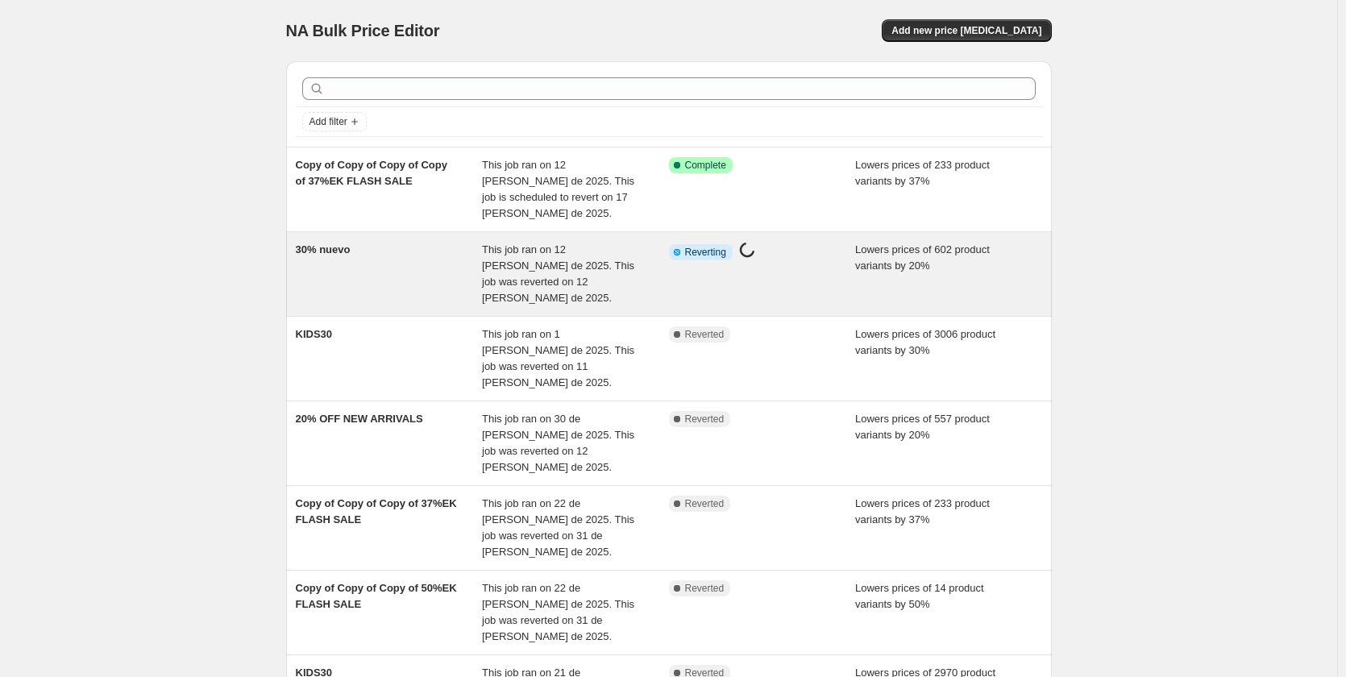
click at [407, 258] on div "30% nuevo" at bounding box center [389, 274] width 187 height 64
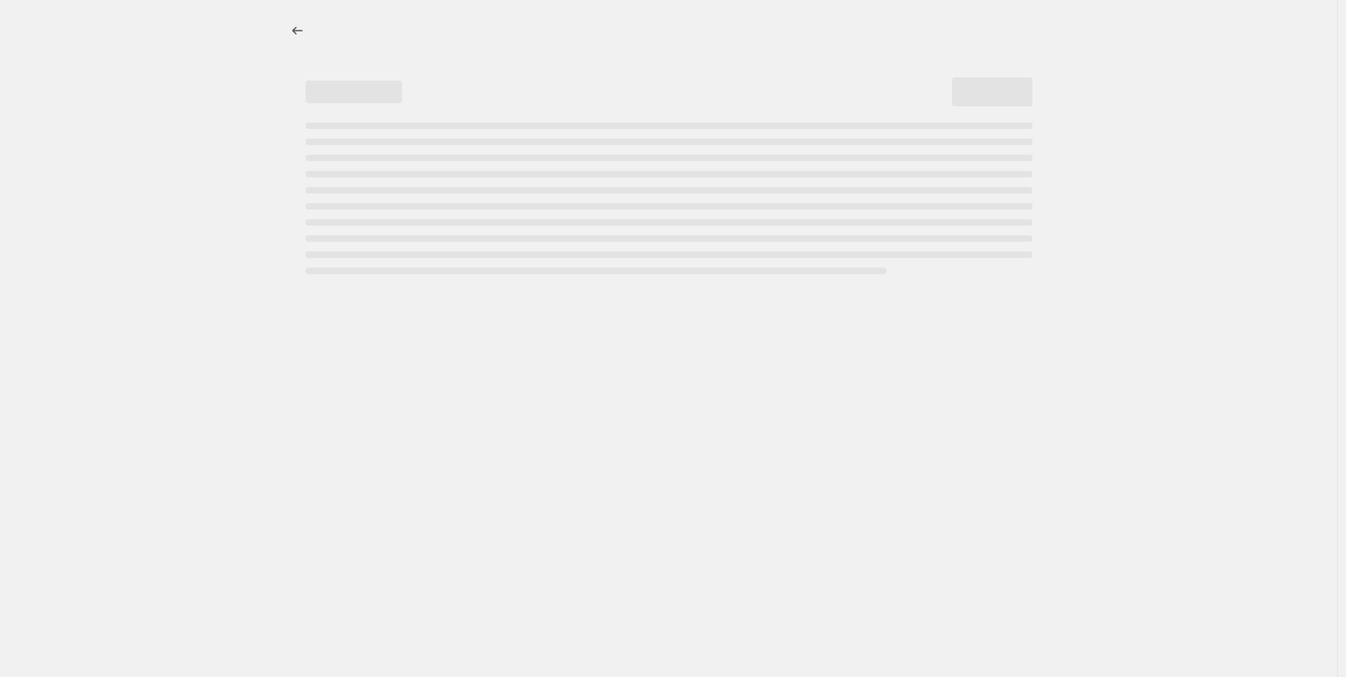
select select "percentage"
select select "collection"
select select "not_equal"
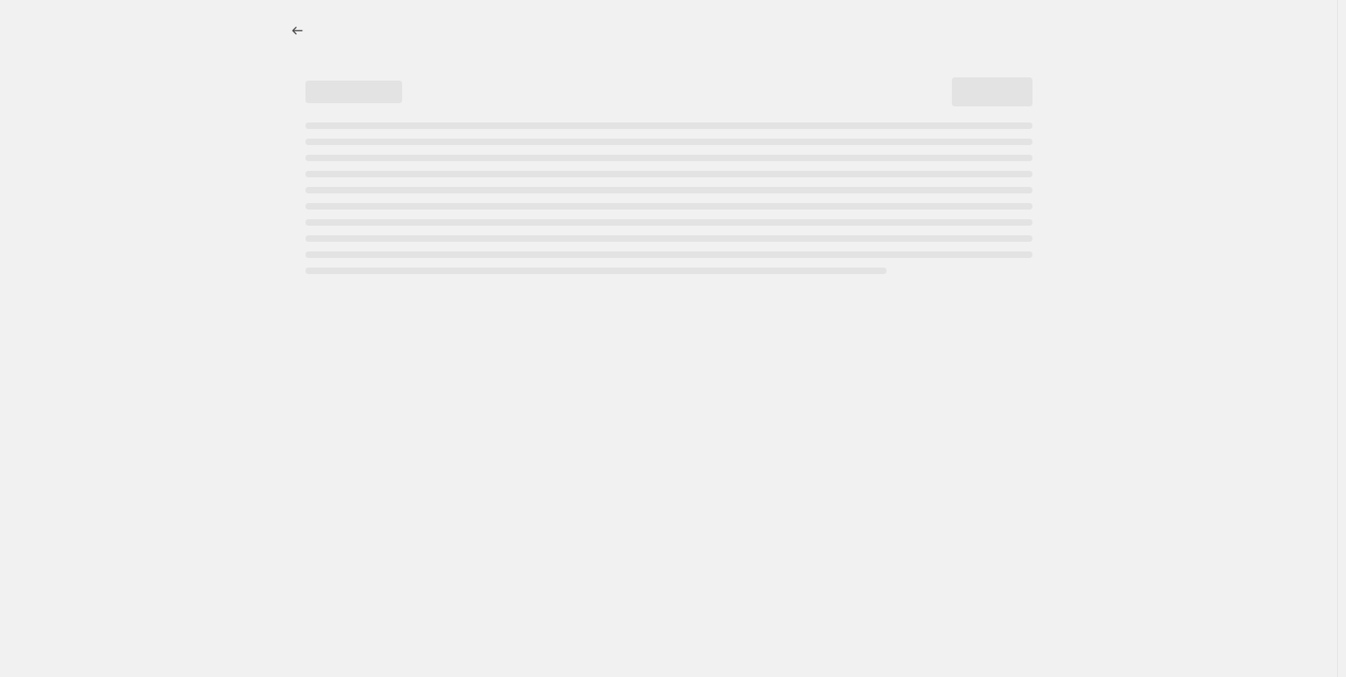
select select "not_equal"
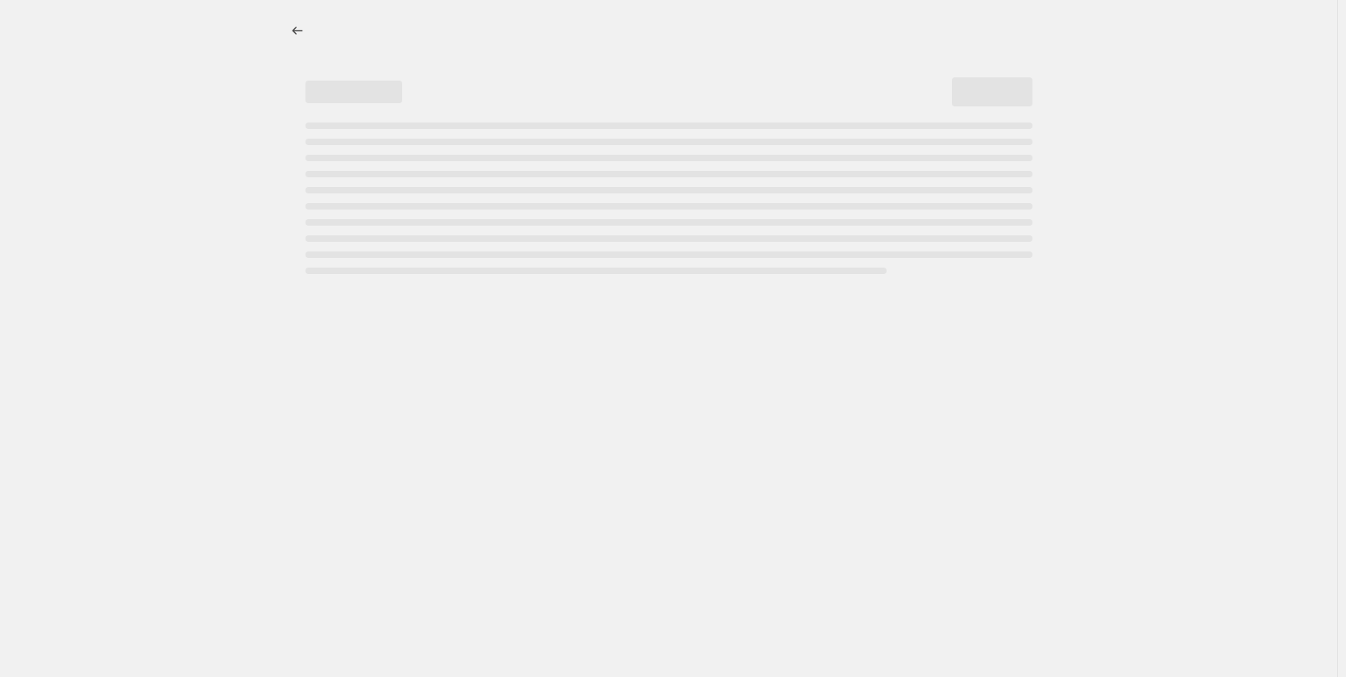
select select "not_equal"
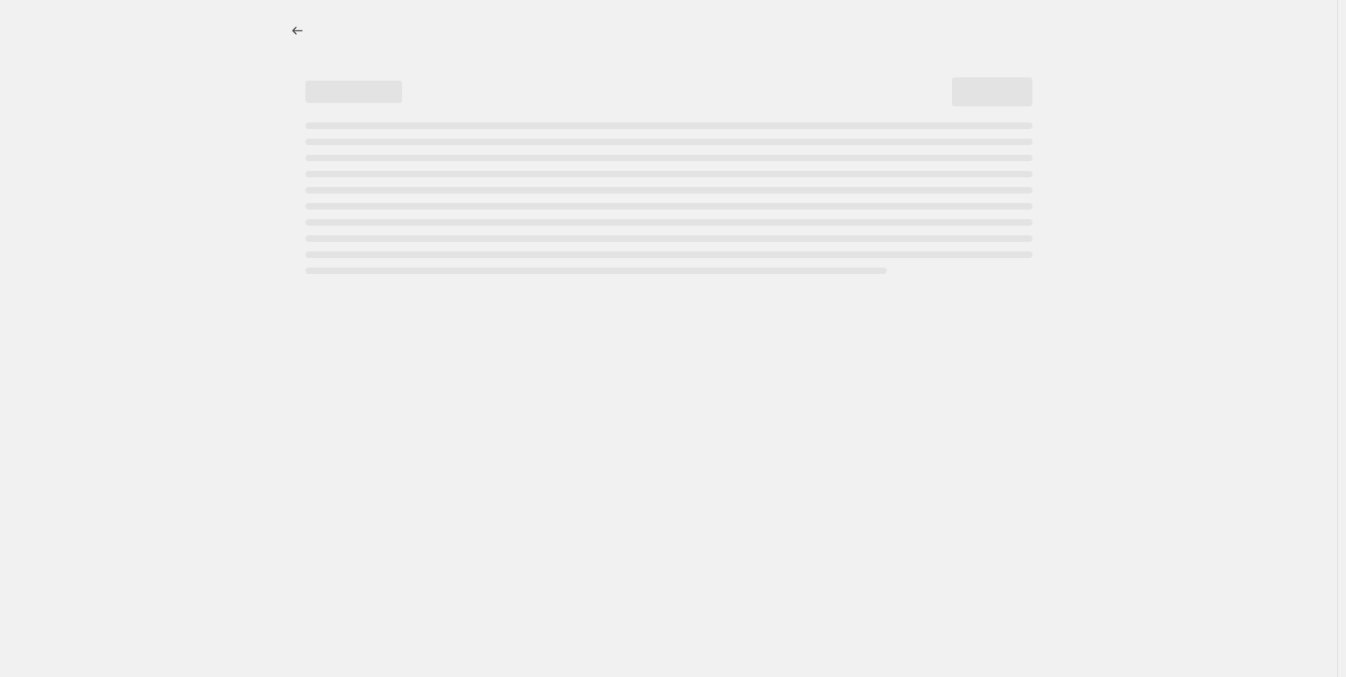
select select "not_equal"
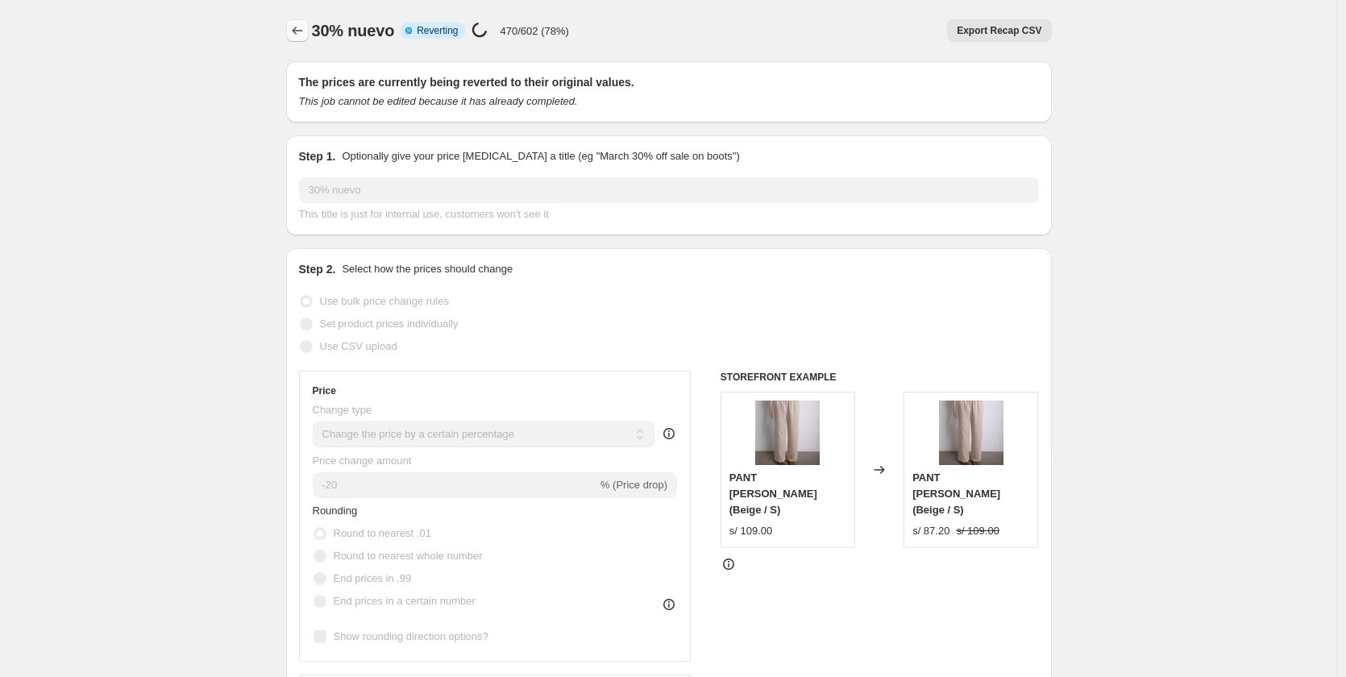
click at [305, 28] on icon "Price change jobs" at bounding box center [297, 31] width 16 height 16
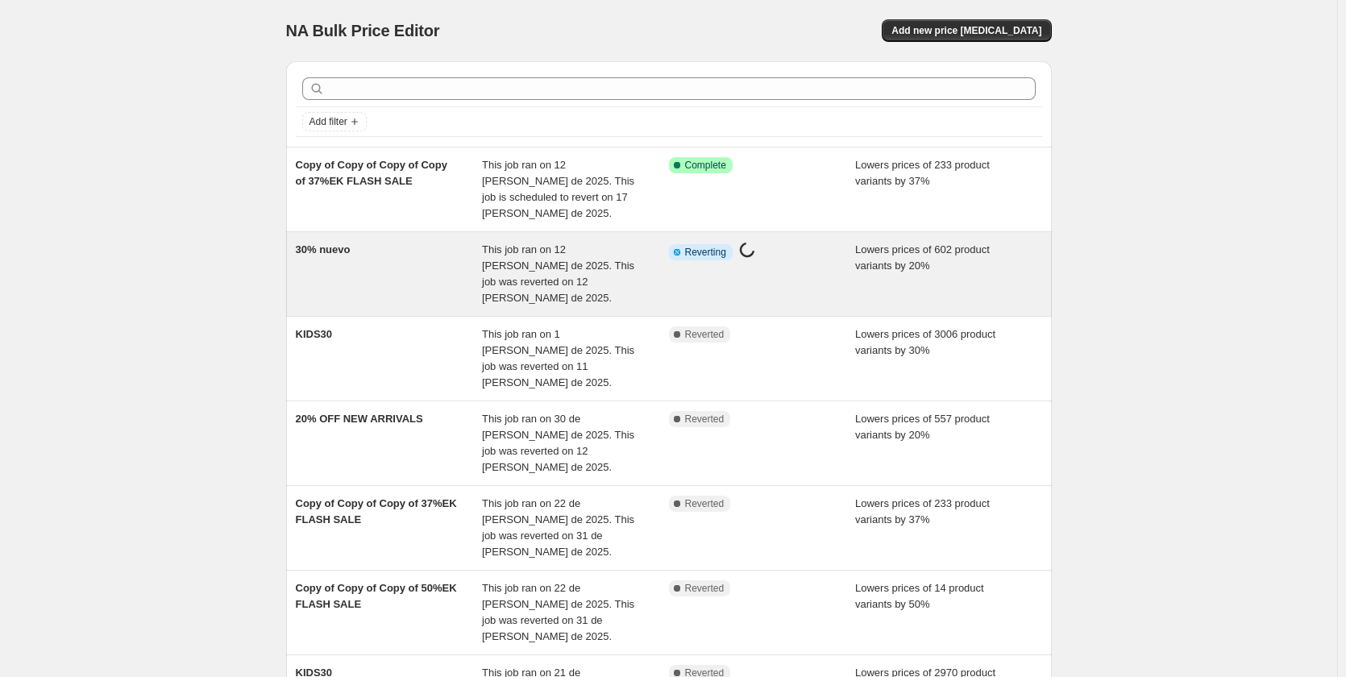
click at [450, 250] on div "30% nuevo" at bounding box center [389, 274] width 187 height 64
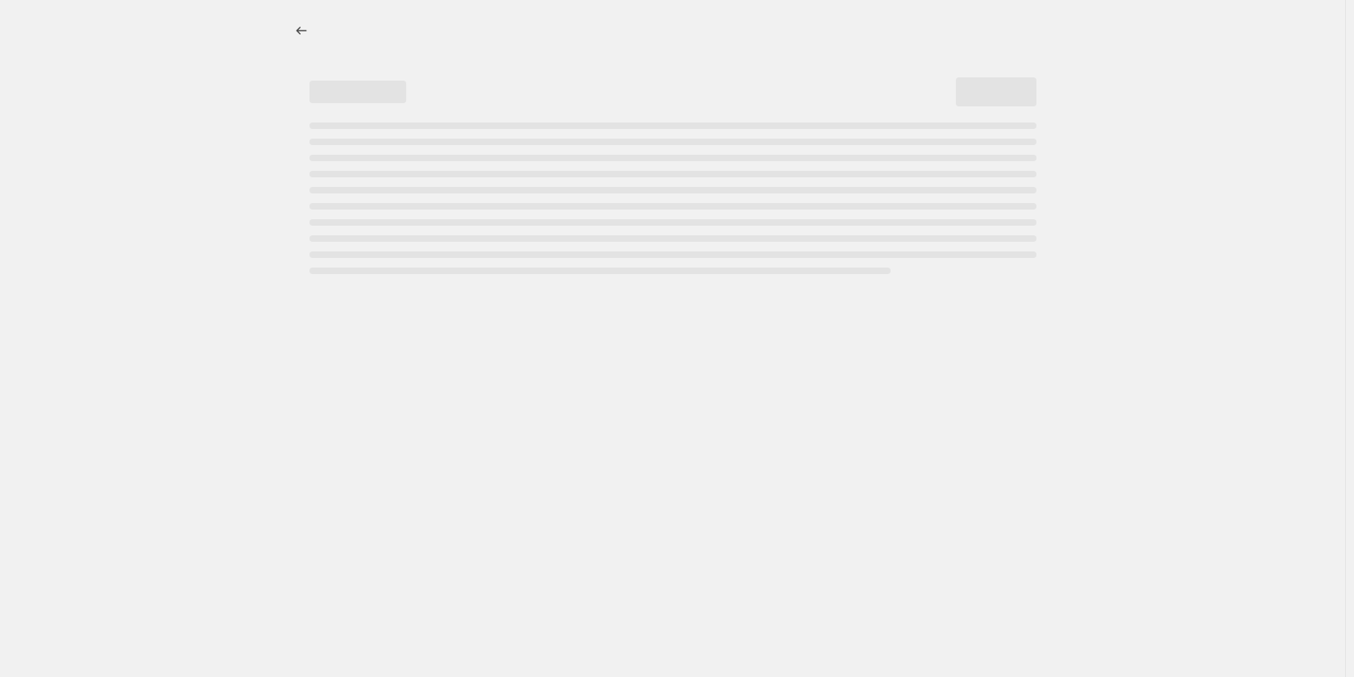
select select "percentage"
select select "collection"
select select "not_equal"
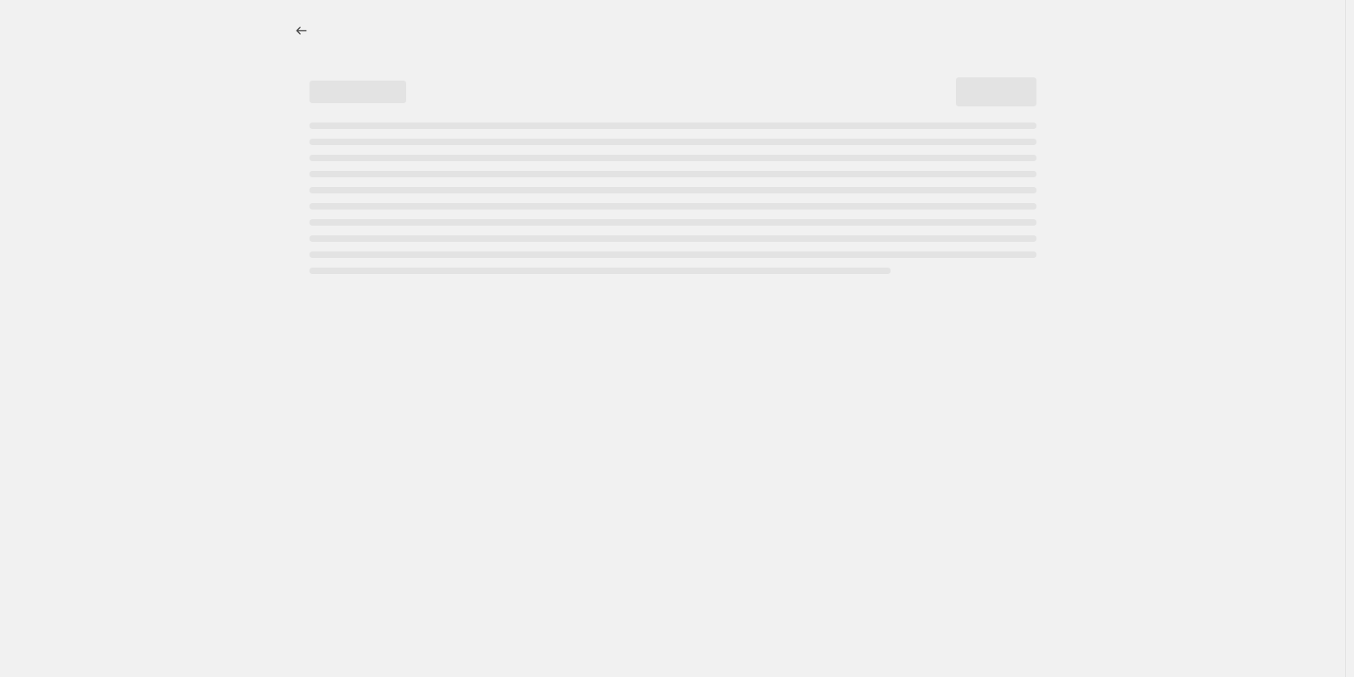
select select "not_equal"
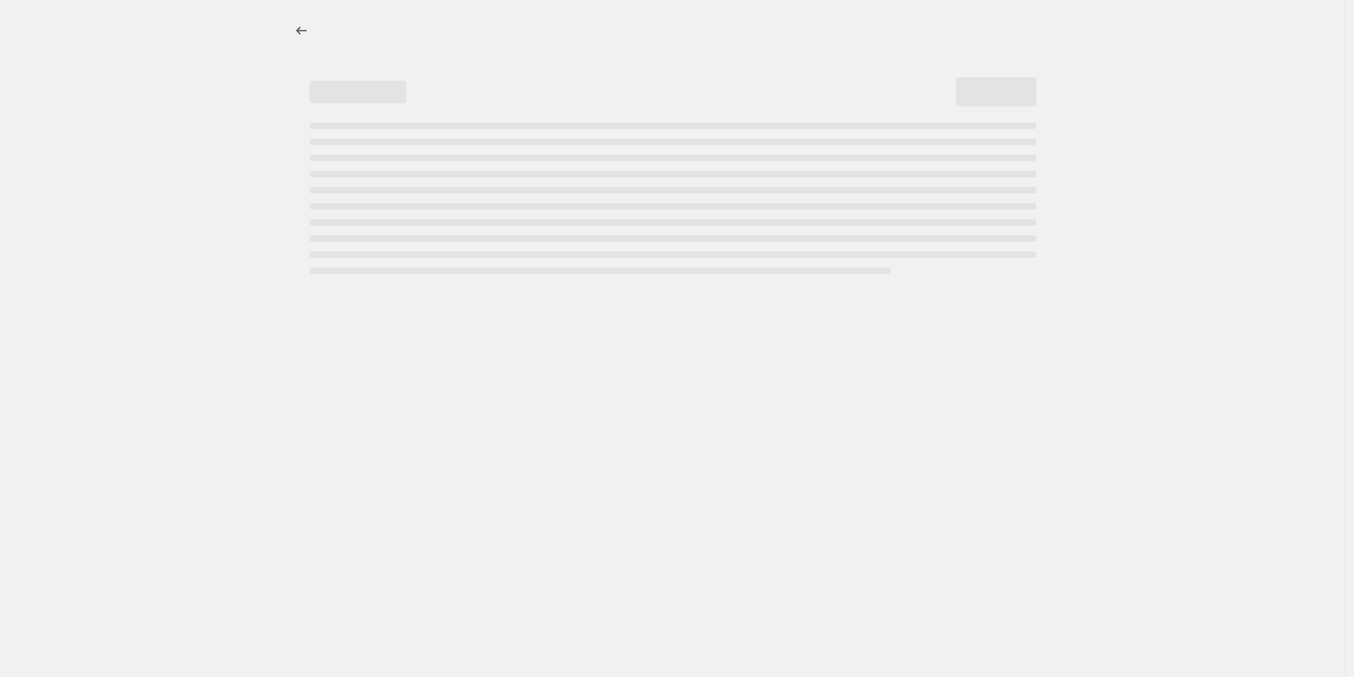
select select "not_equal"
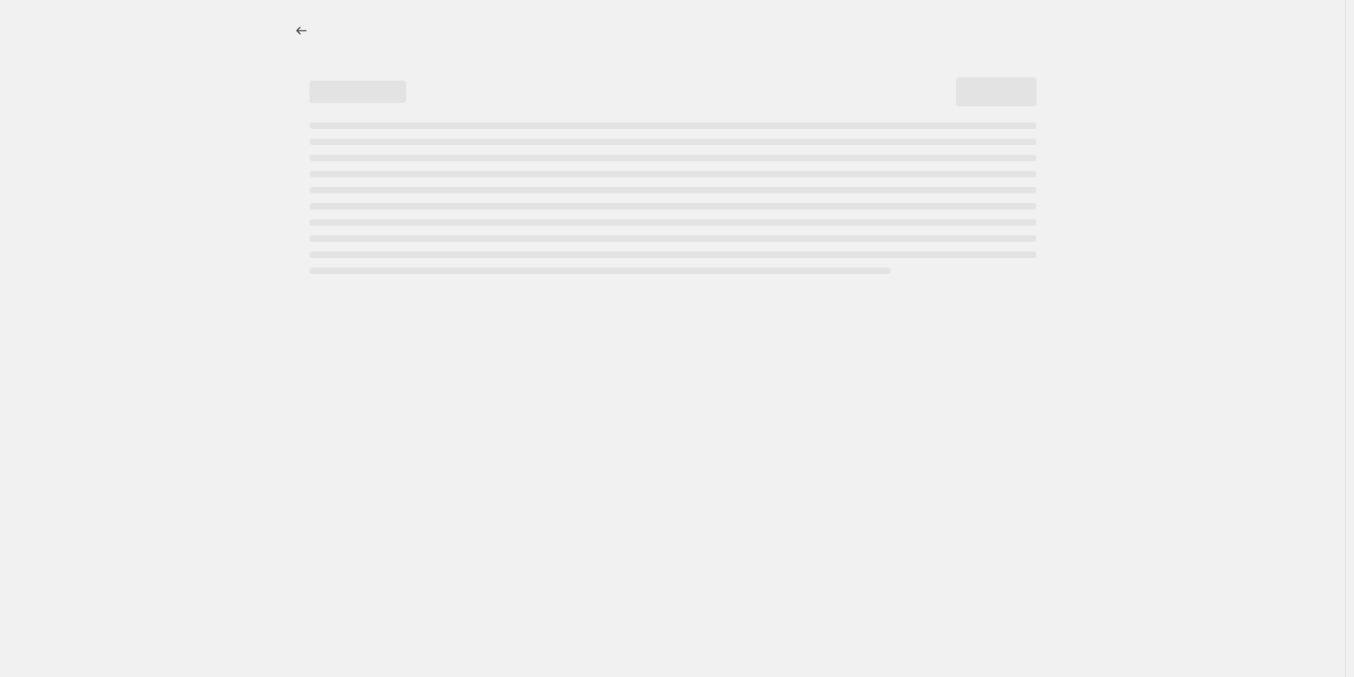
select select "not_equal"
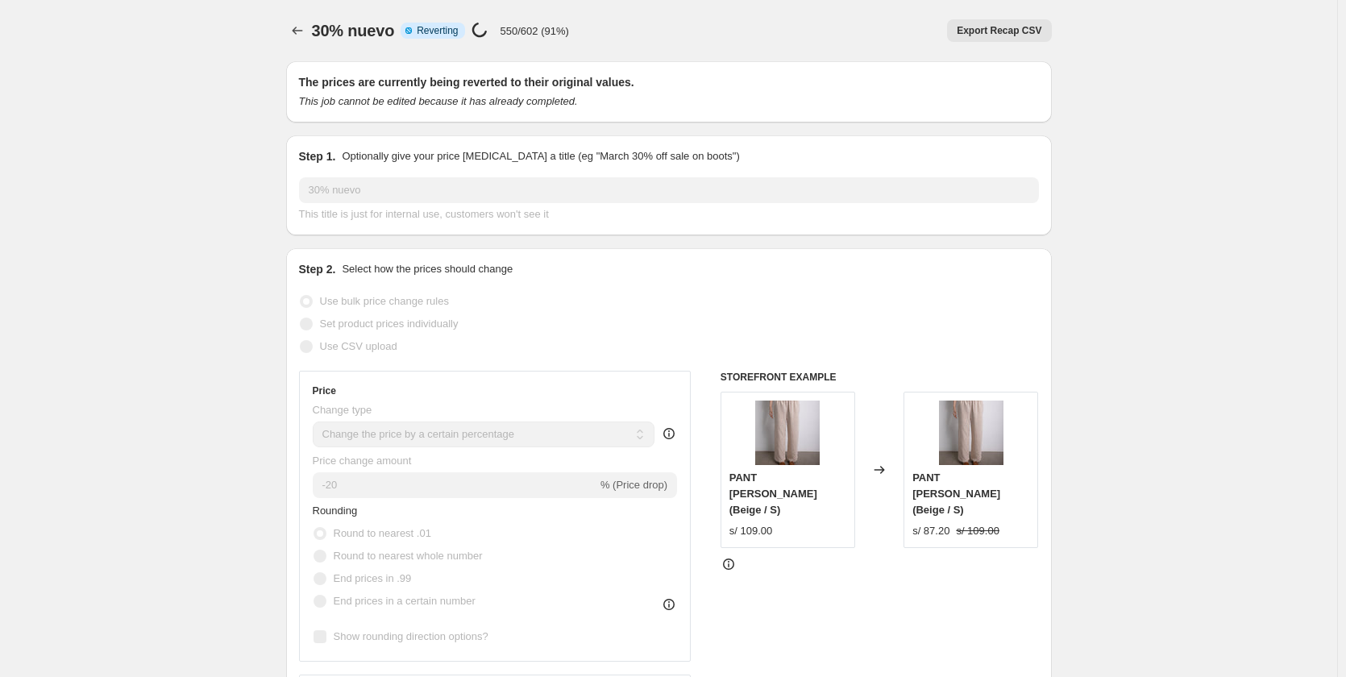
select select "percentage"
select select "collection"
select select "not_equal"
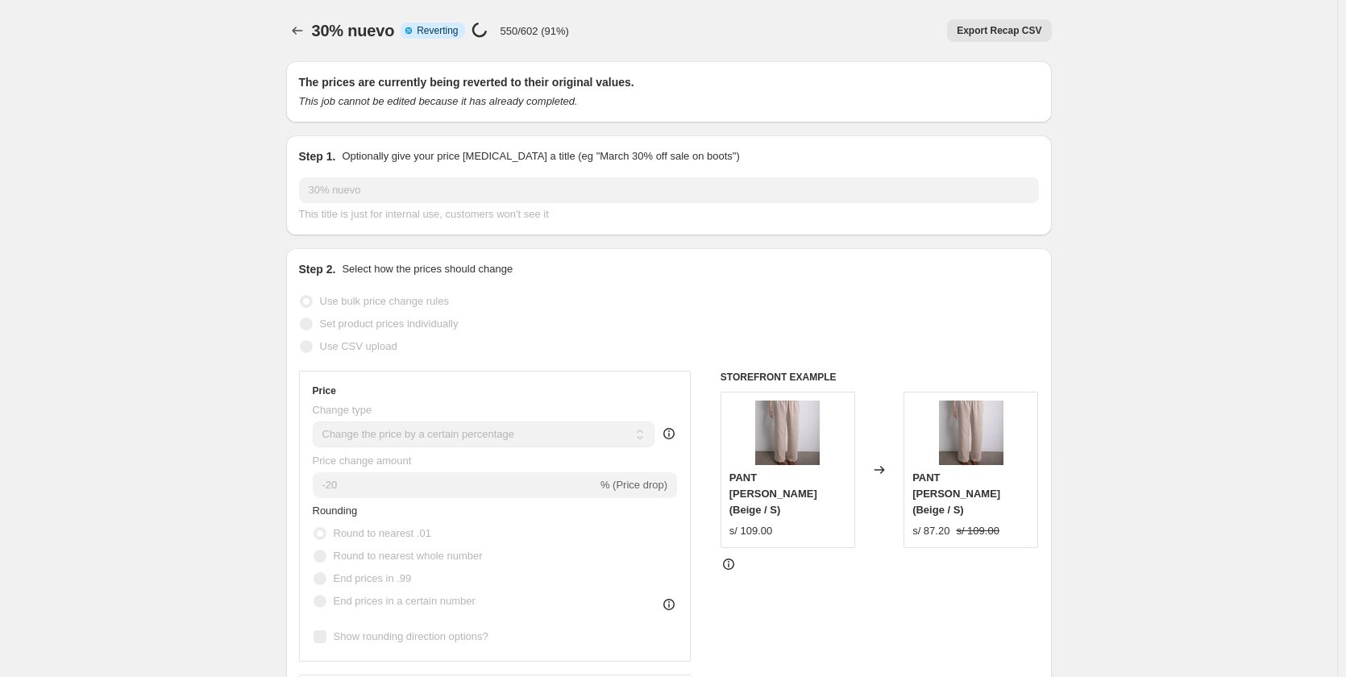
select select "not_equal"
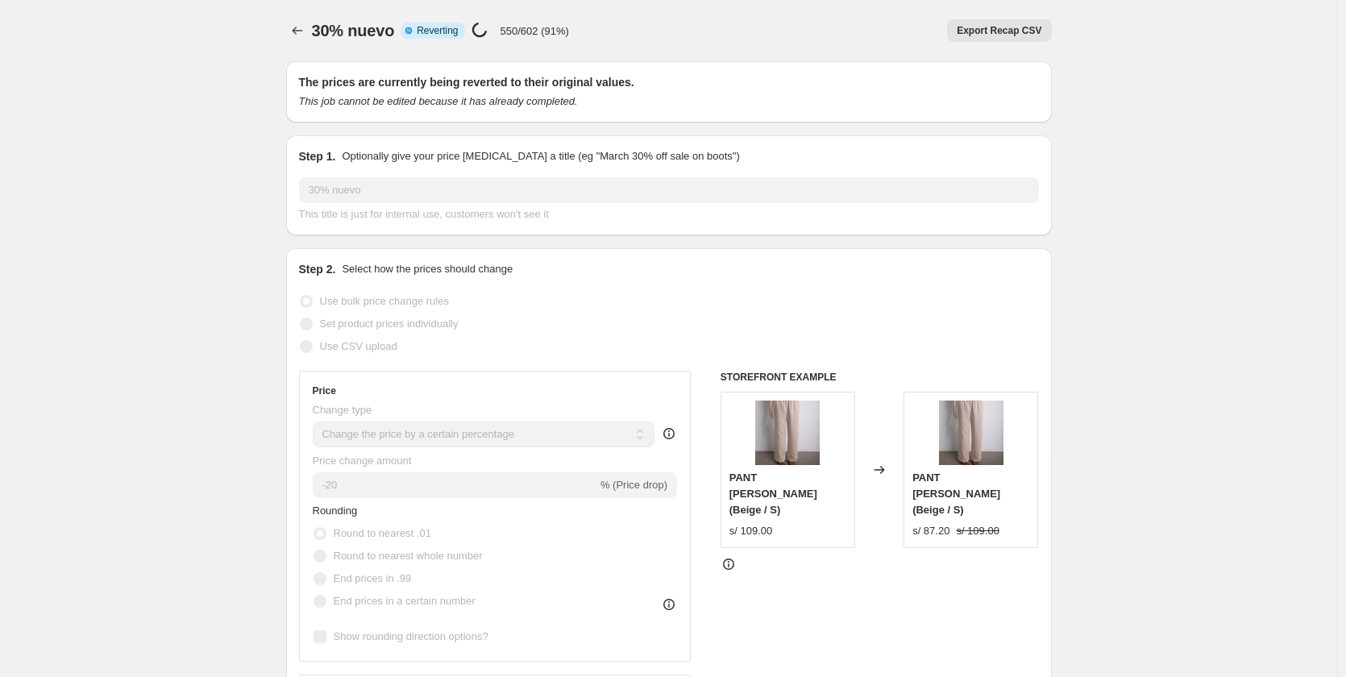
select select "not_equal"
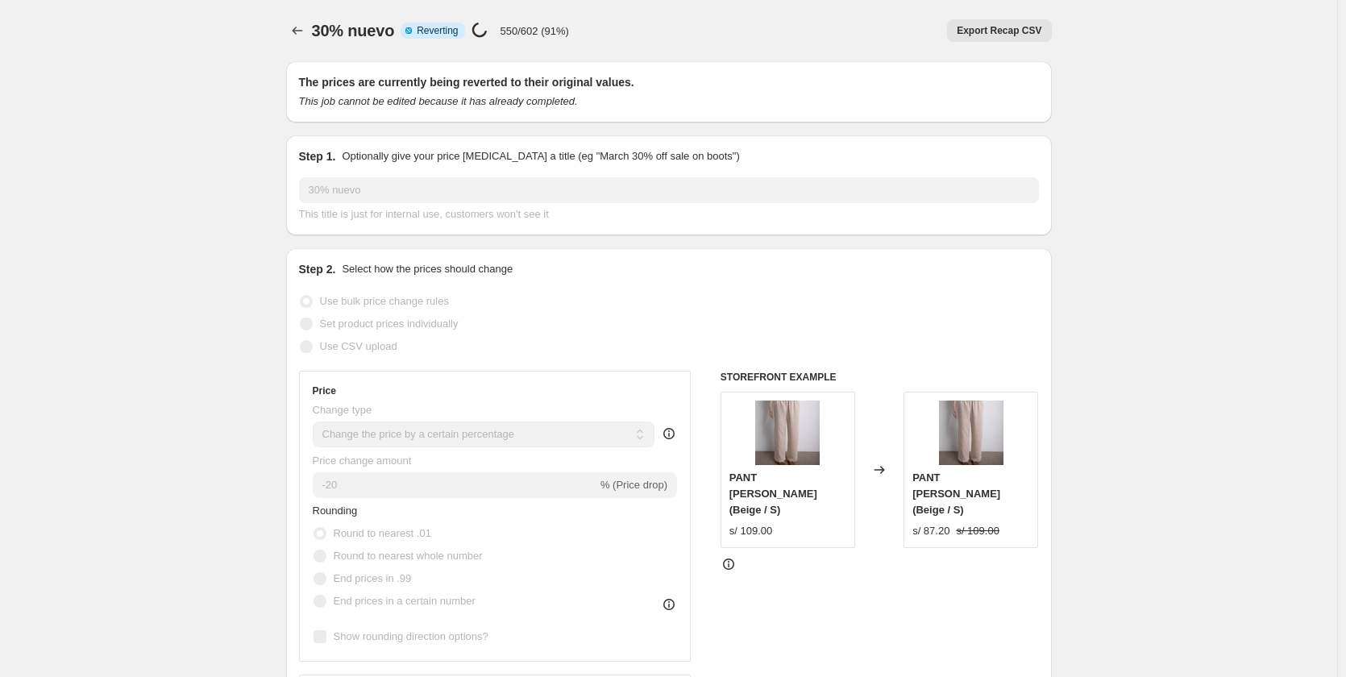
select select "not_equal"
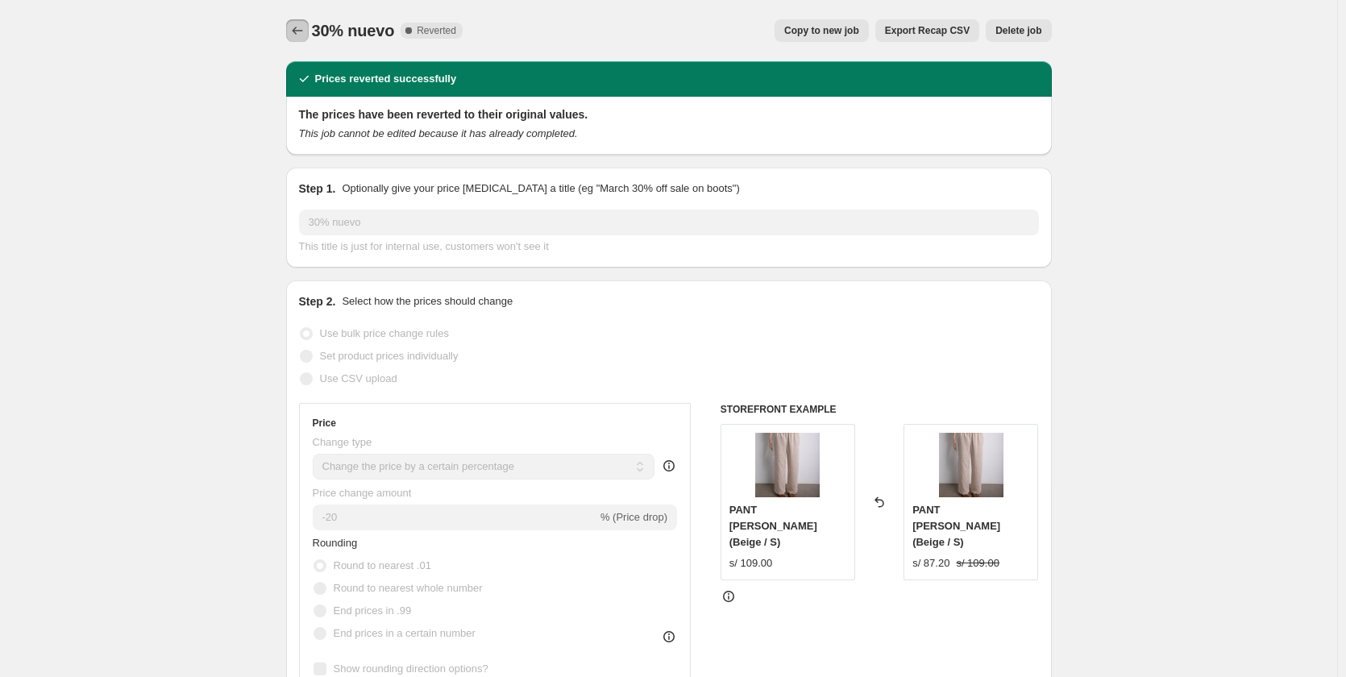
click at [296, 22] on button "Price change jobs" at bounding box center [297, 30] width 23 height 23
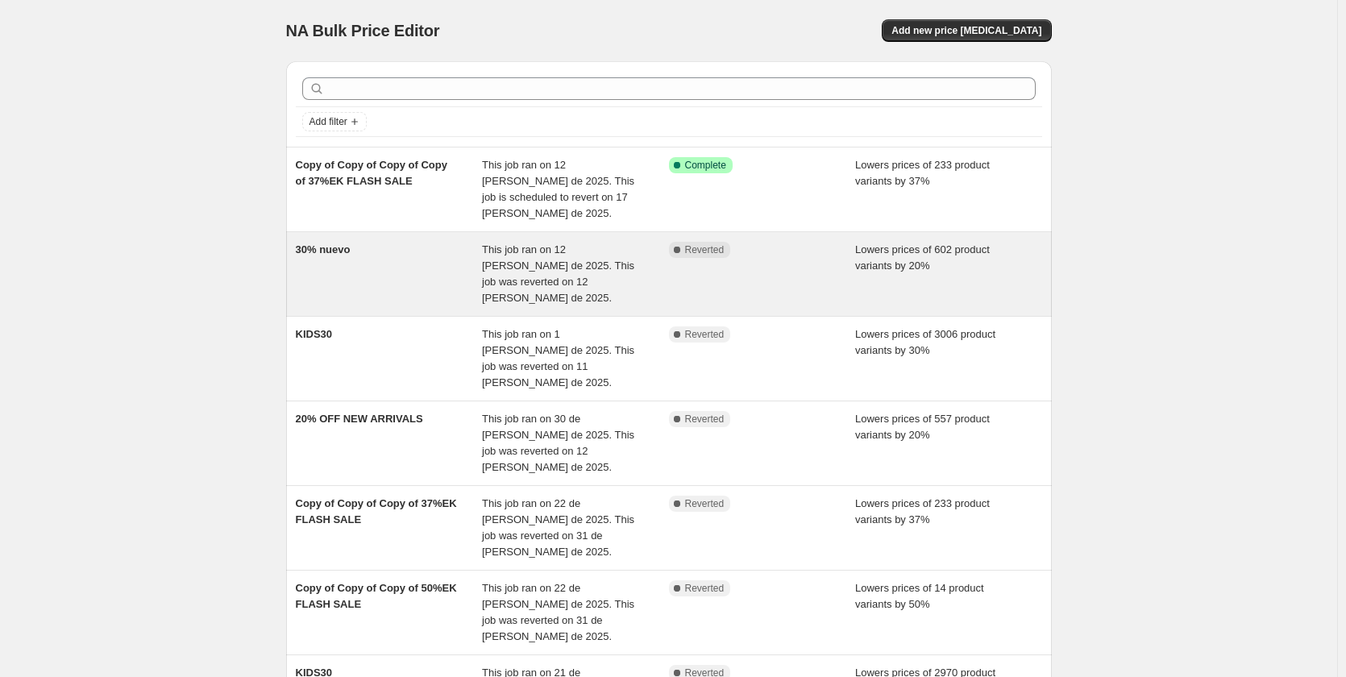
click at [467, 244] on div "30% nuevo" at bounding box center [389, 274] width 187 height 64
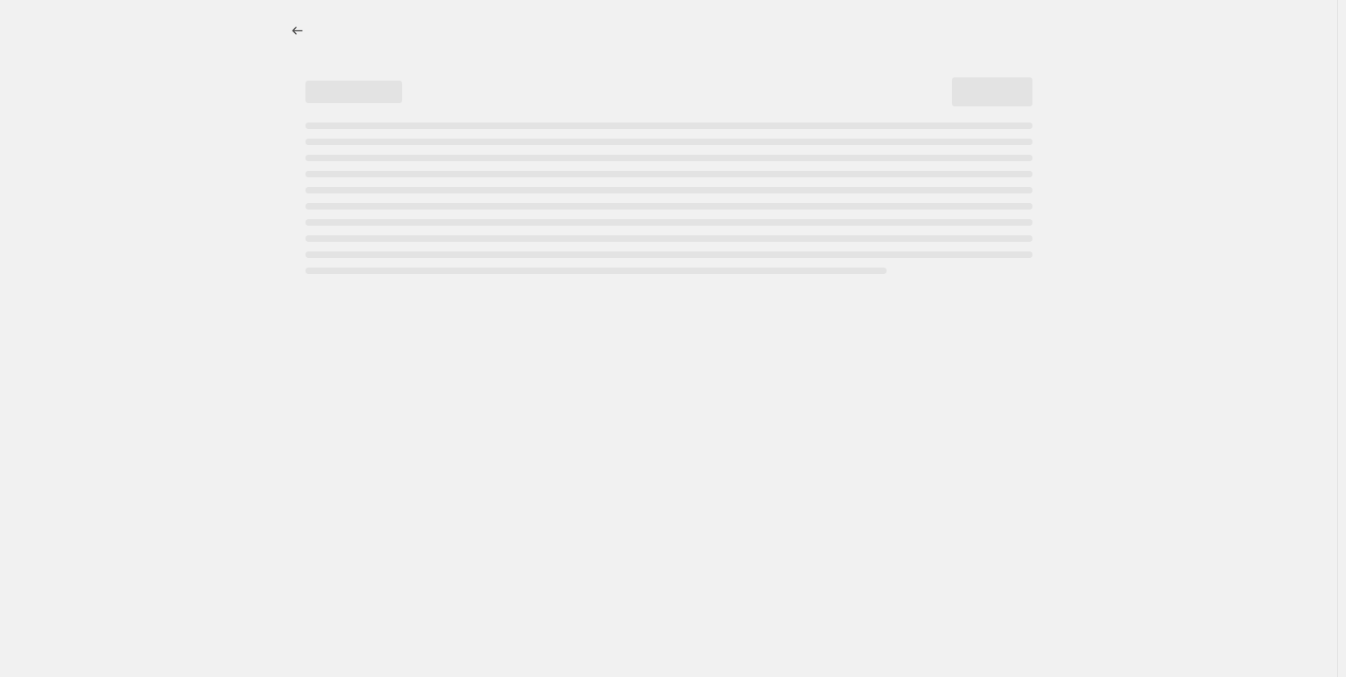
select select "percentage"
select select "collection"
select select "not_equal"
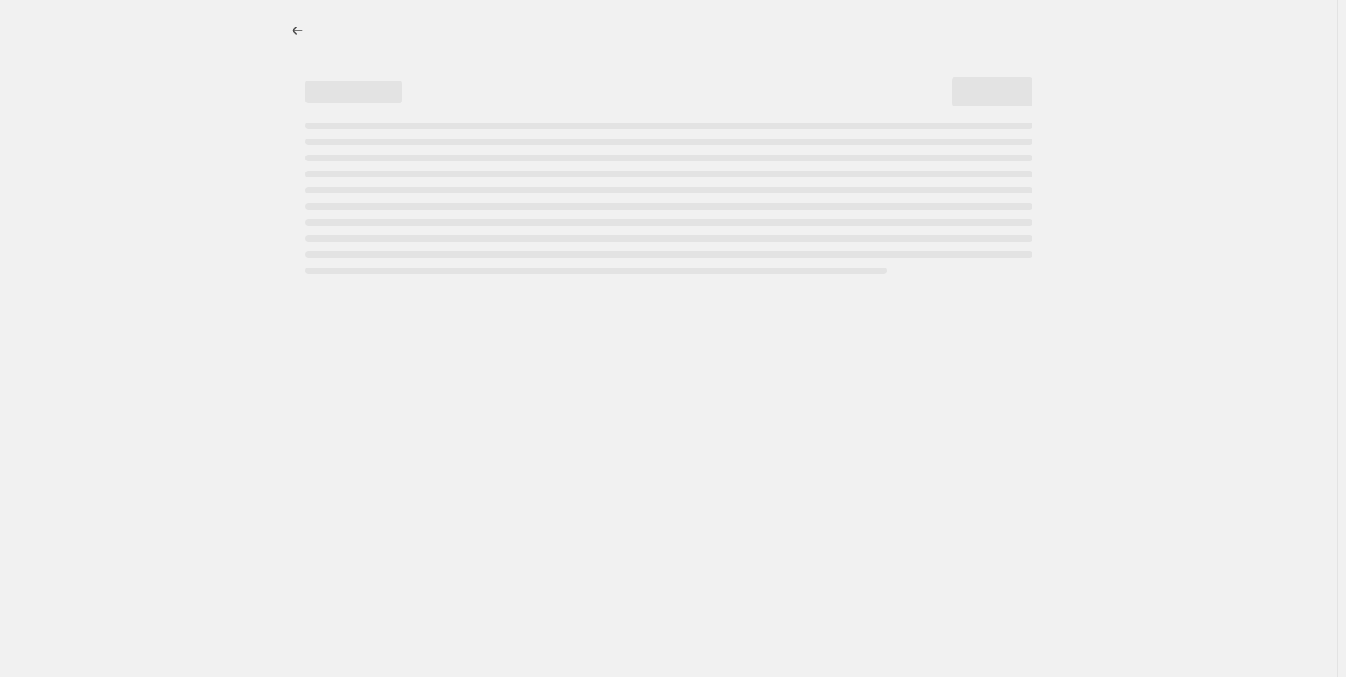
select select "not_equal"
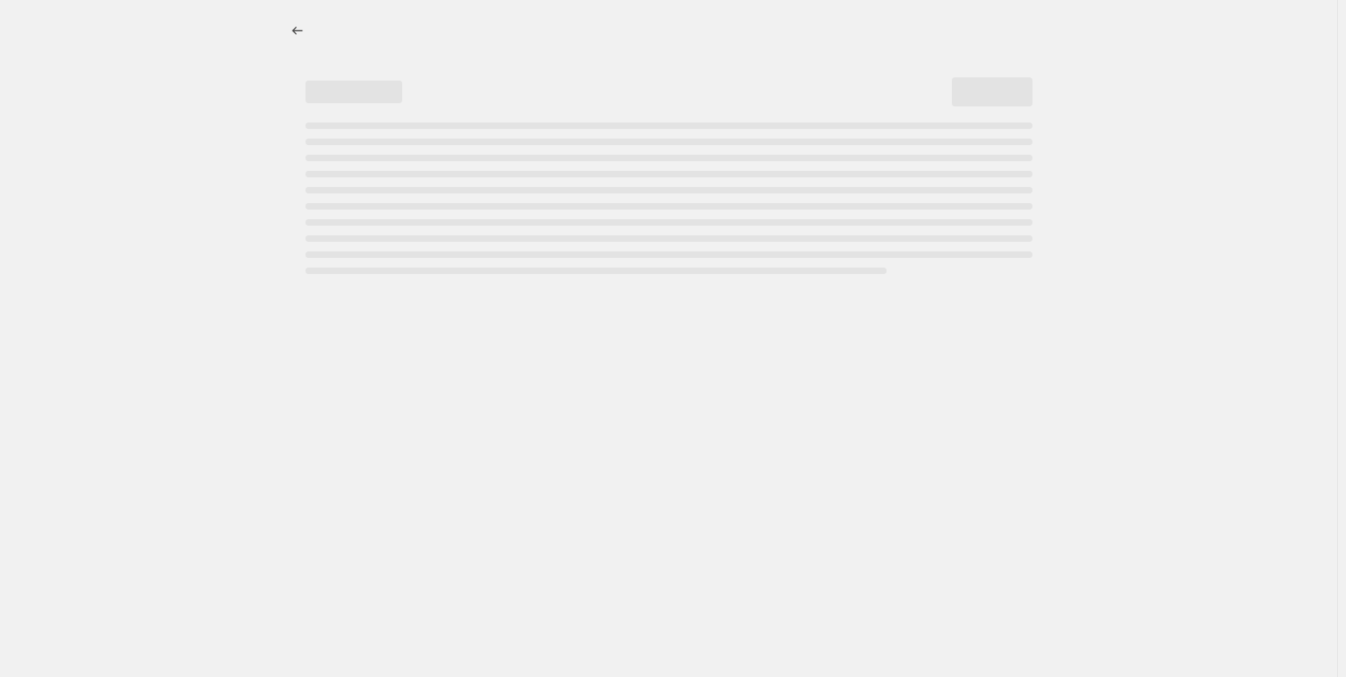
select select "not_equal"
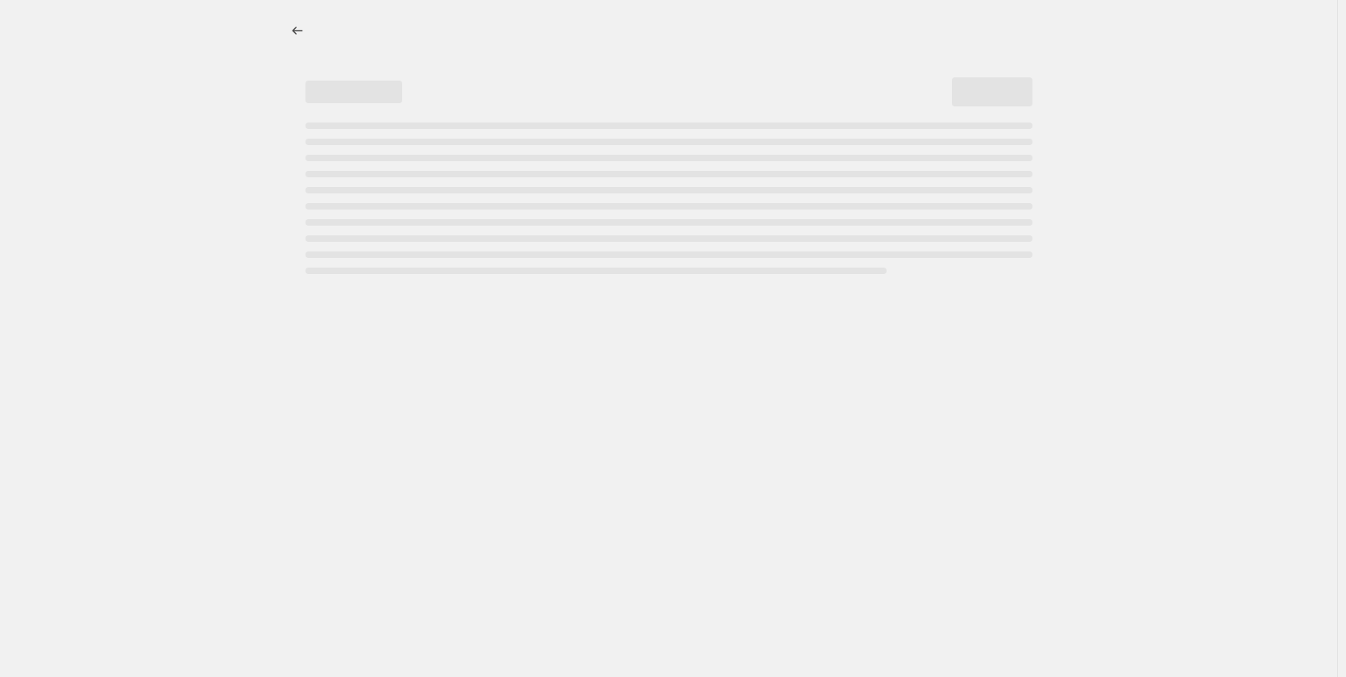
select select "not_equal"
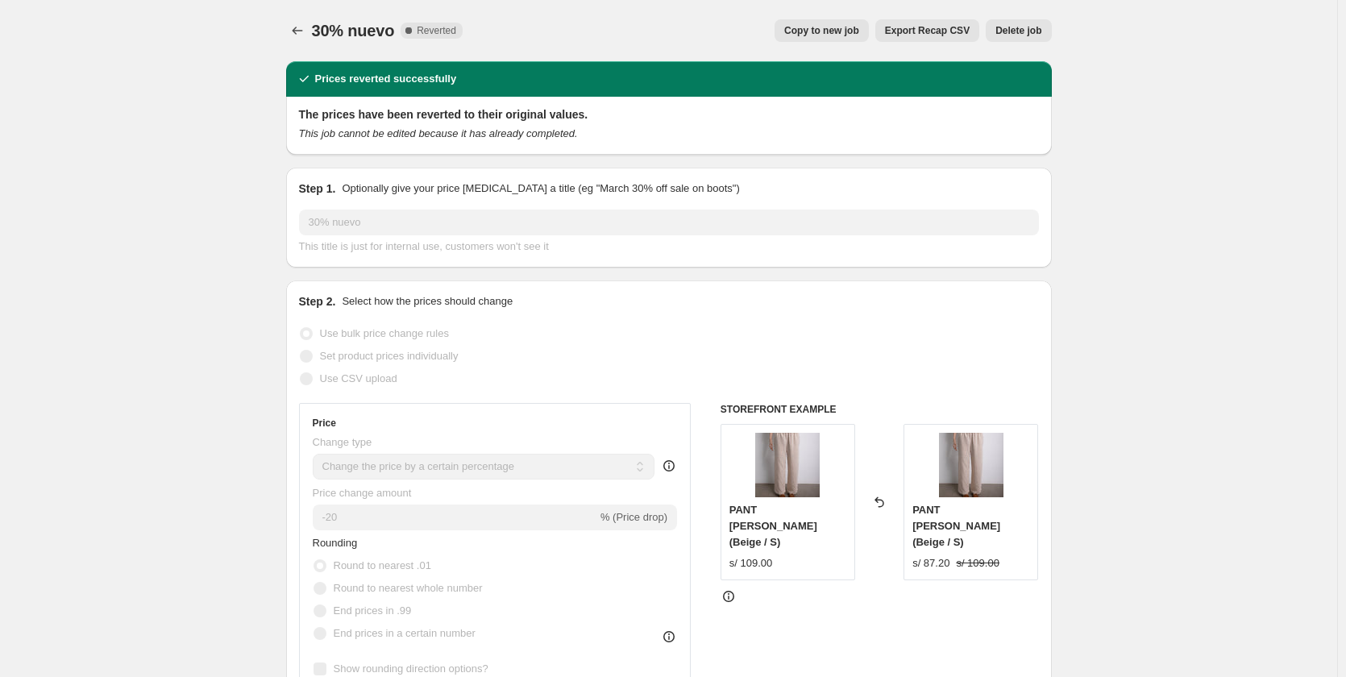
click at [859, 27] on span "Copy to new job" at bounding box center [821, 30] width 75 height 13
select select "percentage"
select select "collection"
select select "not_equal"
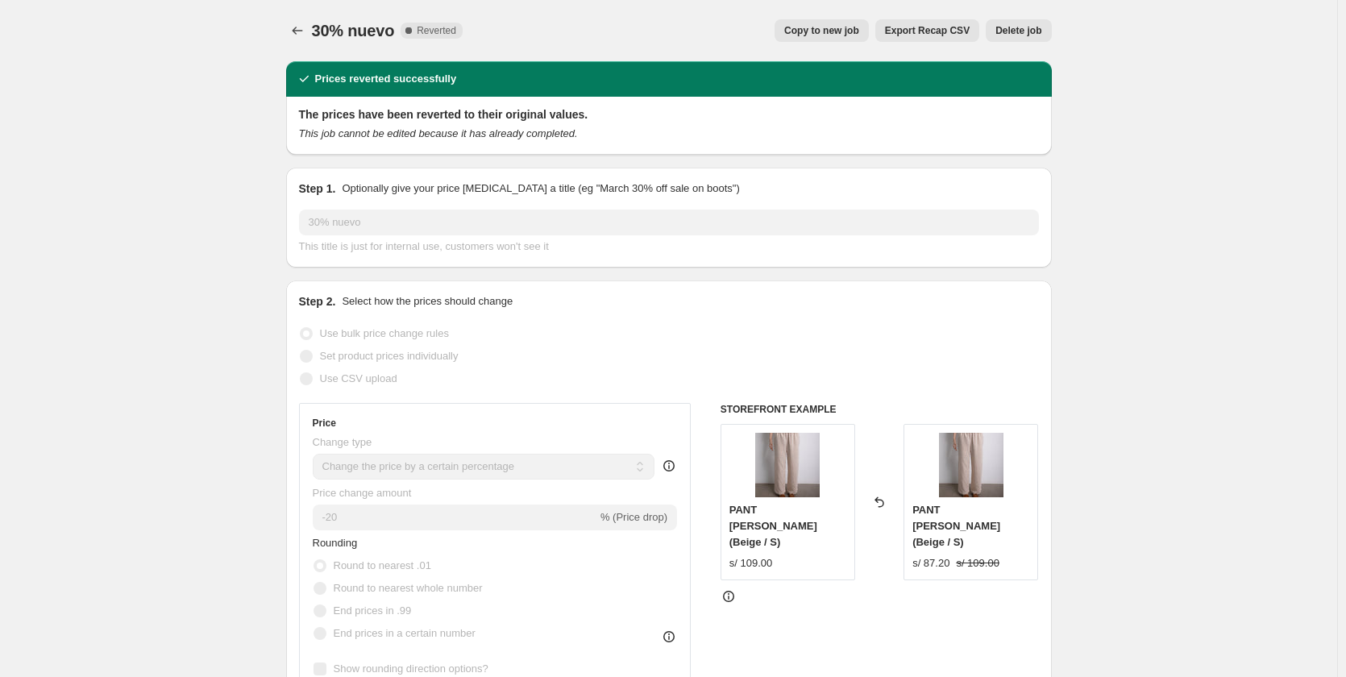
select select "not_equal"
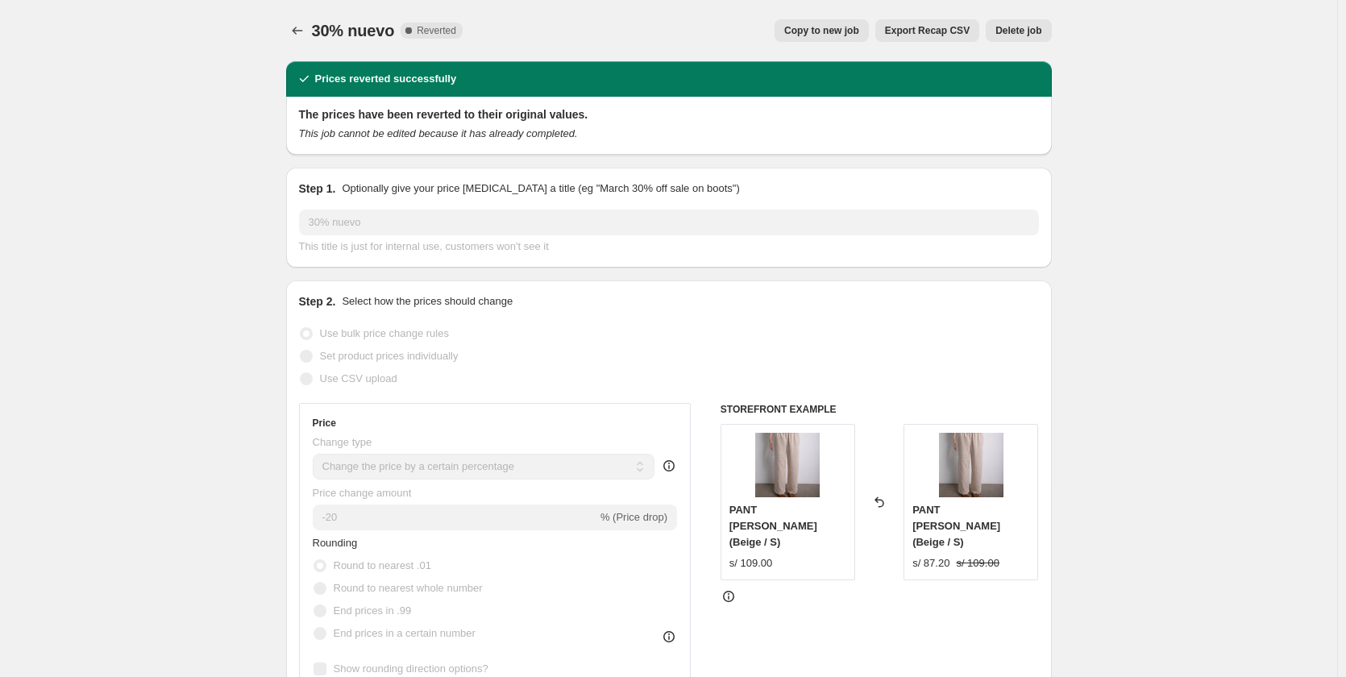
select select "not_equal"
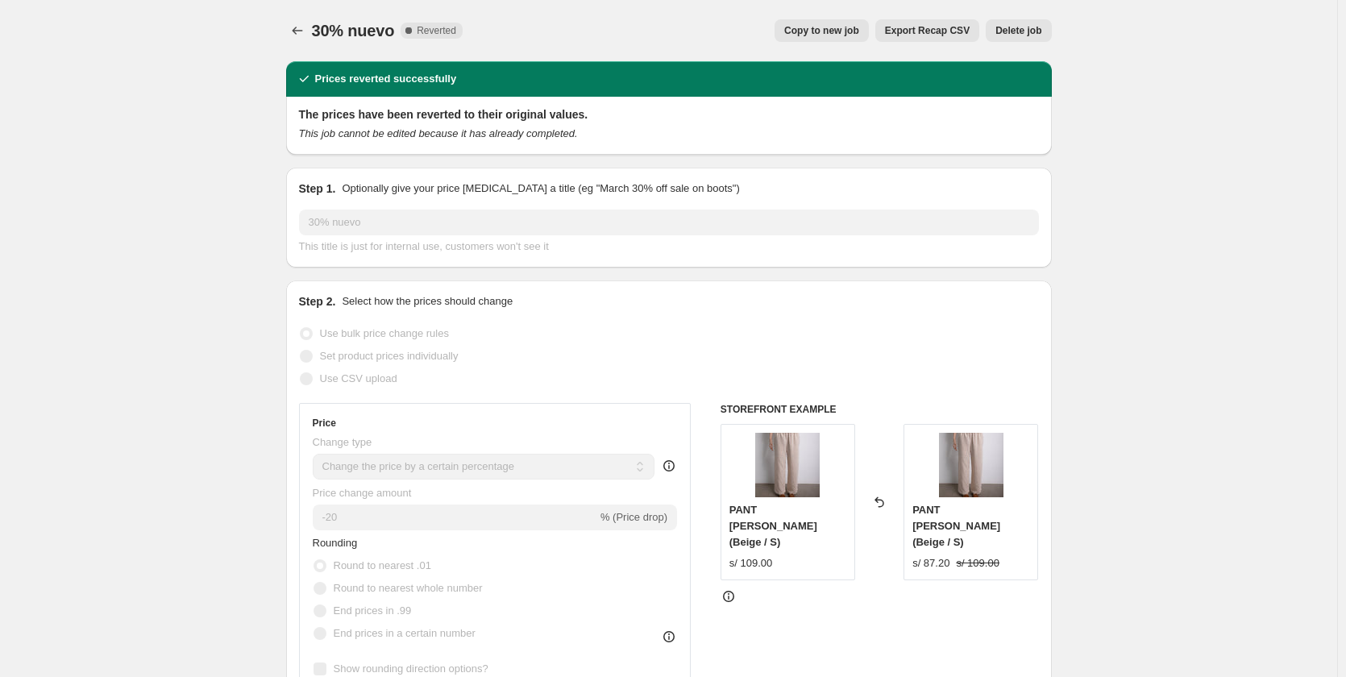
select select "not_equal"
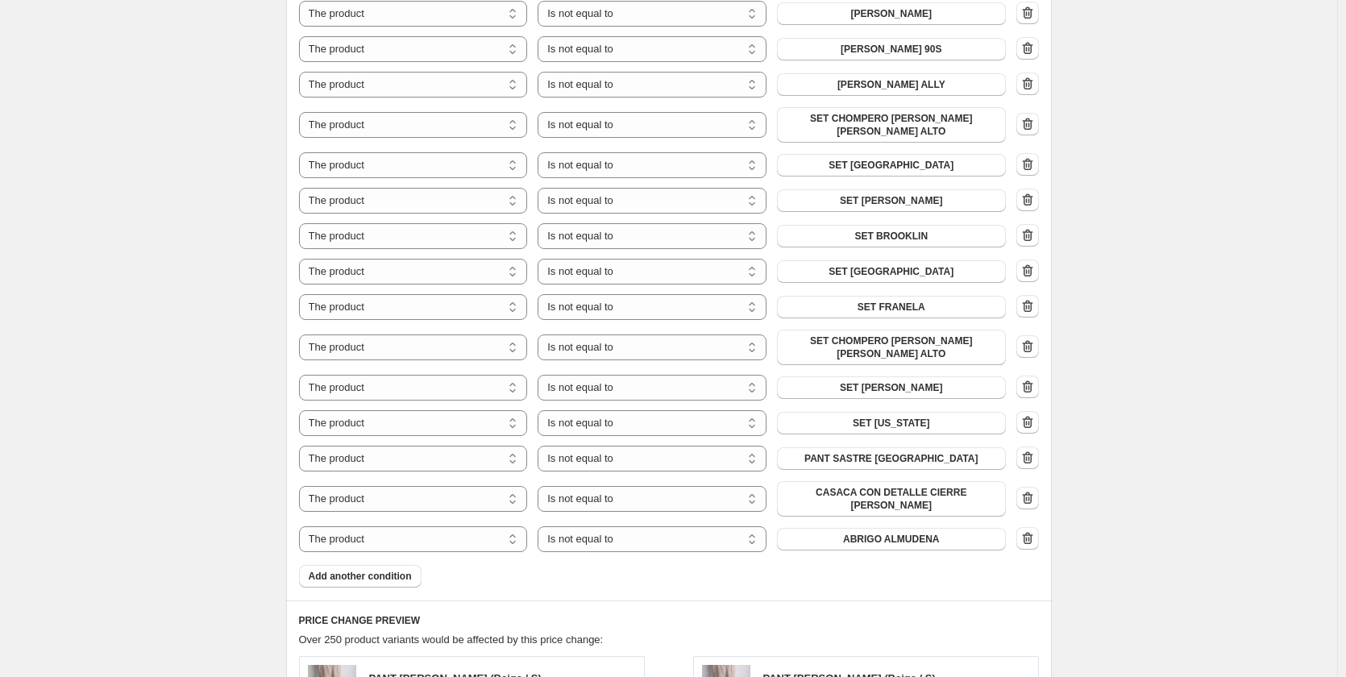
scroll to position [1370, 0]
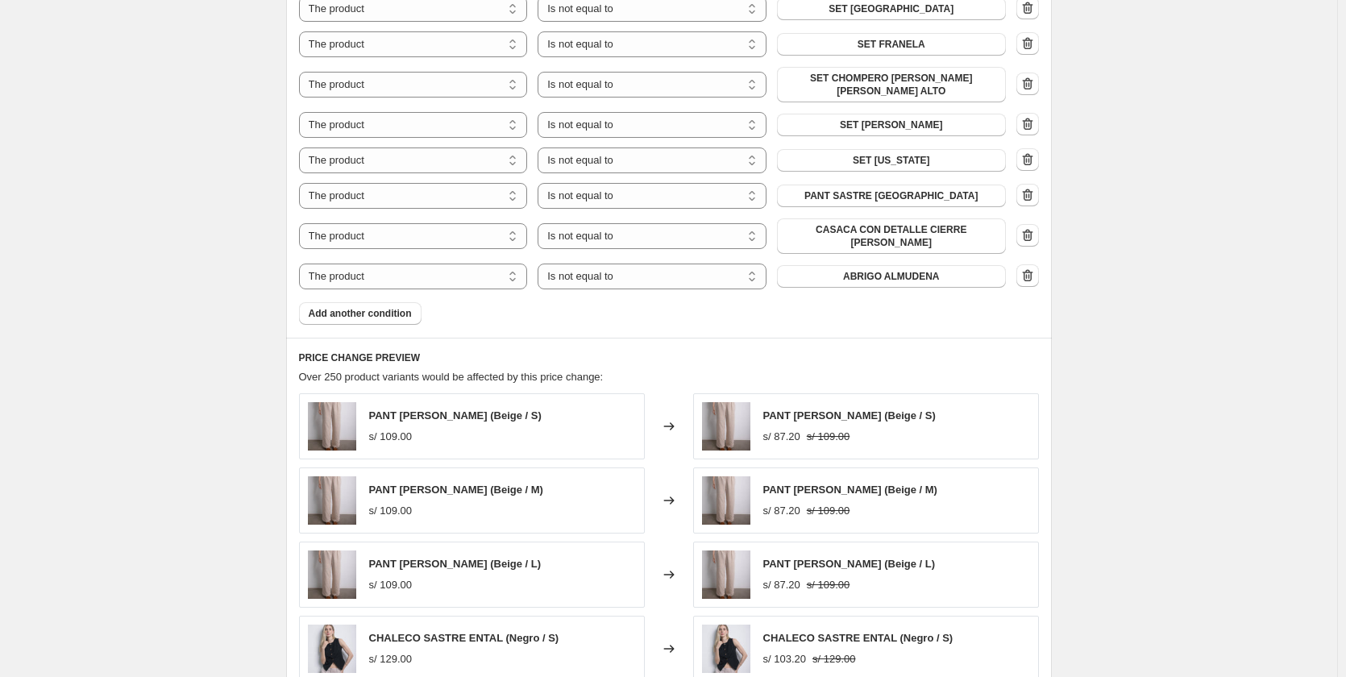
click at [847, 265] on button "ABRIGO ALMUDENA" at bounding box center [891, 276] width 229 height 23
click at [907, 265] on button "ABRIGO ALMUDENA" at bounding box center [891, 276] width 229 height 23
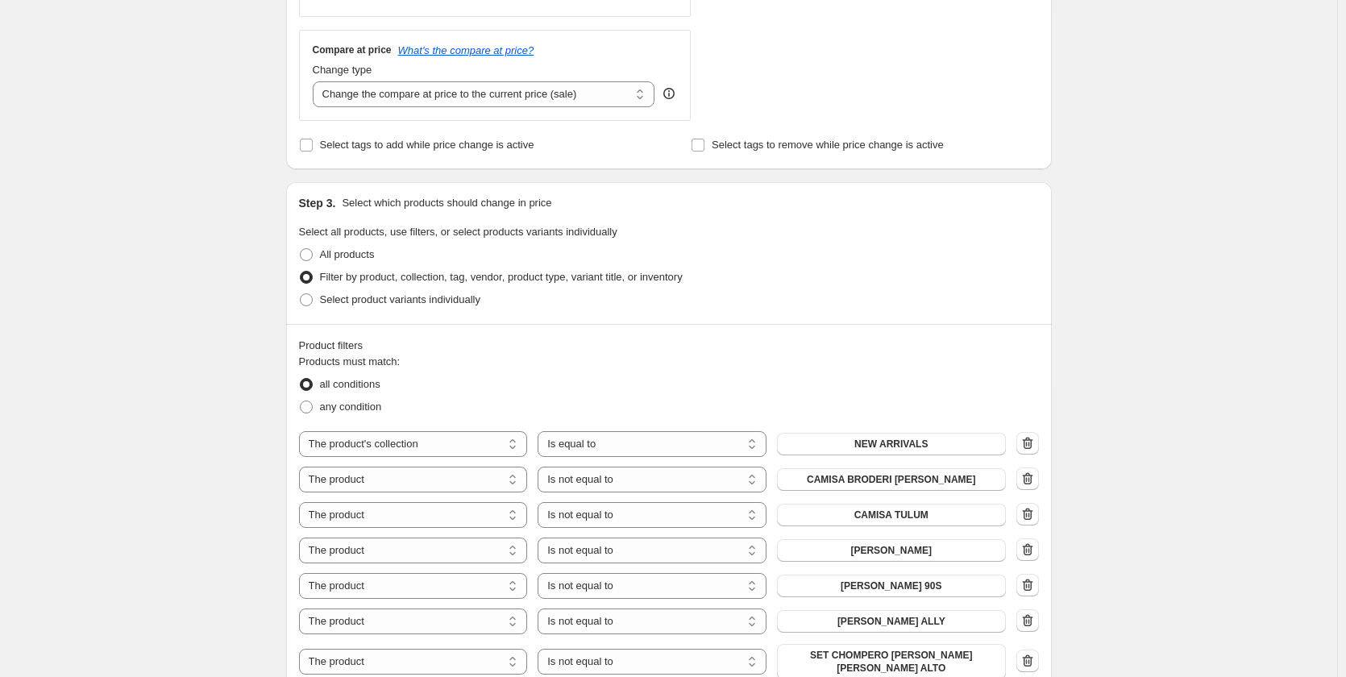
scroll to position [349, 0]
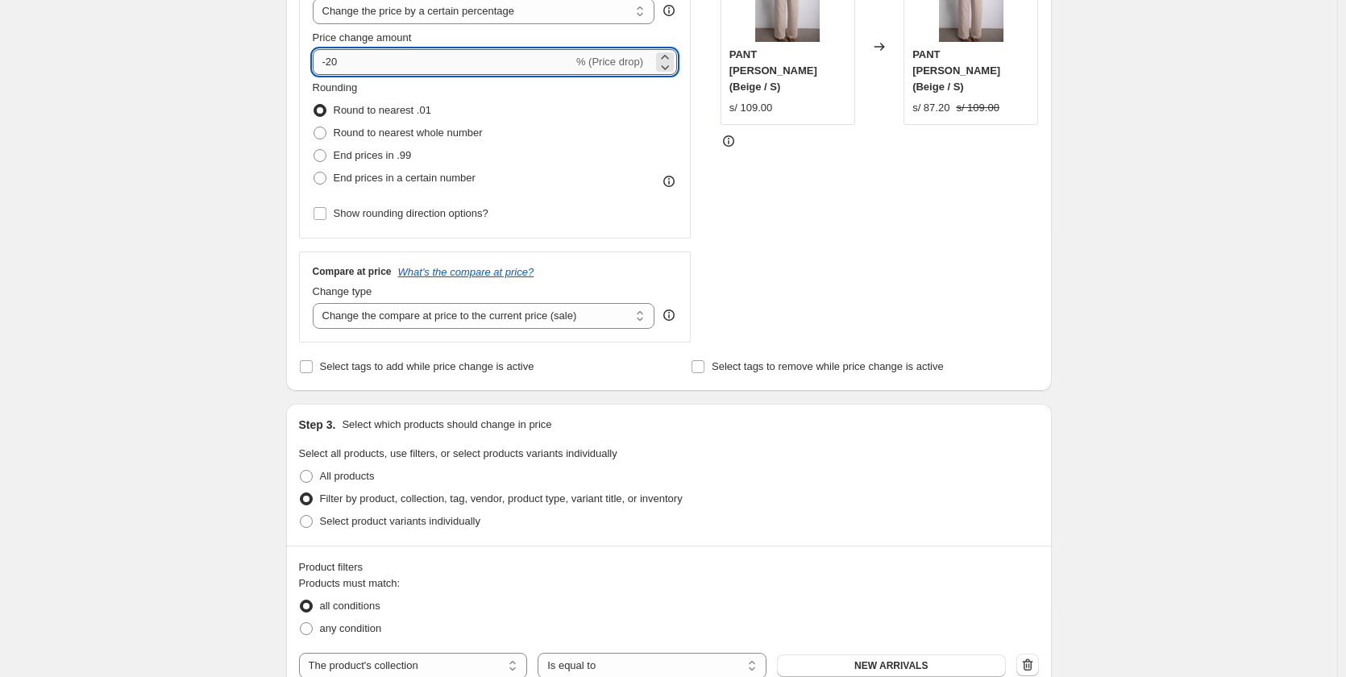
click at [338, 67] on input "-20" at bounding box center [443, 62] width 260 height 26
type input "-30"
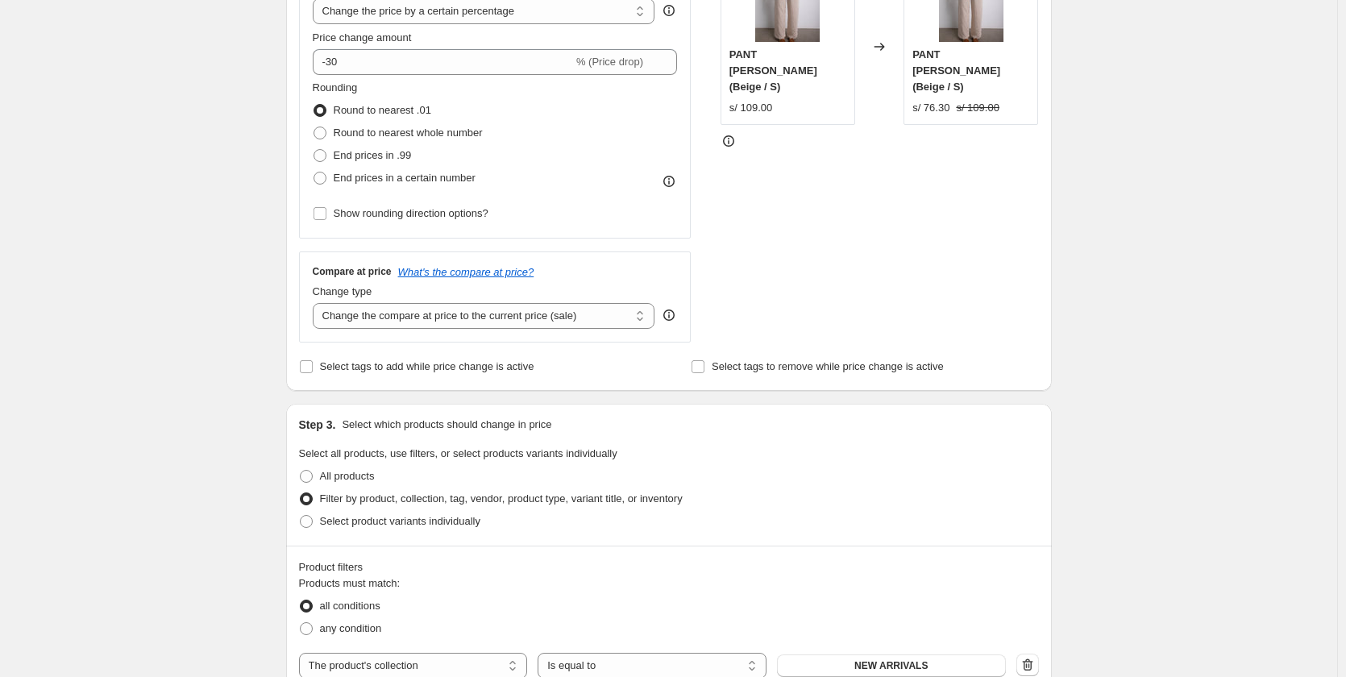
click at [300, 175] on div "Step 2. Select how the prices should change Use bulk price change rules Set pro…" at bounding box center [669, 108] width 766 height 566
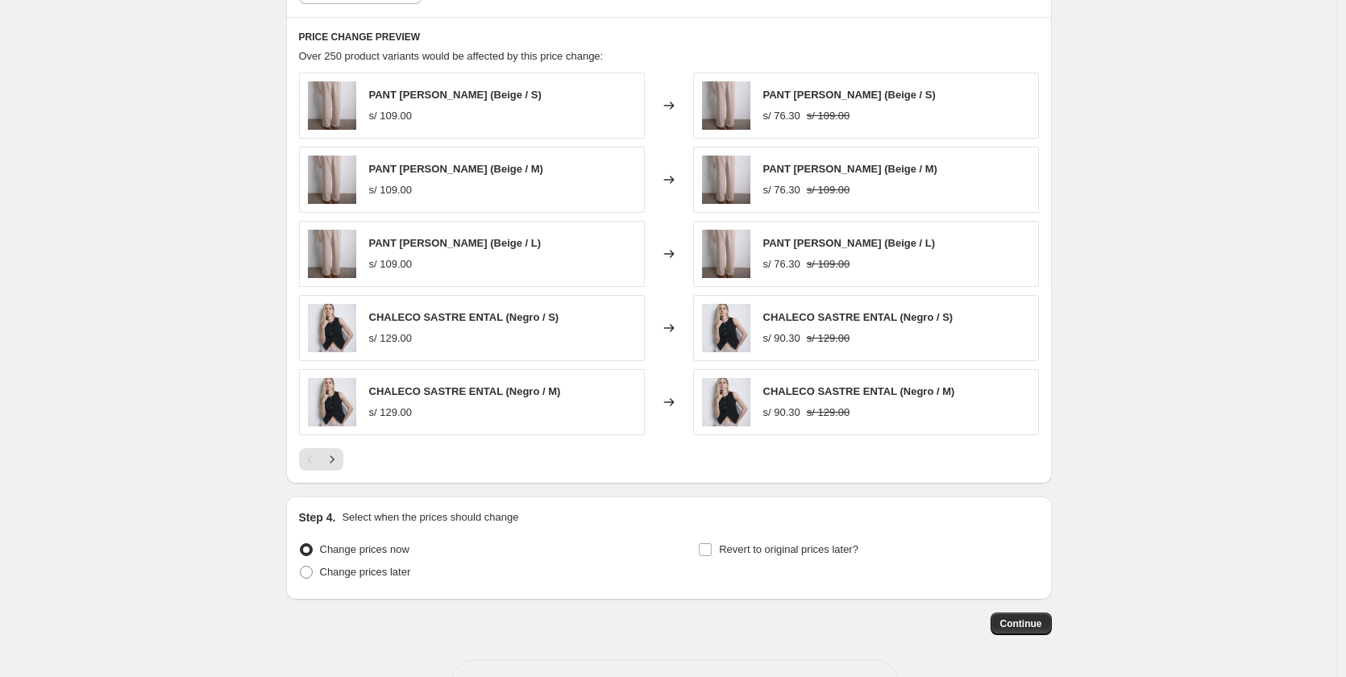
scroll to position [1719, 0]
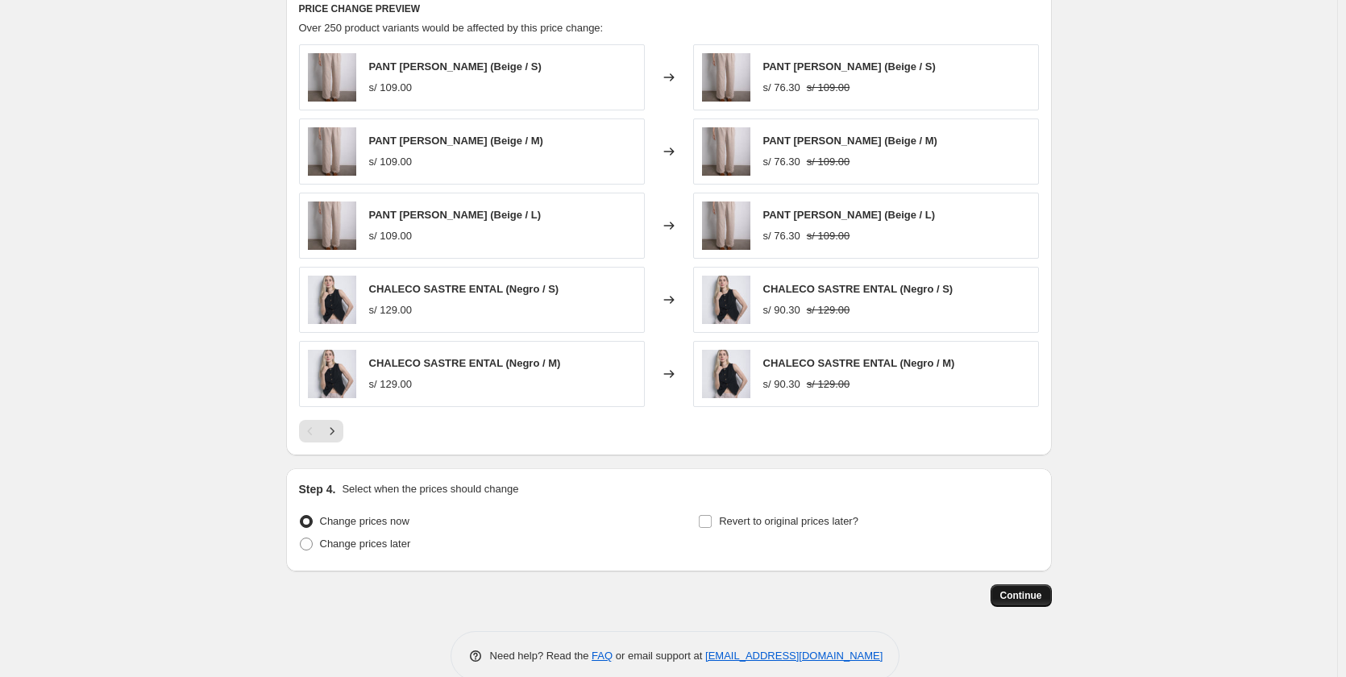
click at [1012, 584] on button "Continue" at bounding box center [1020, 595] width 61 height 23
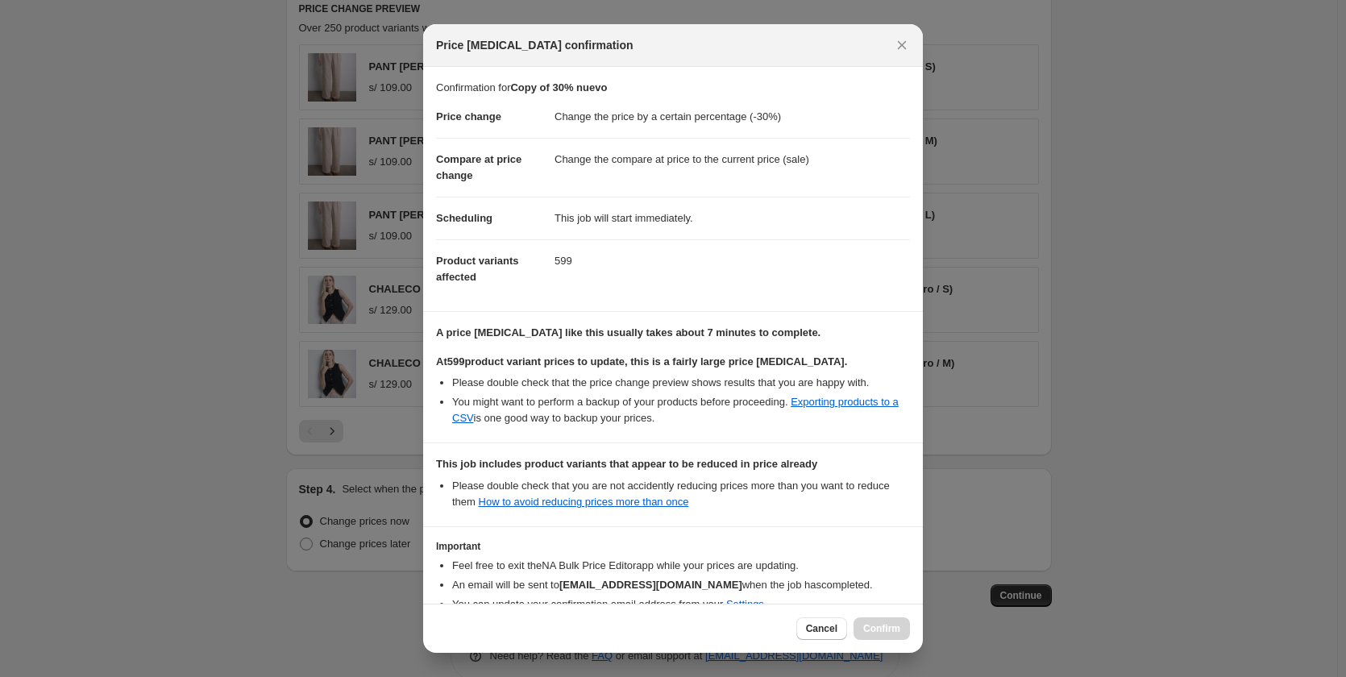
scroll to position [90, 0]
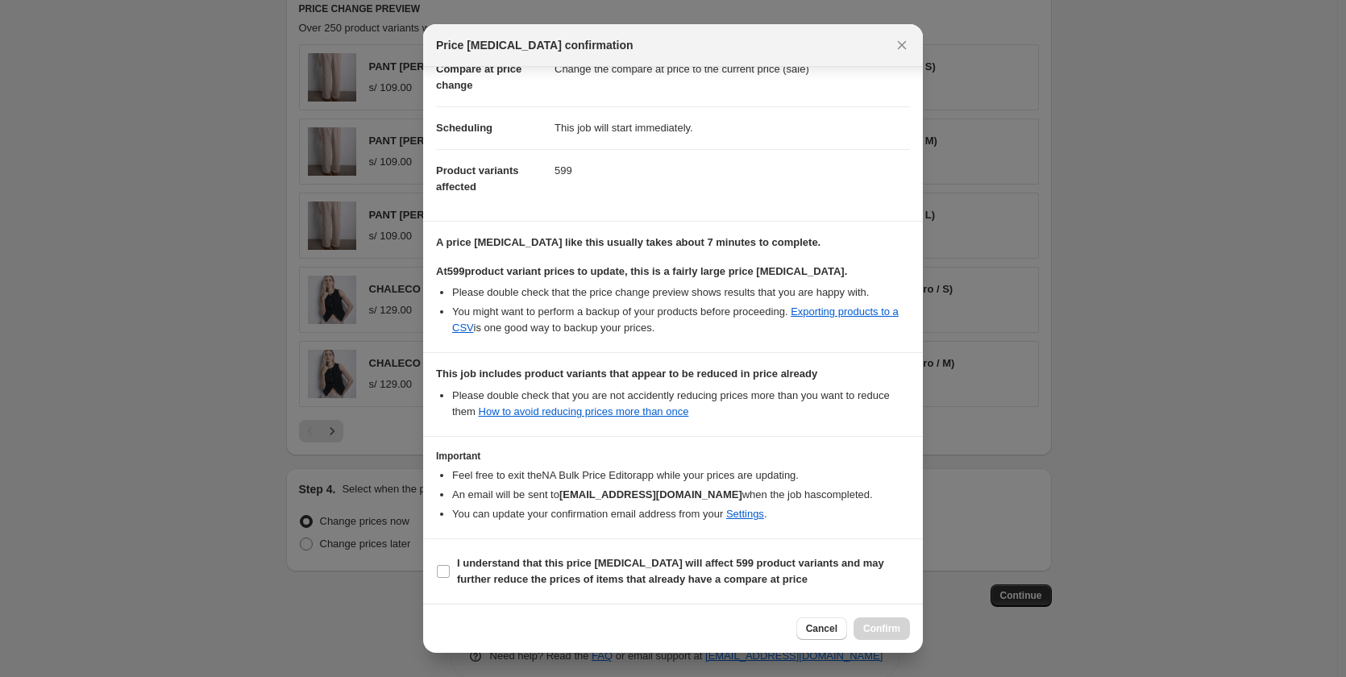
click at [1231, 202] on div at bounding box center [673, 338] width 1346 height 677
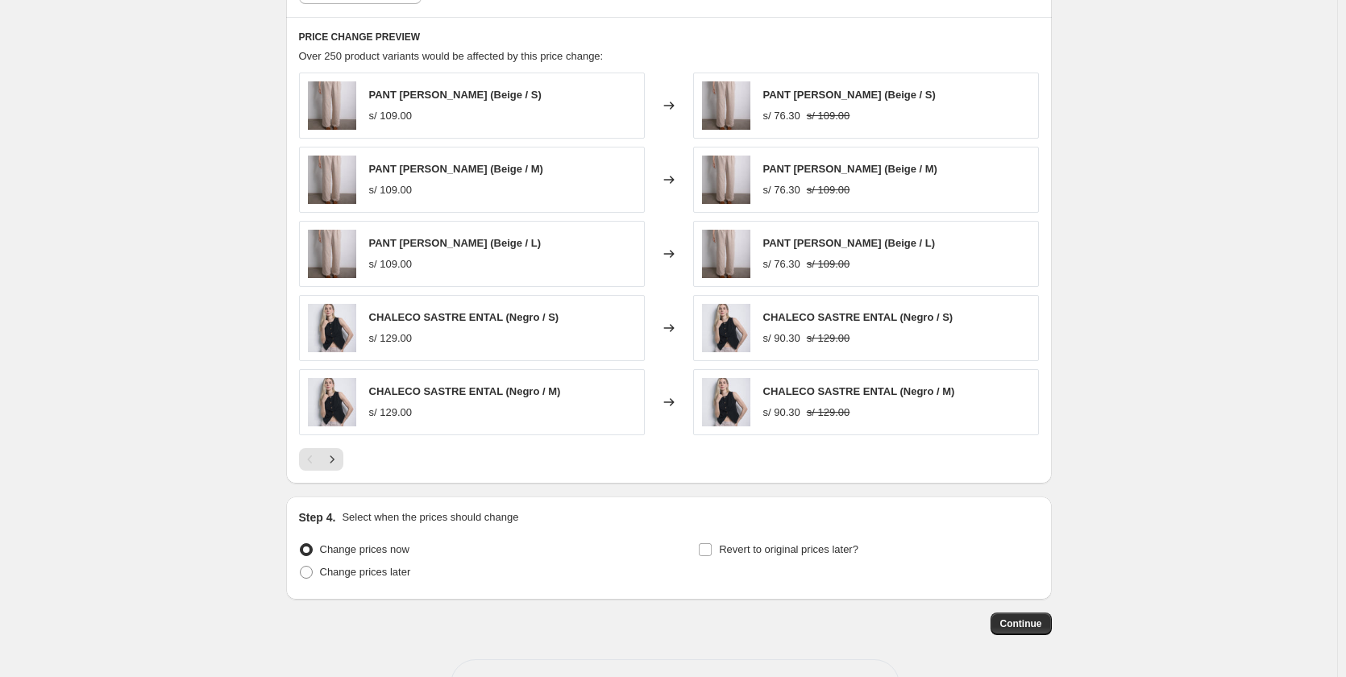
scroll to position [1719, 0]
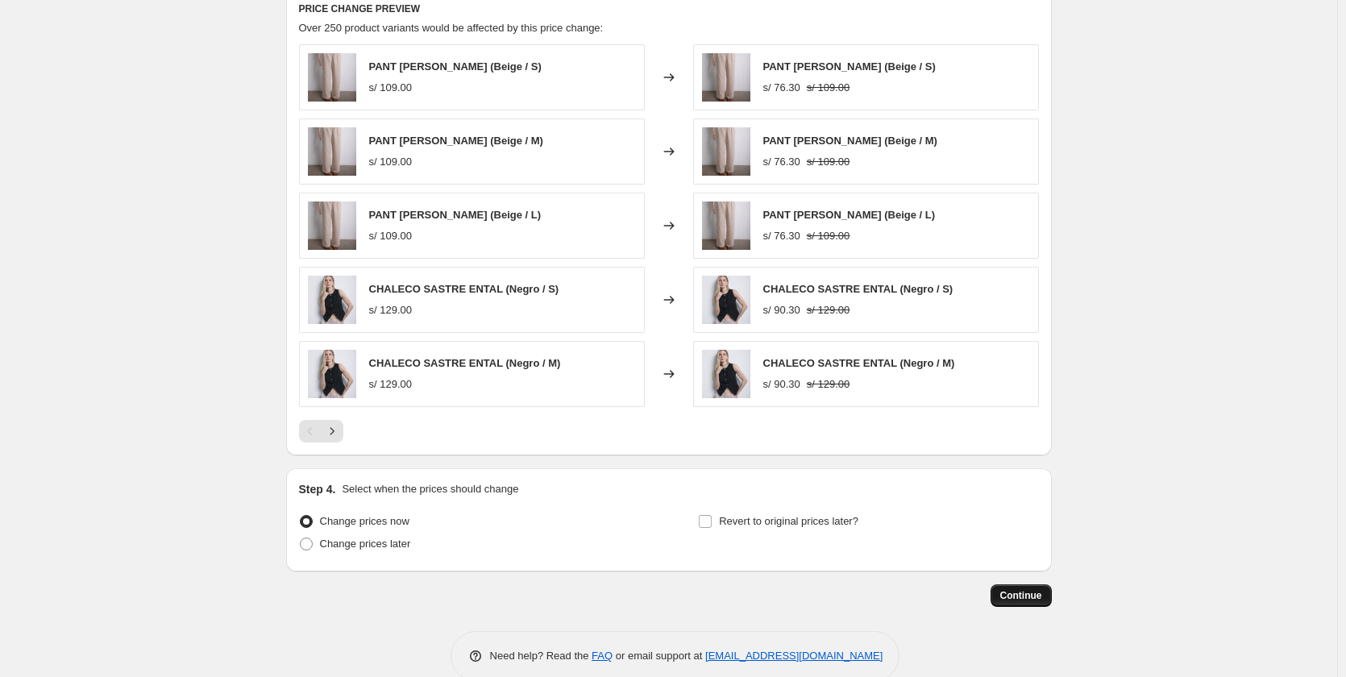
click at [1012, 584] on button "Continue" at bounding box center [1020, 595] width 61 height 23
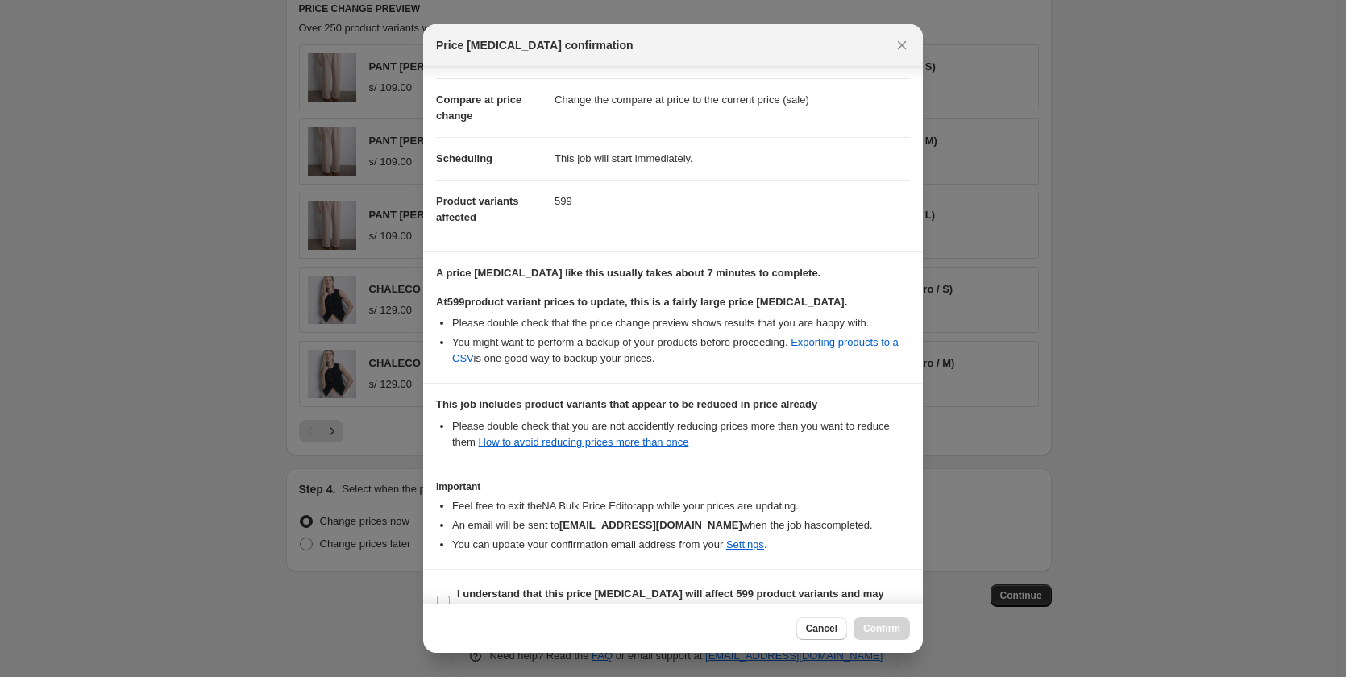
scroll to position [90, 0]
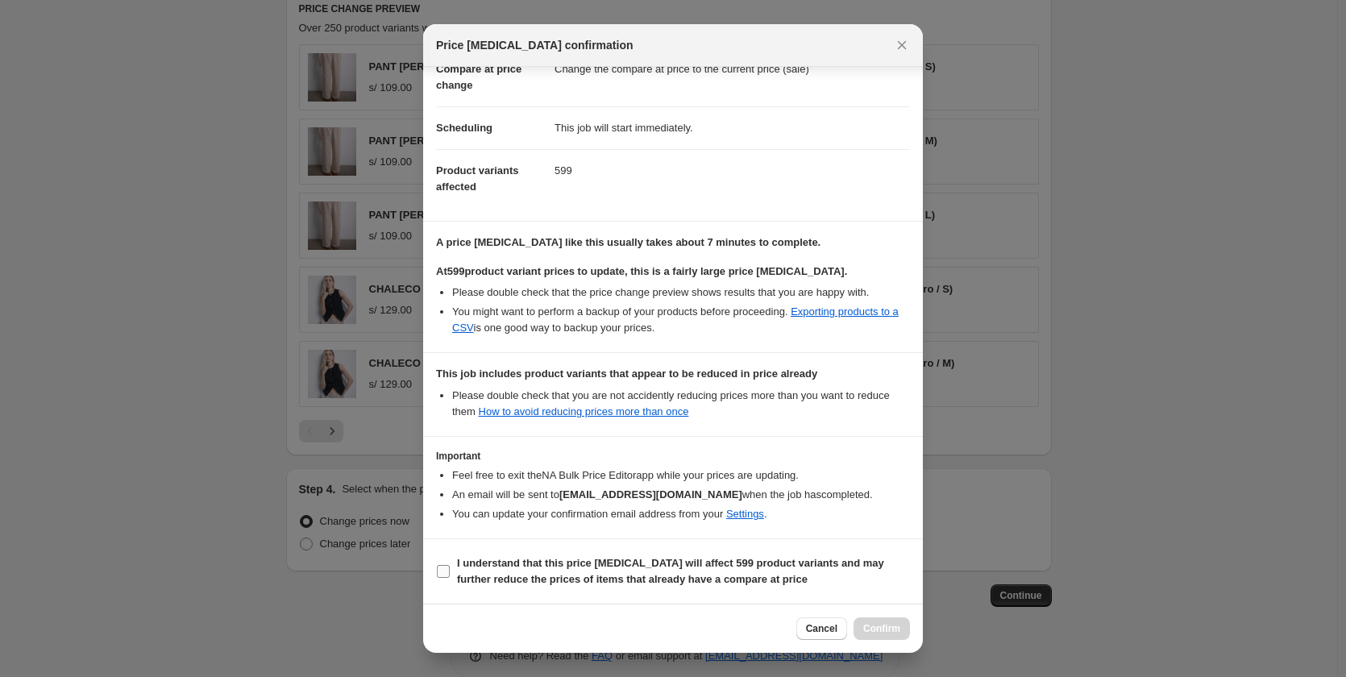
click at [455, 572] on label "I understand that this price [MEDICAL_DATA] will affect 599 product variants an…" at bounding box center [673, 571] width 474 height 39
click at [450, 572] on input "I understand that this price [MEDICAL_DATA] will affect 599 product variants an…" at bounding box center [443, 571] width 13 height 13
checkbox input "true"
click at [874, 629] on span "Confirm" at bounding box center [881, 628] width 37 height 13
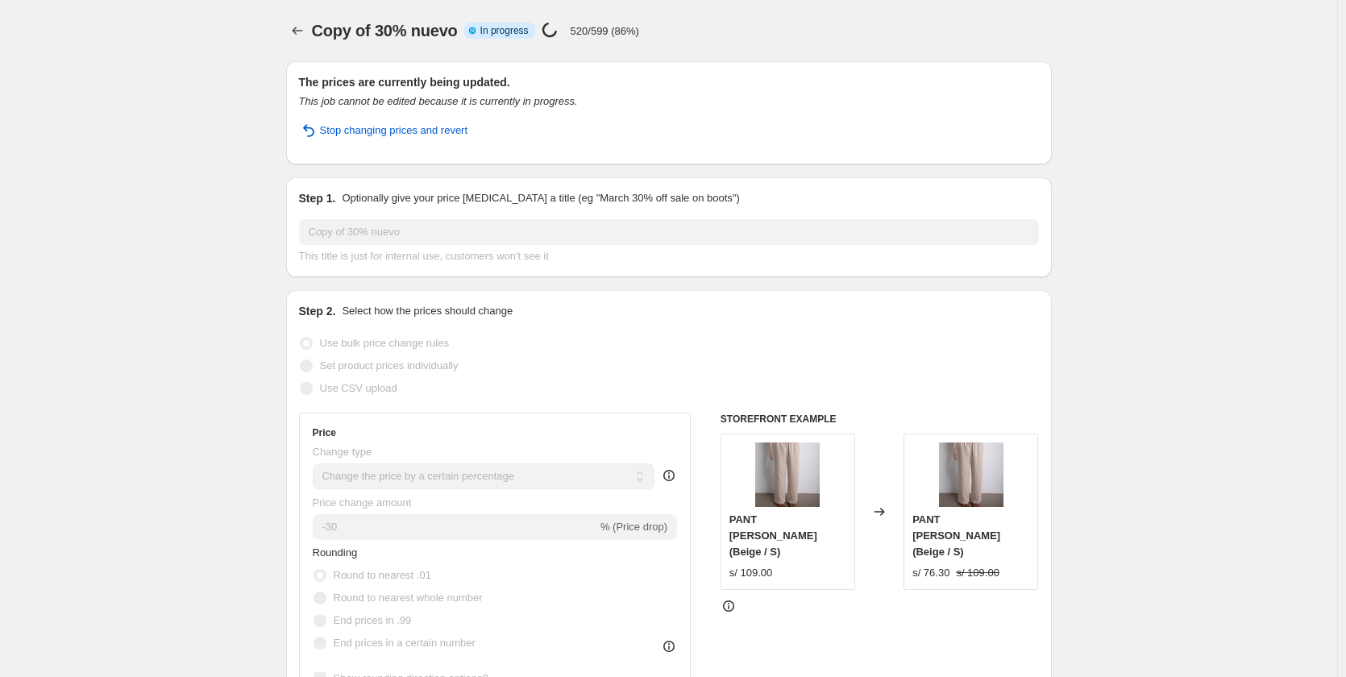
select select "percentage"
select select "collection"
select select "not_equal"
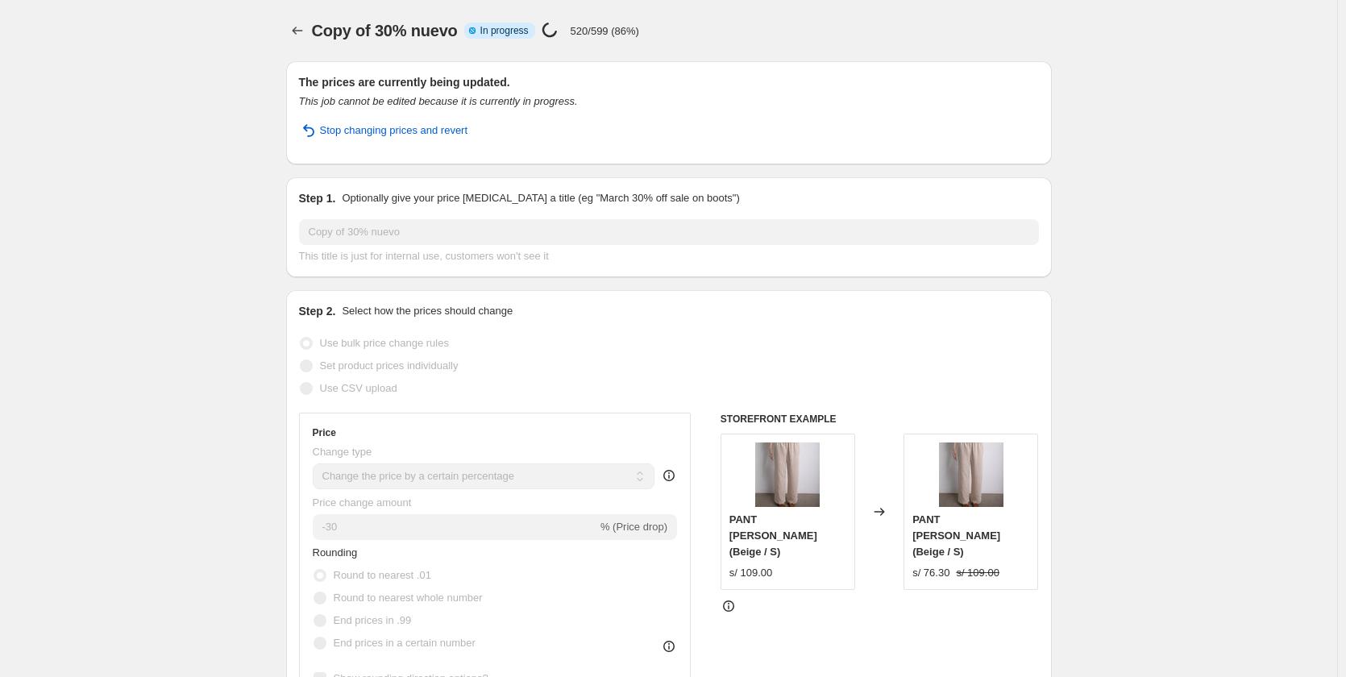
select select "not_equal"
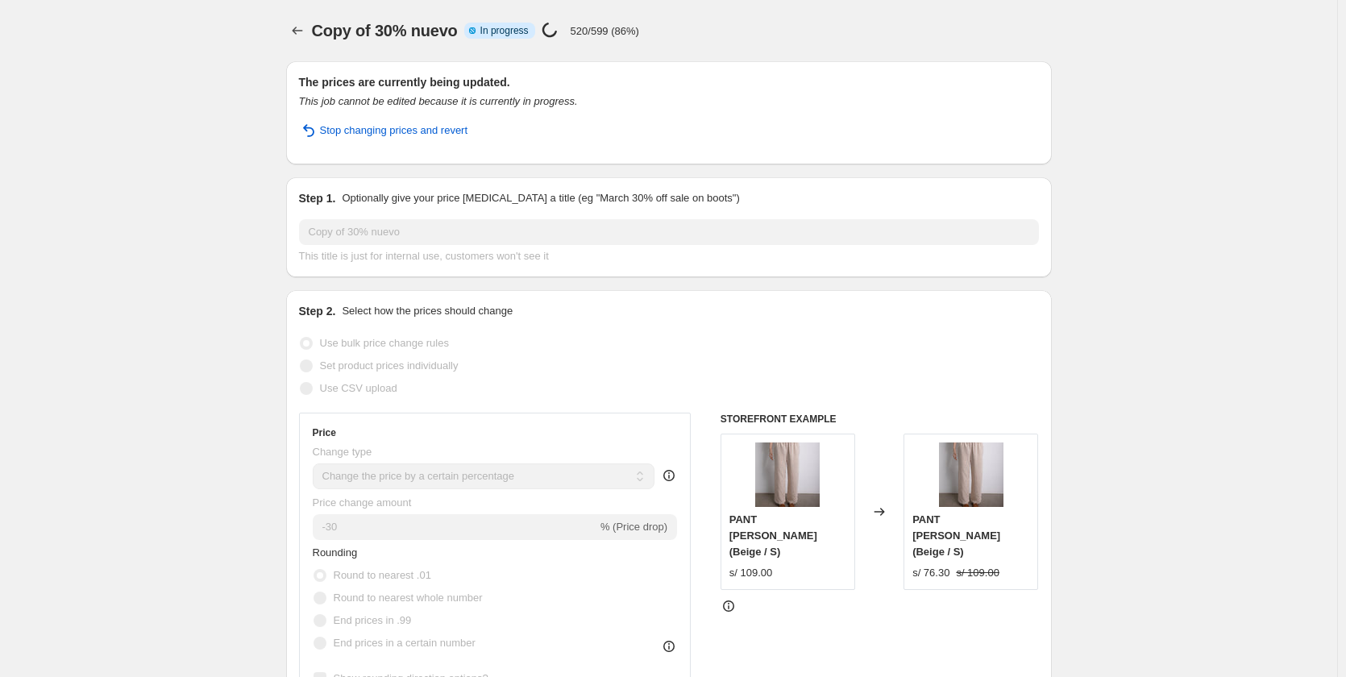
select select "not_equal"
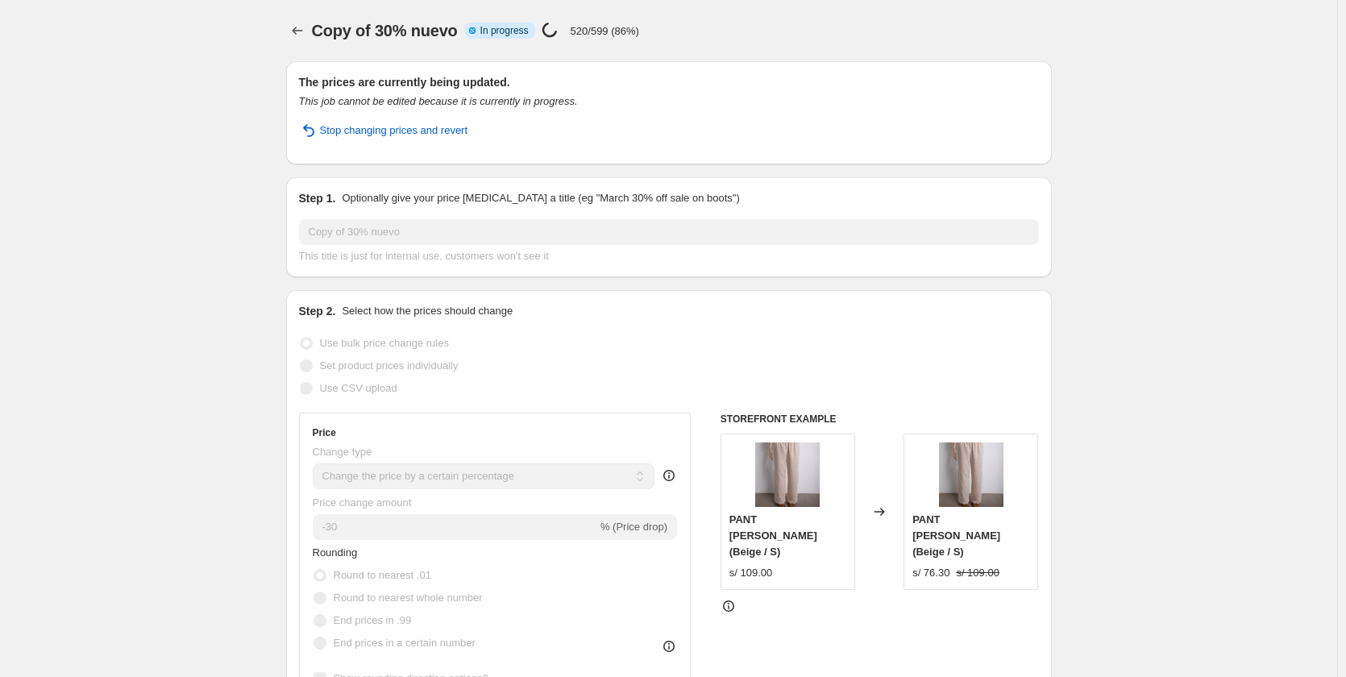
select select "not_equal"
